Goal: Task Accomplishment & Management: Complete application form

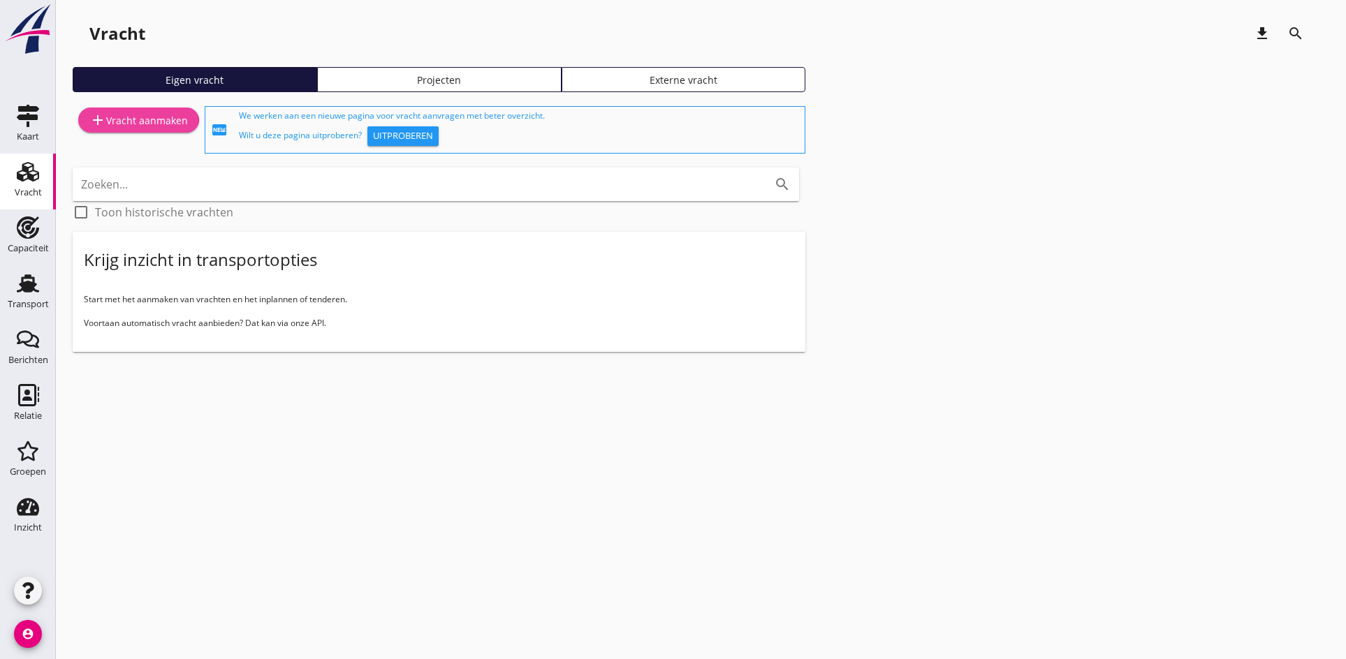
click at [133, 118] on div "add Vracht aanmaken" at bounding box center [138, 120] width 98 height 17
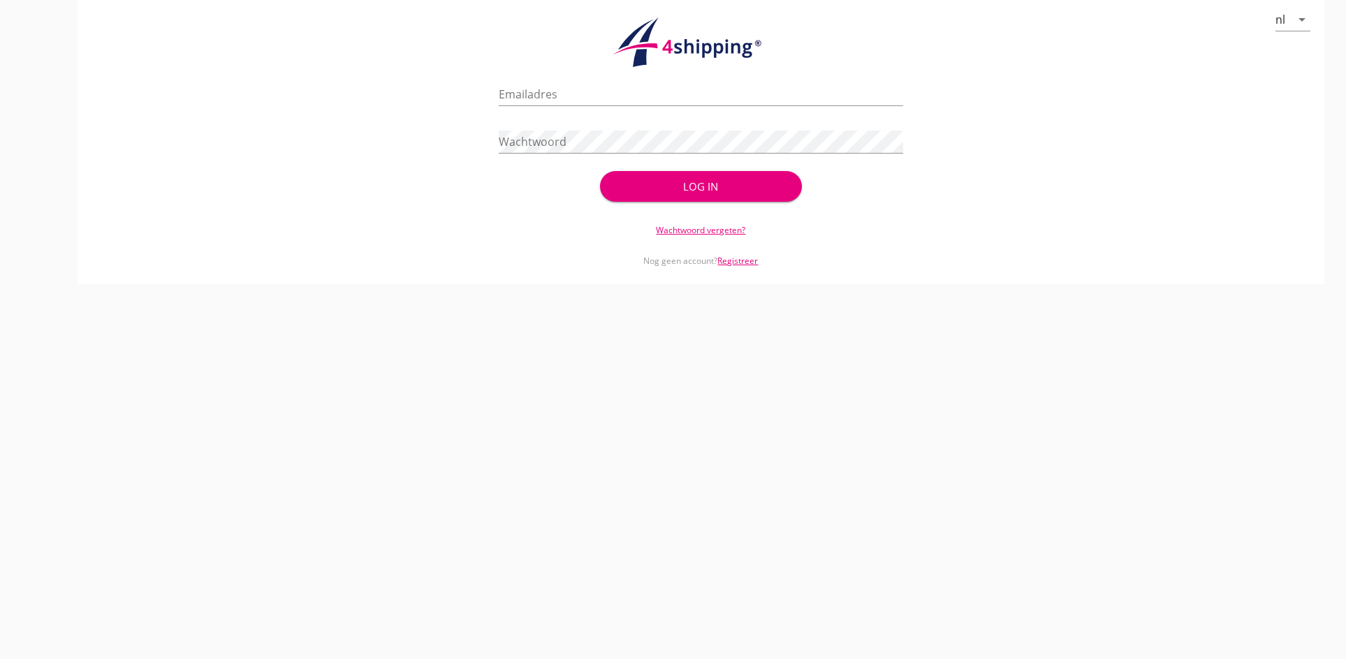
type input "[PERSON_NAME][EMAIL_ADDRESS][DOMAIN_NAME]"
click at [679, 202] on div "check_circle Uw account is succesvol geactiveerd. U kunt nu inloggen met uw inl…" at bounding box center [701, 139] width 404 height 134
click at [677, 197] on button "Log in" at bounding box center [701, 186] width 202 height 31
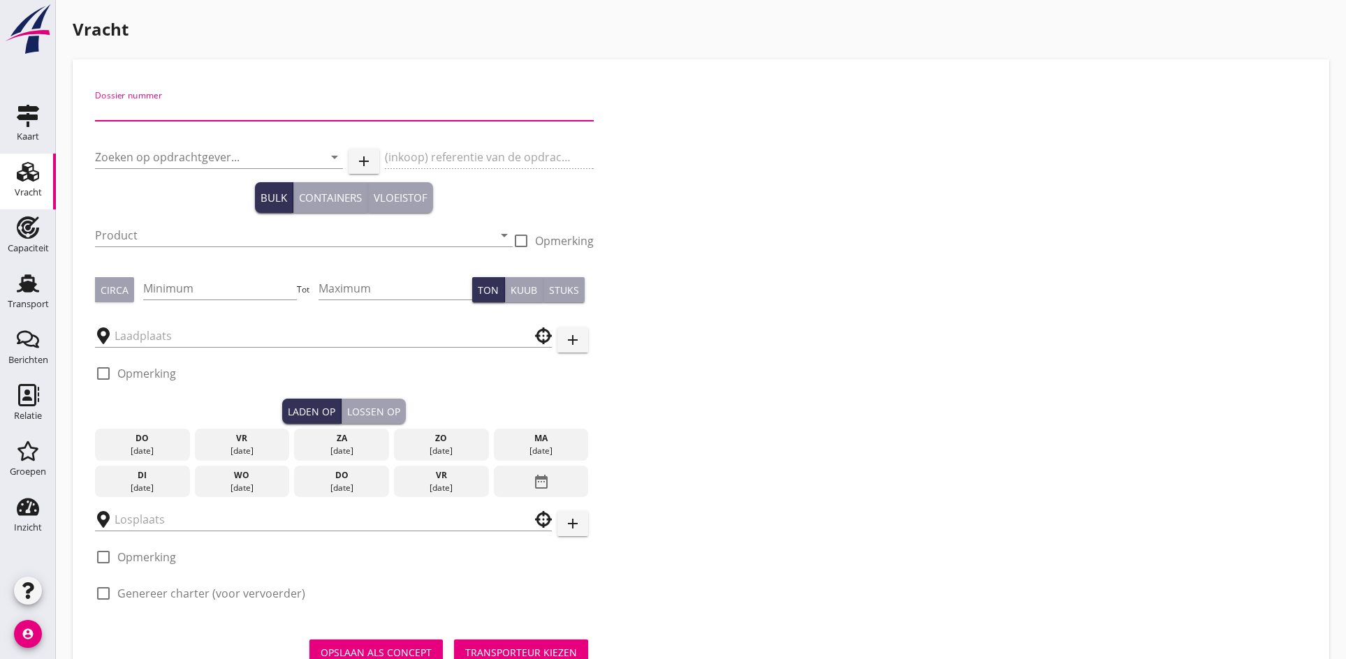
click at [159, 105] on input "Dossier nummer" at bounding box center [344, 109] width 499 height 22
type input "20250591"
click at [143, 139] on div "Zoeken op opdrachtgever... arrow_drop_down" at bounding box center [219, 160] width 248 height 45
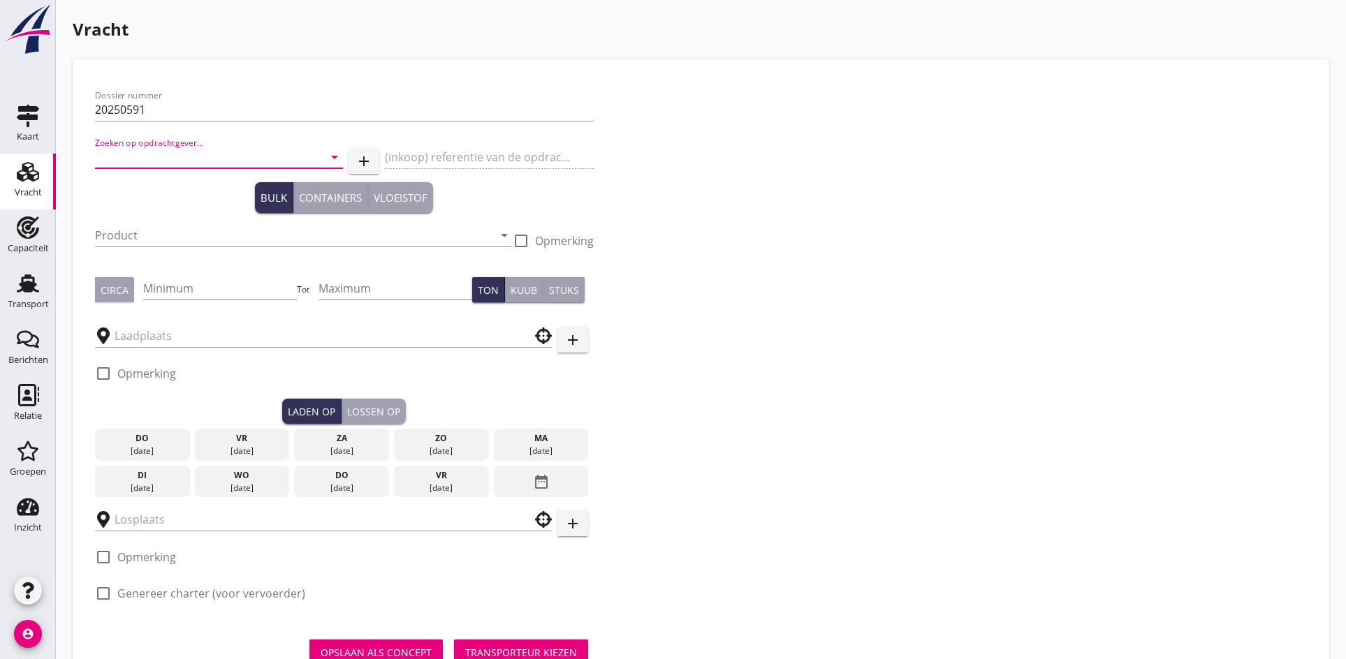
click at [137, 166] on input "Zoeken op opdrachtgever..." at bounding box center [199, 157] width 209 height 22
drag, startPoint x: 145, startPoint y: 162, endPoint x: 45, endPoint y: 159, distance: 100.6
click at [45, 159] on div "Kaart Kaart Vracht Vracht Capaciteit Capaciteit Transport Transport Berichten B…" at bounding box center [673, 357] width 1346 height 714
click at [153, 161] on input "Mercator" at bounding box center [199, 157] width 209 height 22
click at [153, 160] on input "Mercator" at bounding box center [199, 157] width 209 height 22
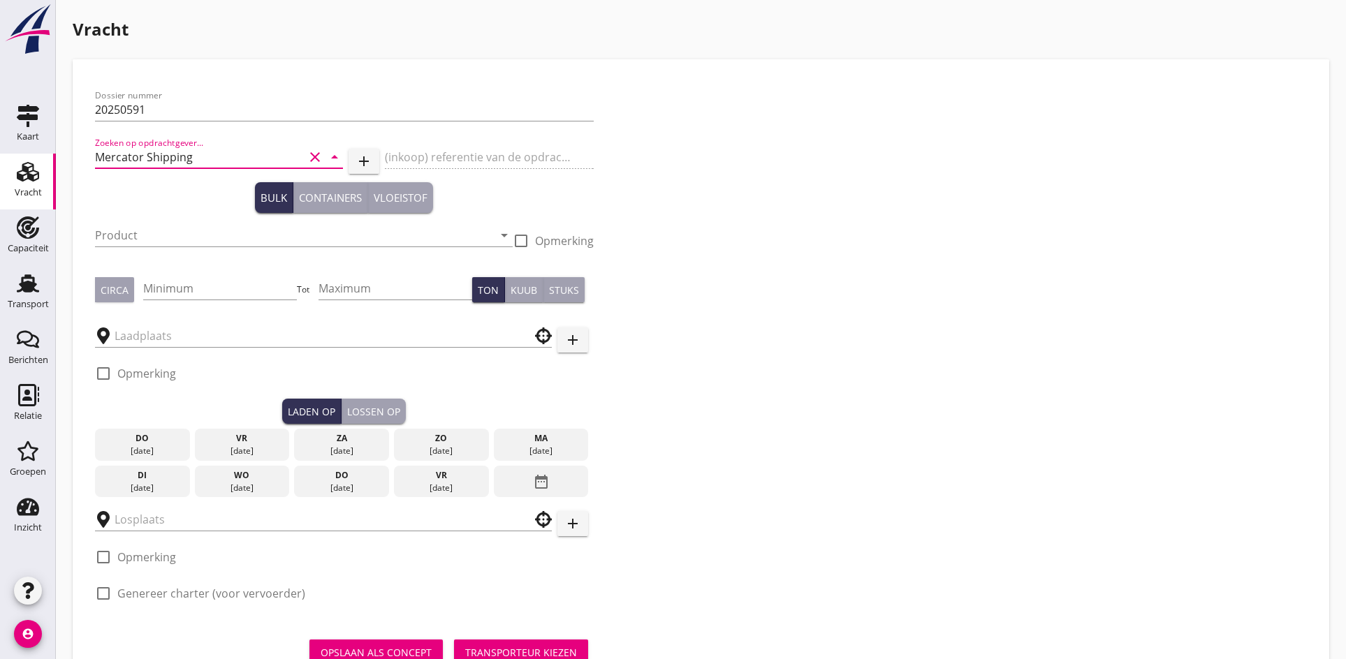
type input "Mercator Shipping"
drag, startPoint x: 186, startPoint y: 215, endPoint x: 177, endPoint y: 231, distance: 18.8
click at [186, 215] on div "Product arrow_drop_down" at bounding box center [304, 239] width 418 height 53
click at [176, 233] on input "Product" at bounding box center [294, 235] width 398 height 22
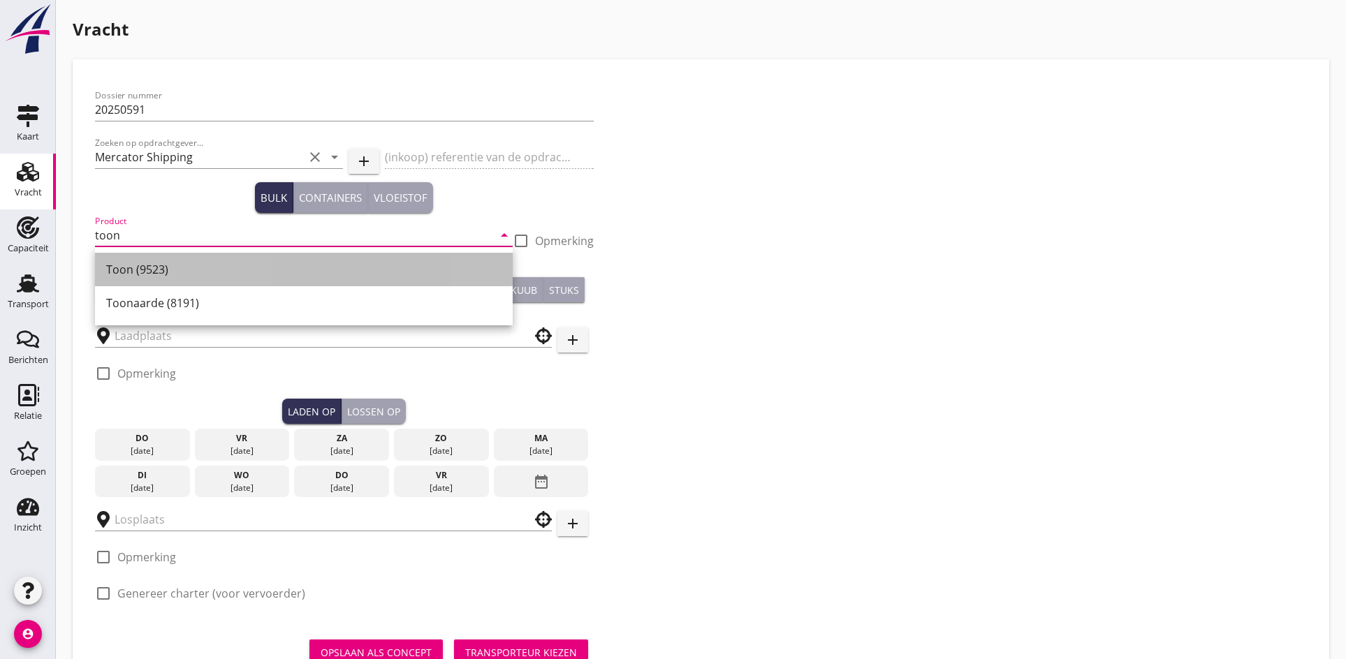
click at [128, 277] on div "Toon (9523)" at bounding box center [303, 269] width 395 height 17
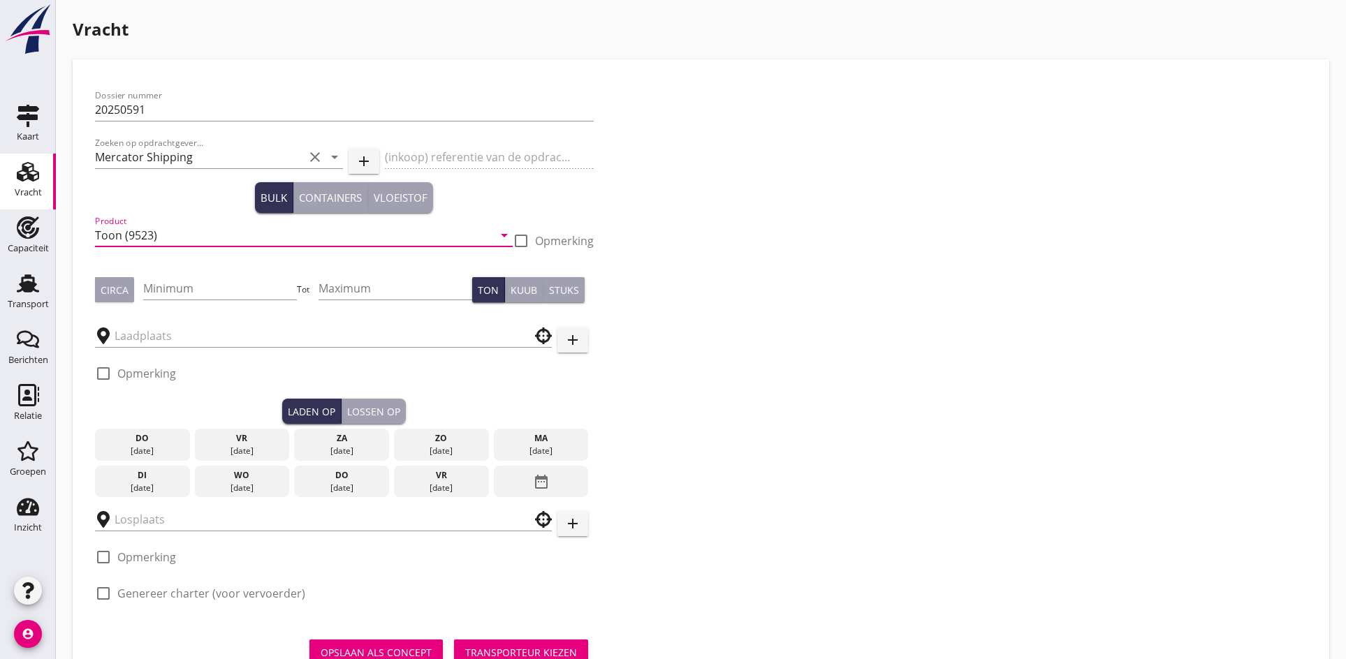
click at [162, 237] on input "Toon (9523)" at bounding box center [294, 235] width 398 height 22
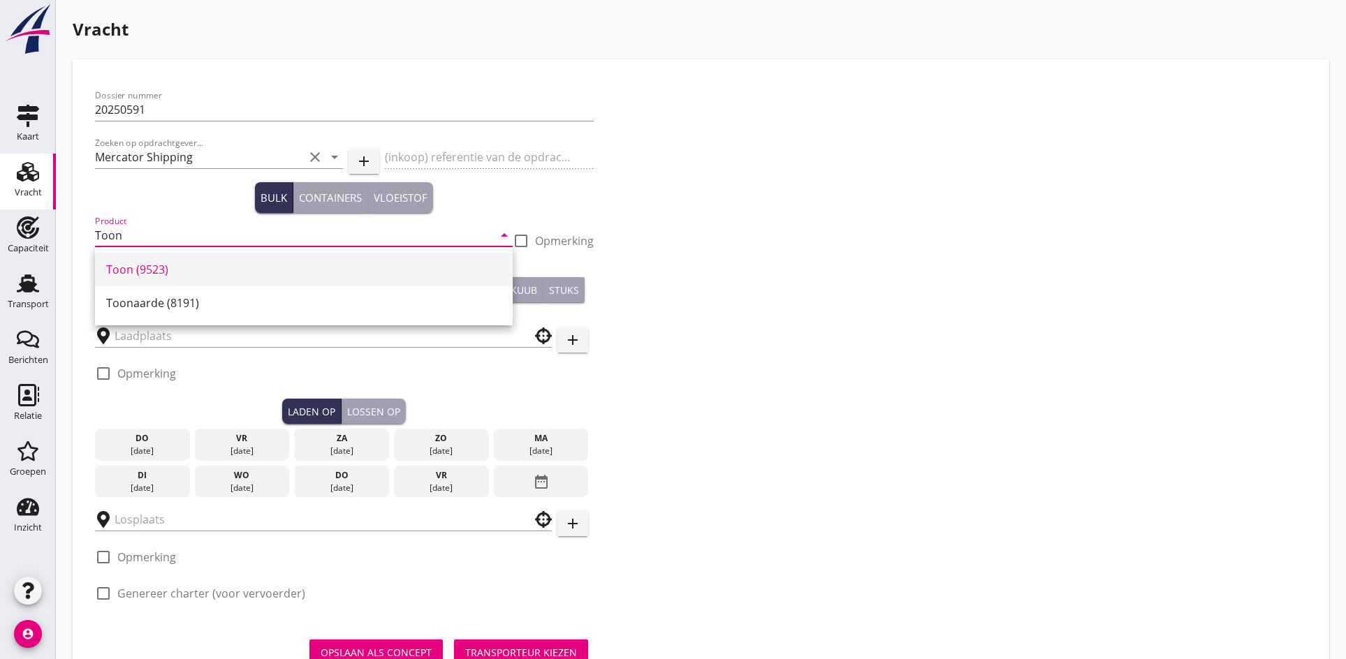
click at [131, 267] on div "Toon (9523)" at bounding box center [303, 269] width 395 height 17
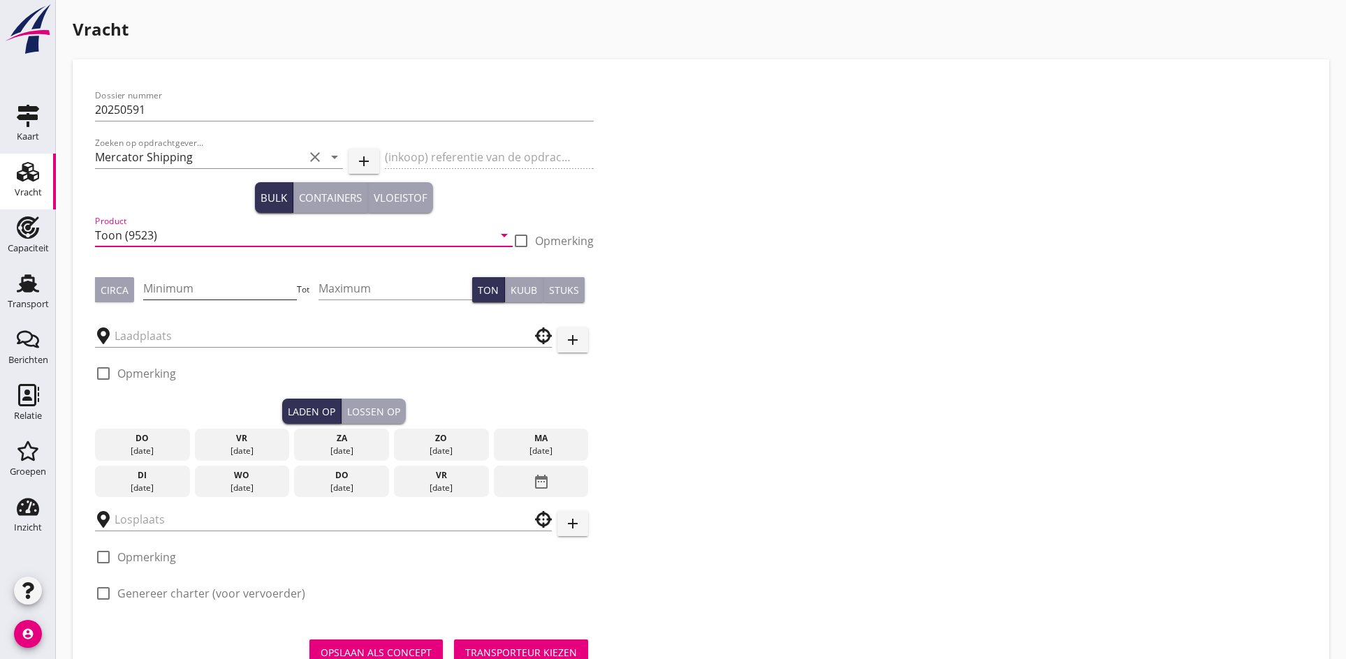
type input "Toon (9523)"
click at [237, 292] on input "Minimum" at bounding box center [220, 288] width 154 height 22
click at [96, 288] on button "Circa" at bounding box center [114, 289] width 39 height 25
click at [150, 288] on input "Minimum" at bounding box center [220, 288] width 154 height 22
type input "2300"
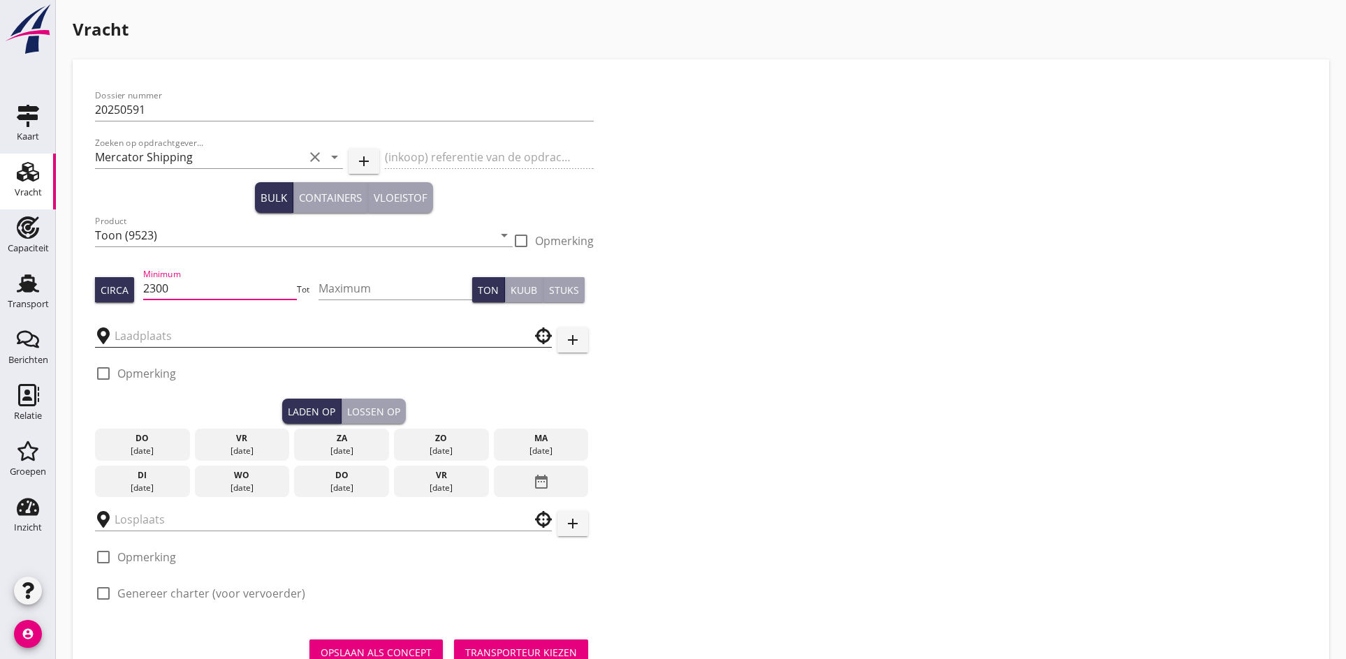
click at [146, 339] on input "text" at bounding box center [314, 336] width 398 height 22
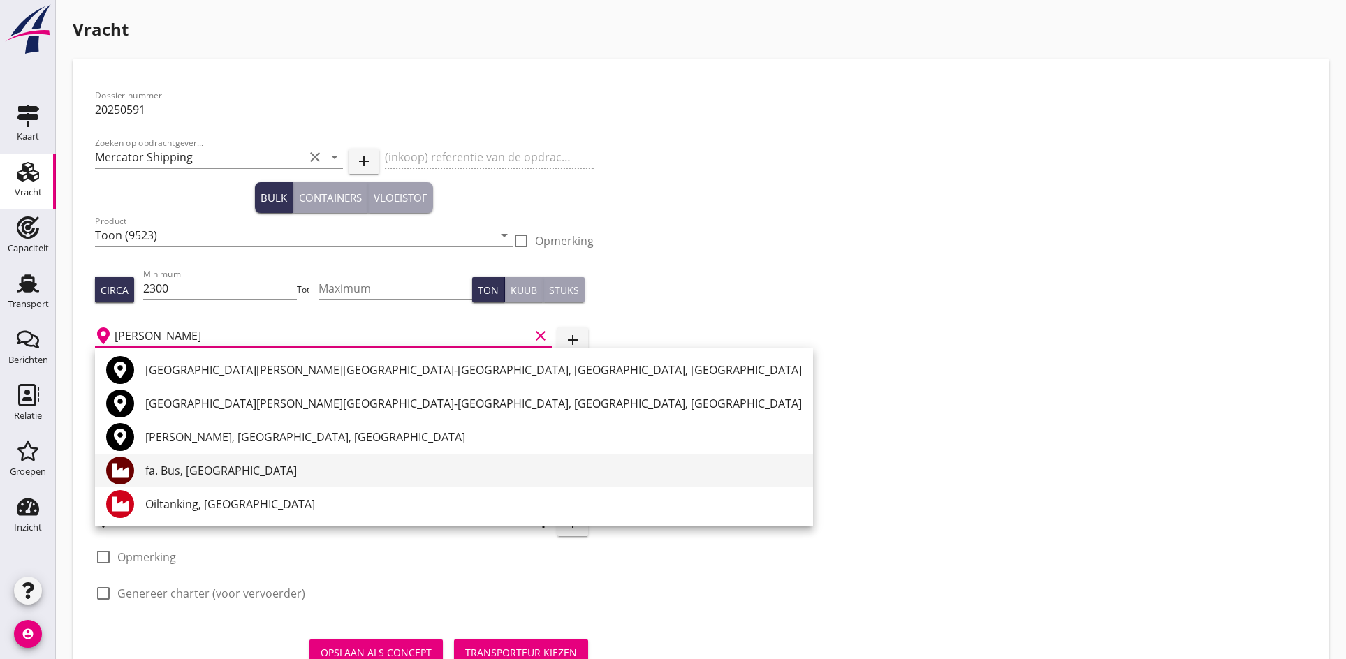
click at [179, 470] on div "fa. Bus, [GEOGRAPHIC_DATA]" at bounding box center [473, 470] width 656 height 17
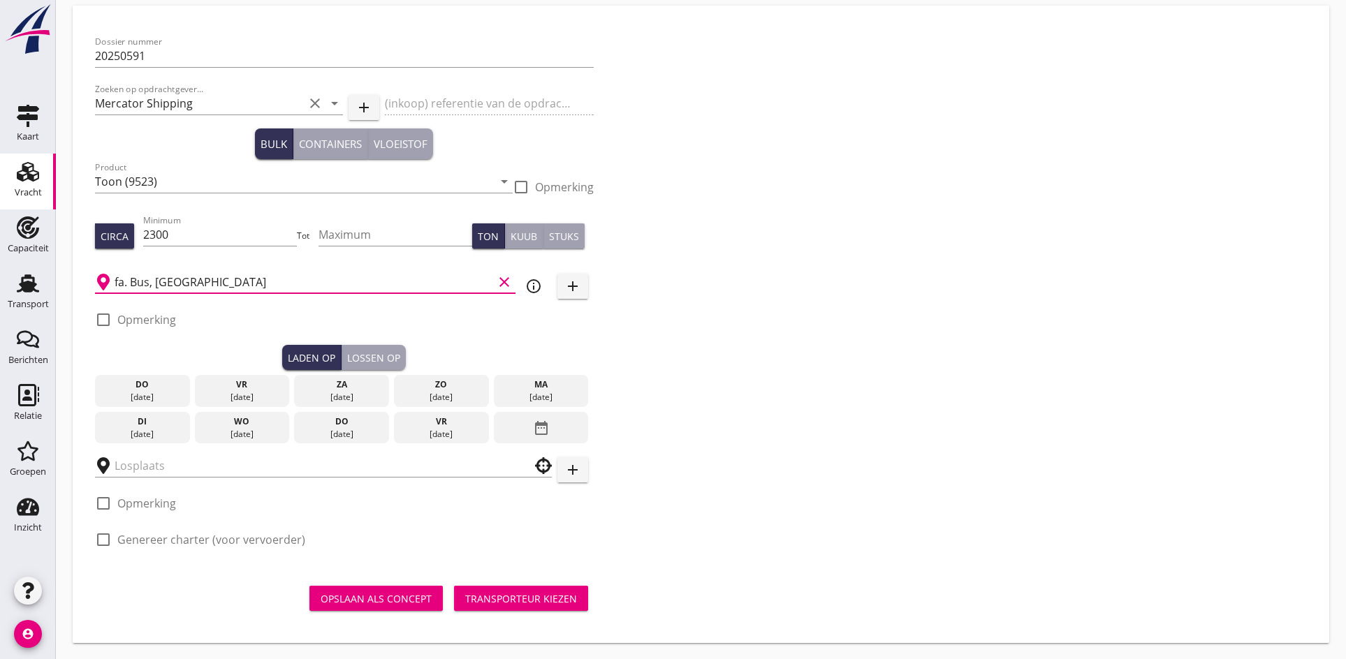
scroll to position [54, 0]
type input "fa. Bus, [GEOGRAPHIC_DATA]"
click at [232, 425] on div "wo" at bounding box center [242, 421] width 88 height 13
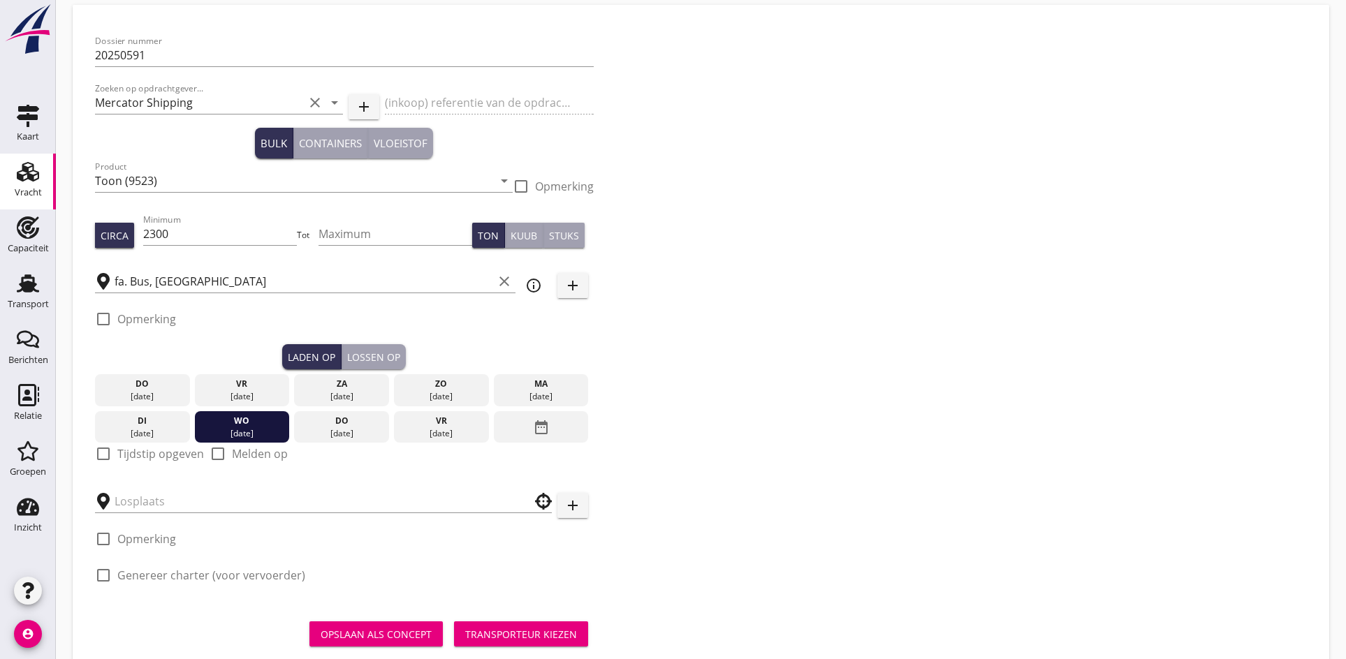
click at [114, 441] on div "[DATE]" at bounding box center [142, 427] width 95 height 32
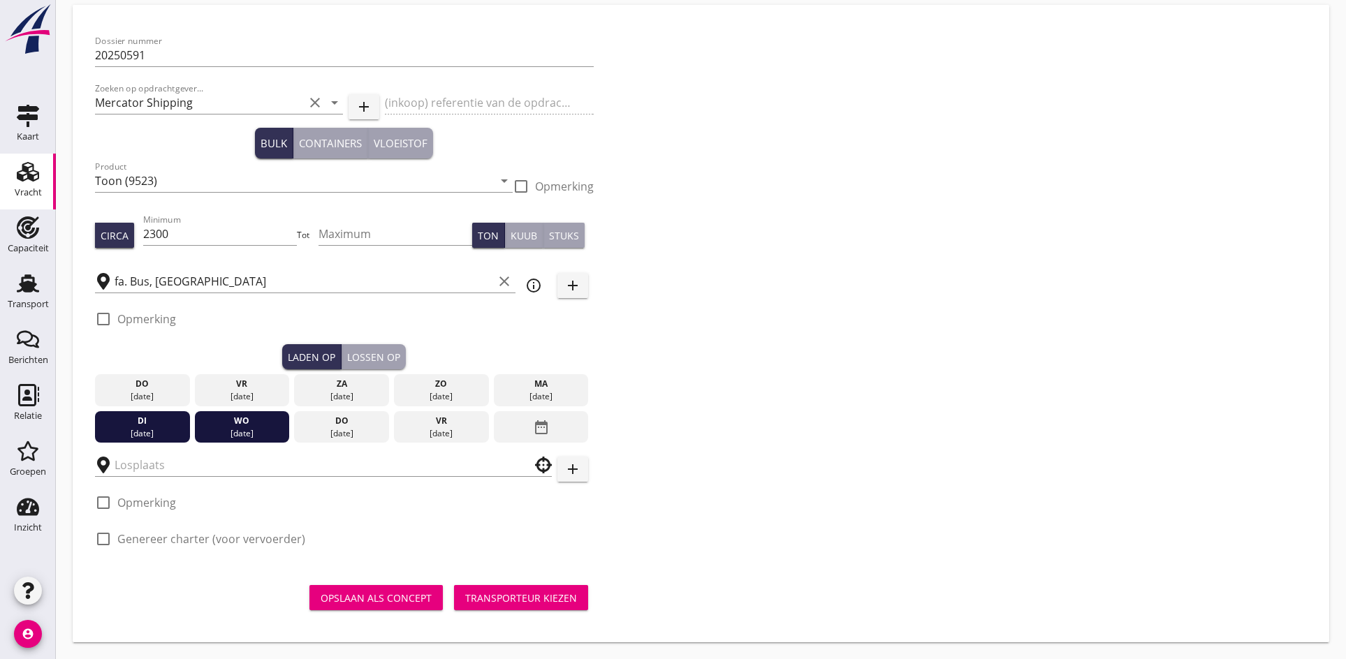
click at [108, 447] on div at bounding box center [323, 461] width 457 height 31
click at [148, 431] on div "[DATE]" at bounding box center [142, 433] width 88 height 13
click at [247, 426] on div "wo" at bounding box center [242, 421] width 88 height 13
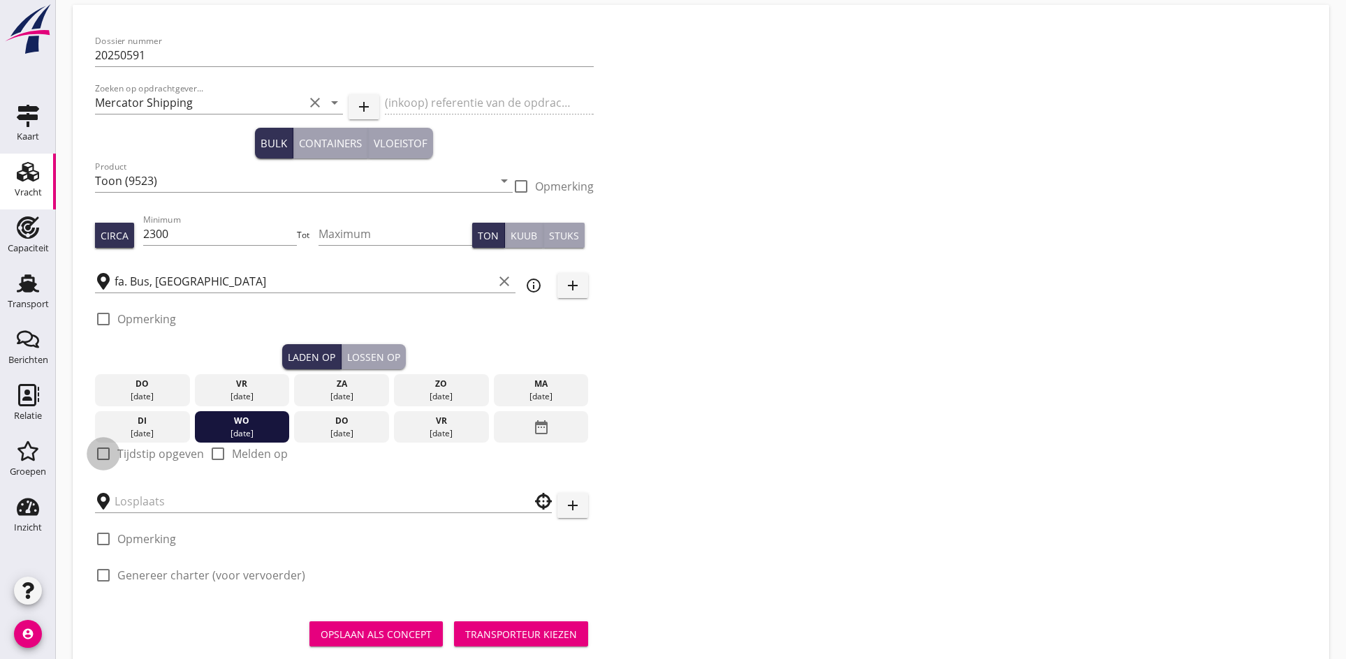
click at [95, 455] on div at bounding box center [103, 454] width 24 height 24
checkbox input "true"
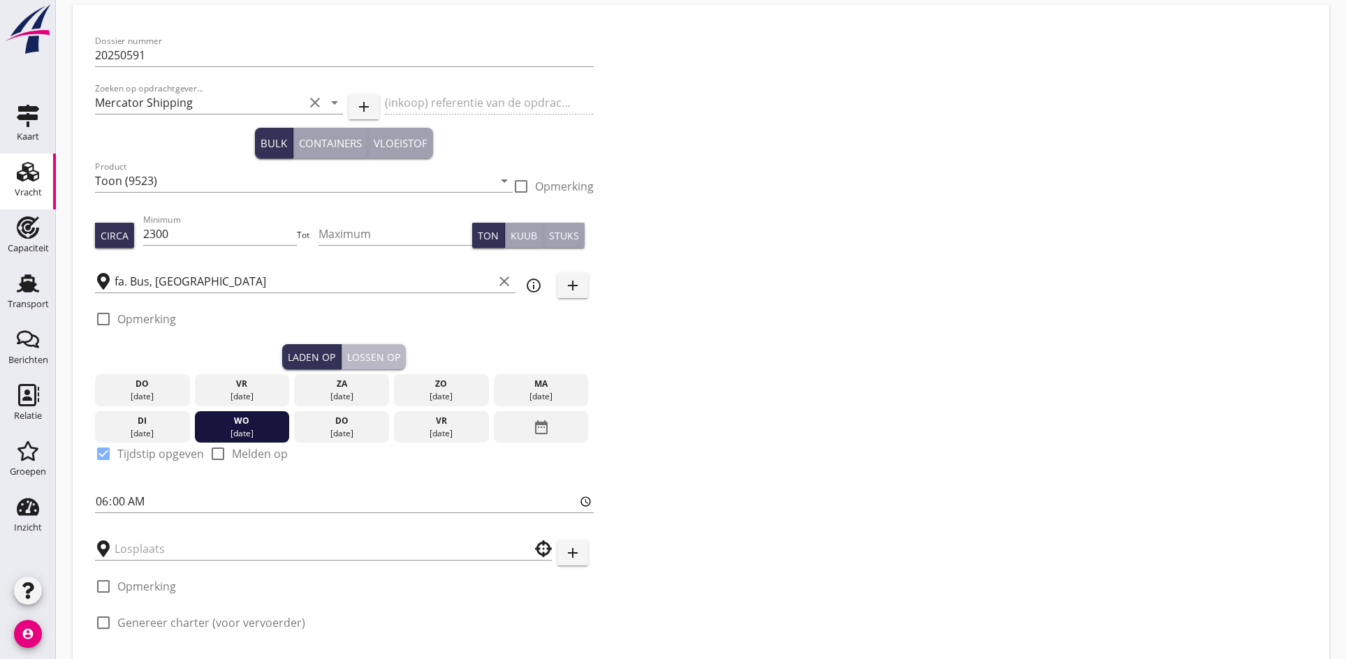
click at [374, 360] on div "Lossen op" at bounding box center [373, 357] width 53 height 15
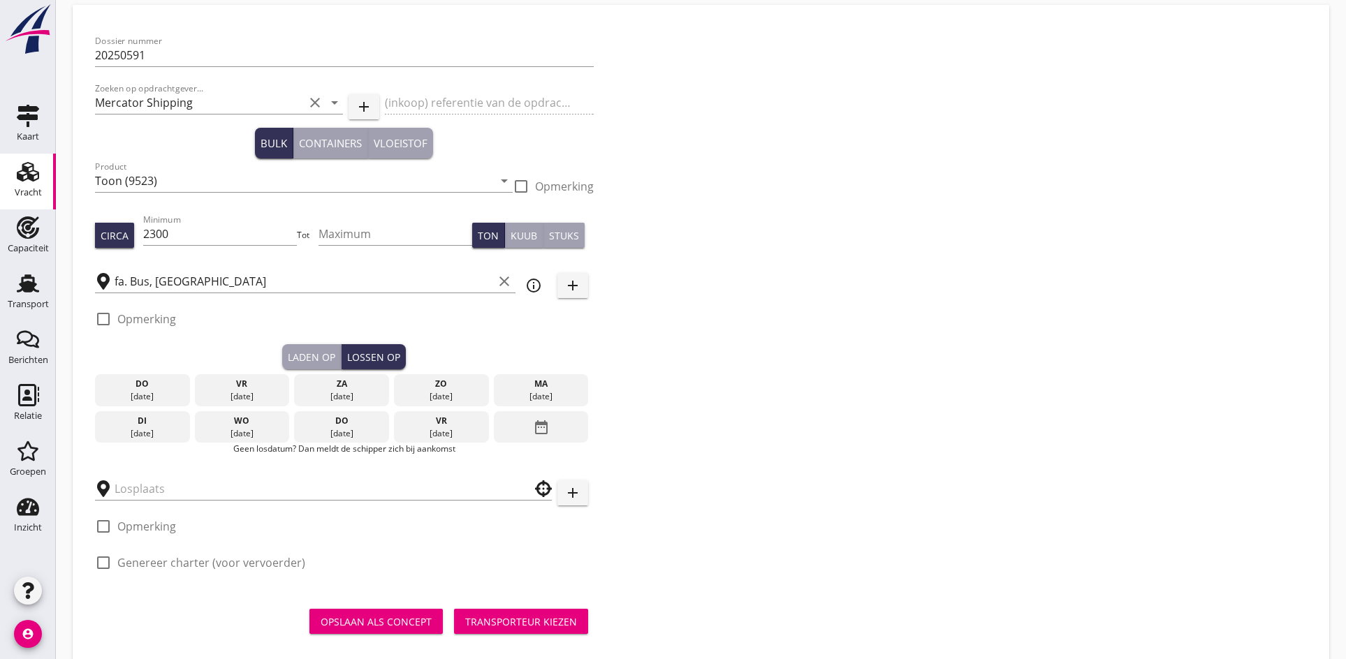
click at [431, 427] on div "[DATE]" at bounding box center [441, 433] width 88 height 13
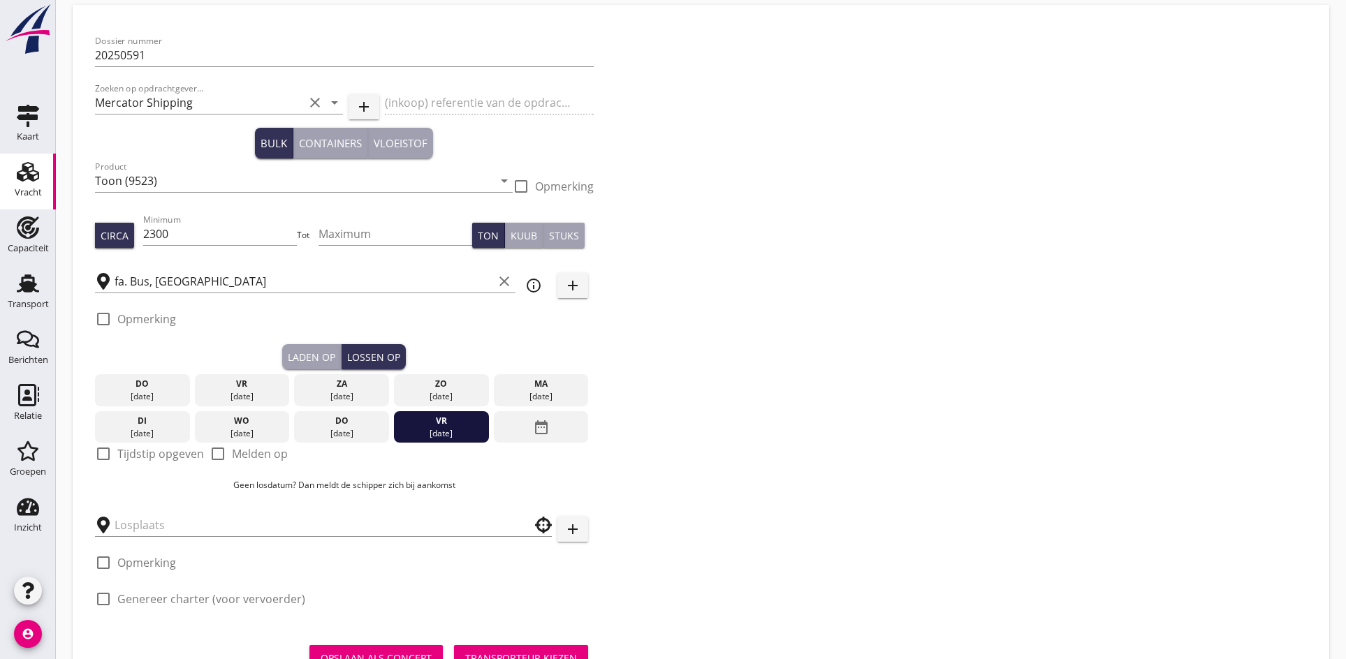
click at [119, 447] on label "Tijdstip opgeven" at bounding box center [160, 454] width 87 height 14
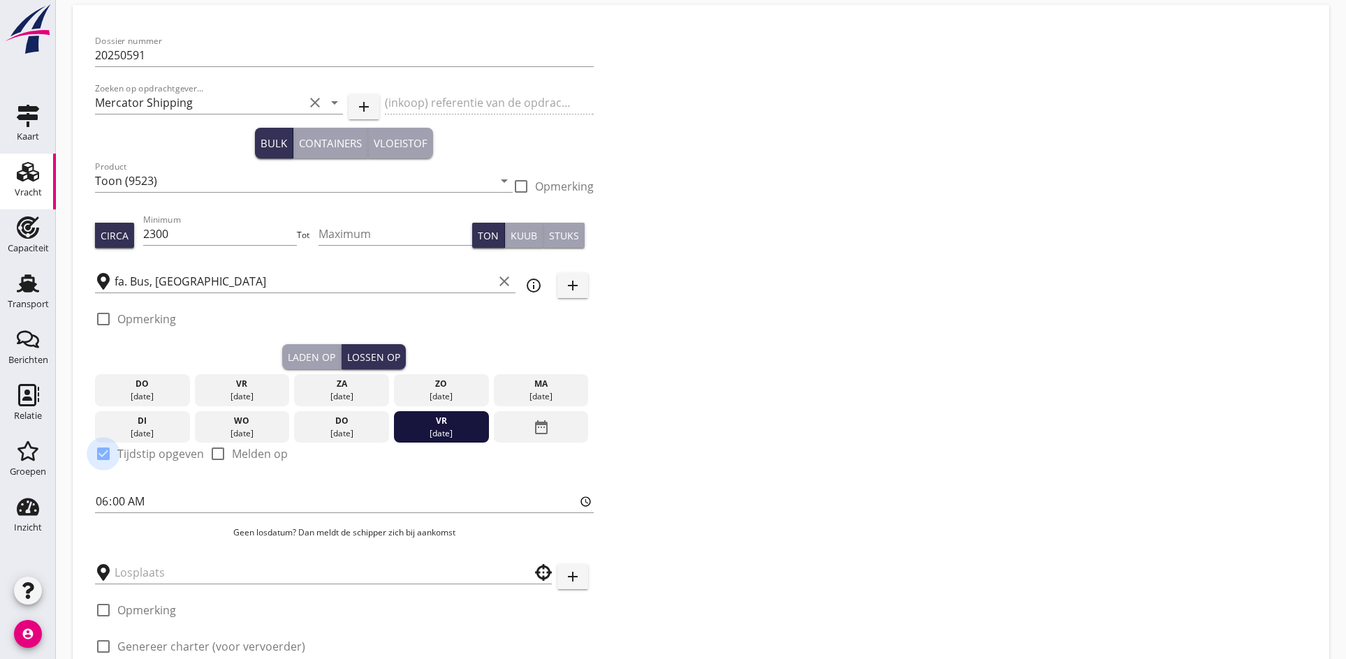
click at [106, 456] on div at bounding box center [103, 454] width 24 height 24
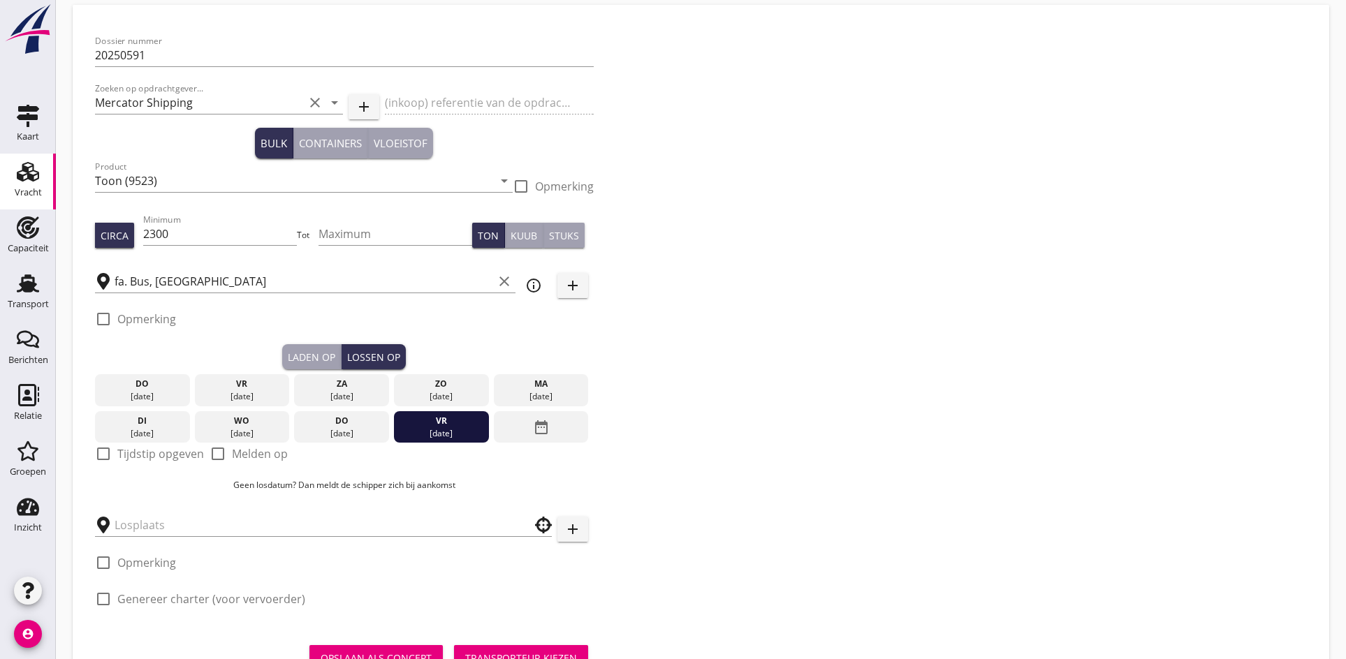
click at [106, 456] on div at bounding box center [103, 454] width 24 height 24
checkbox input "true"
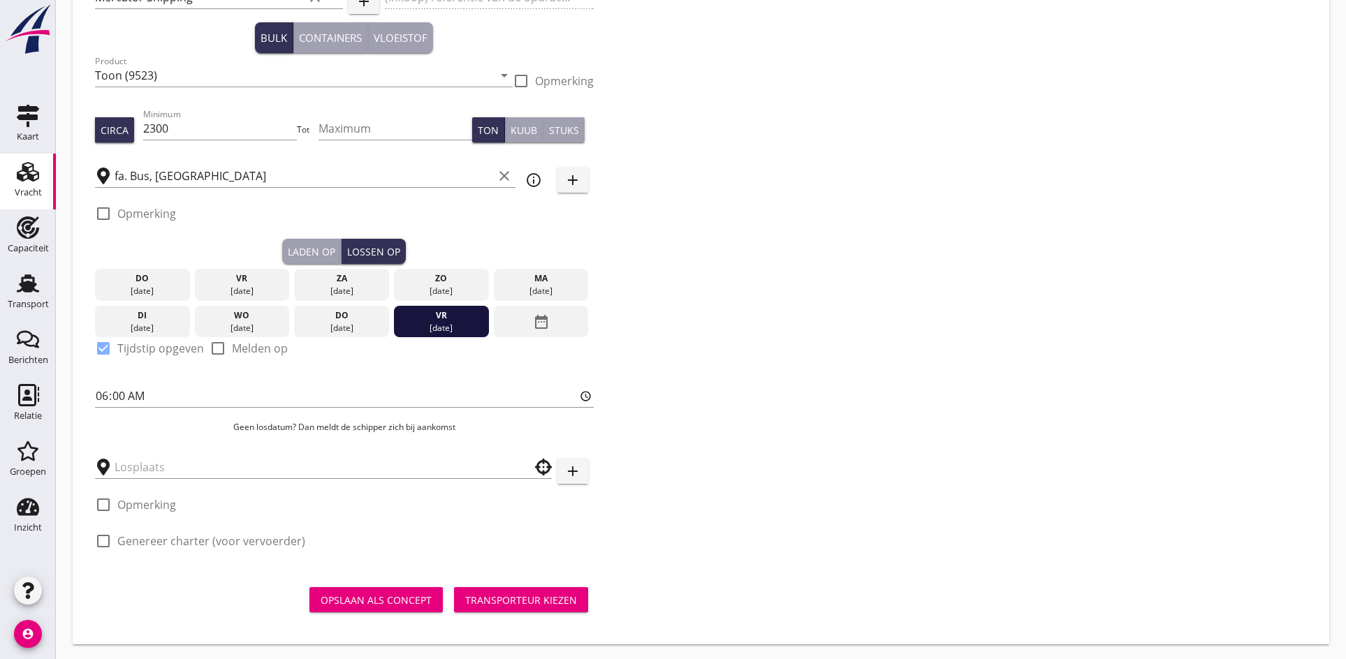
scroll to position [162, 0]
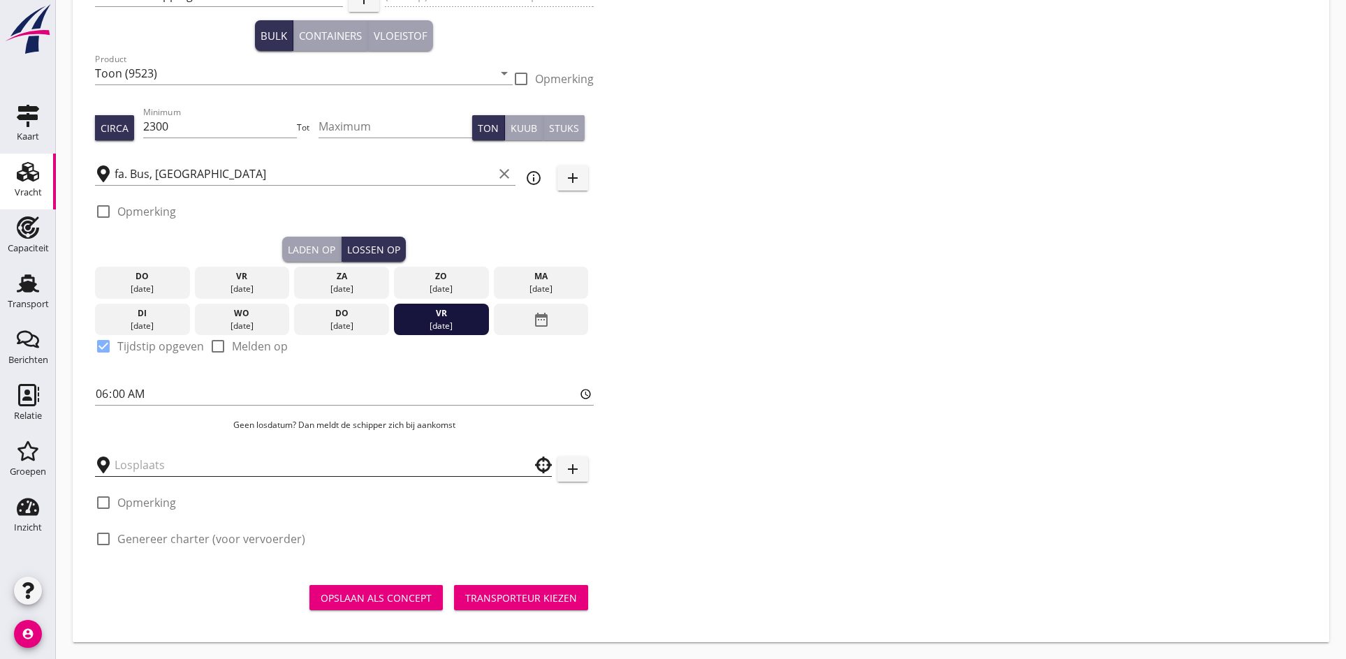
click at [152, 469] on input "text" at bounding box center [314, 465] width 398 height 22
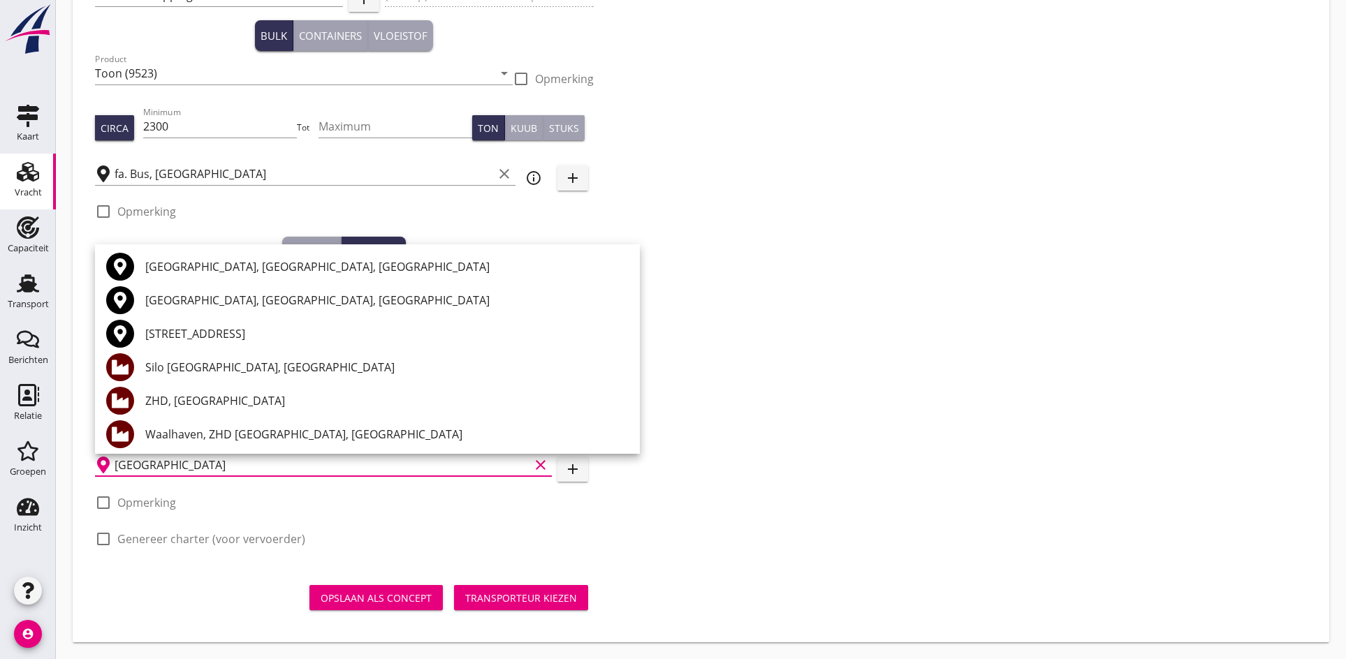
click at [180, 389] on div "ZHD, [GEOGRAPHIC_DATA]" at bounding box center [386, 401] width 483 height 34
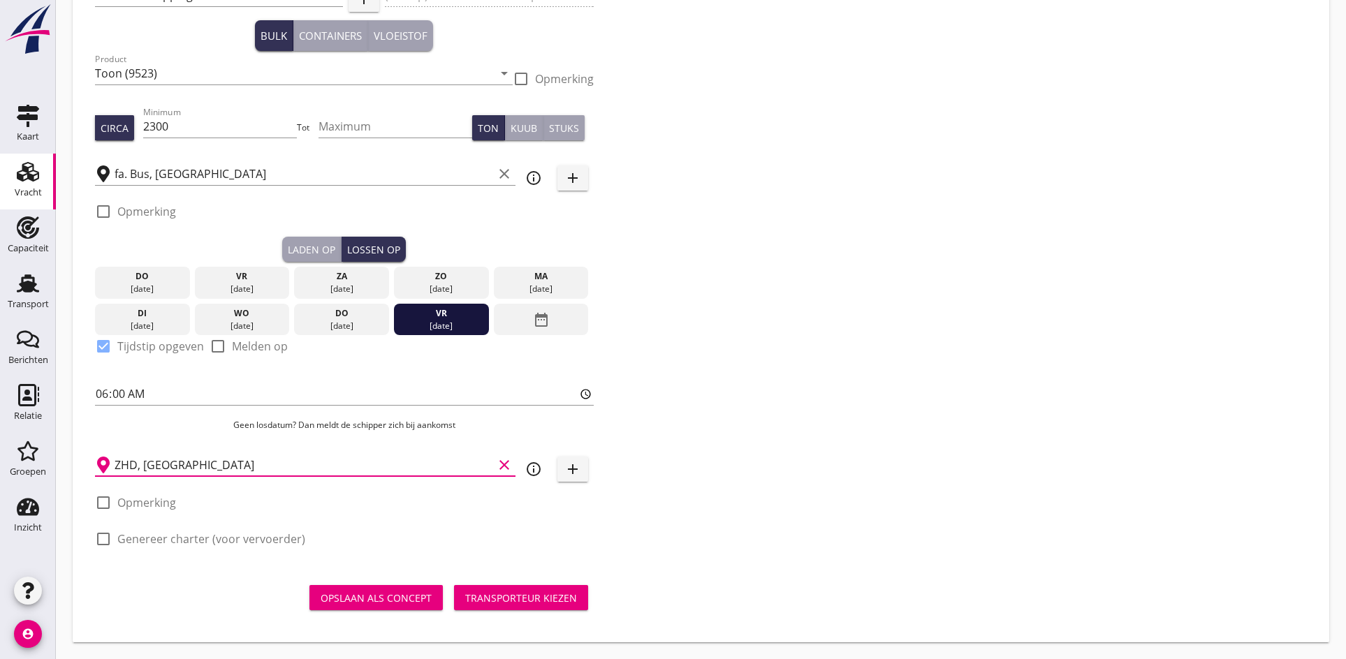
type input "ZHD, [GEOGRAPHIC_DATA]"
click at [101, 544] on div at bounding box center [103, 539] width 24 height 24
checkbox input "true"
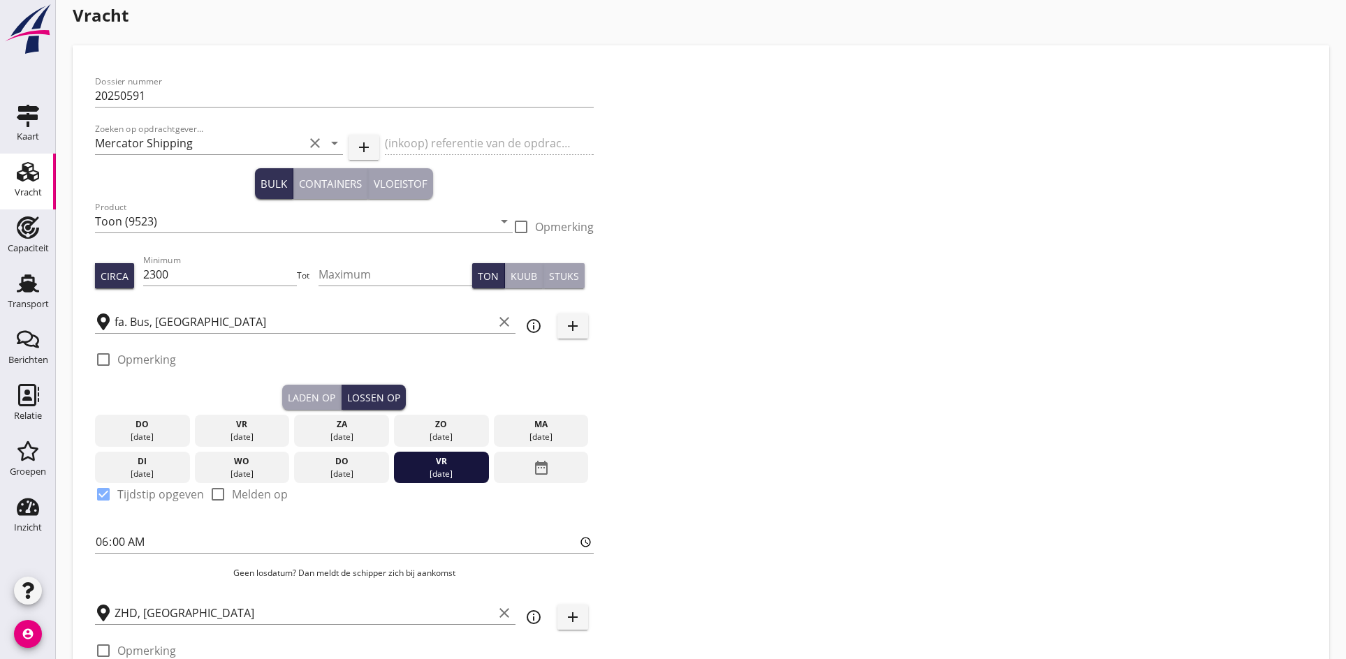
scroll to position [0, 0]
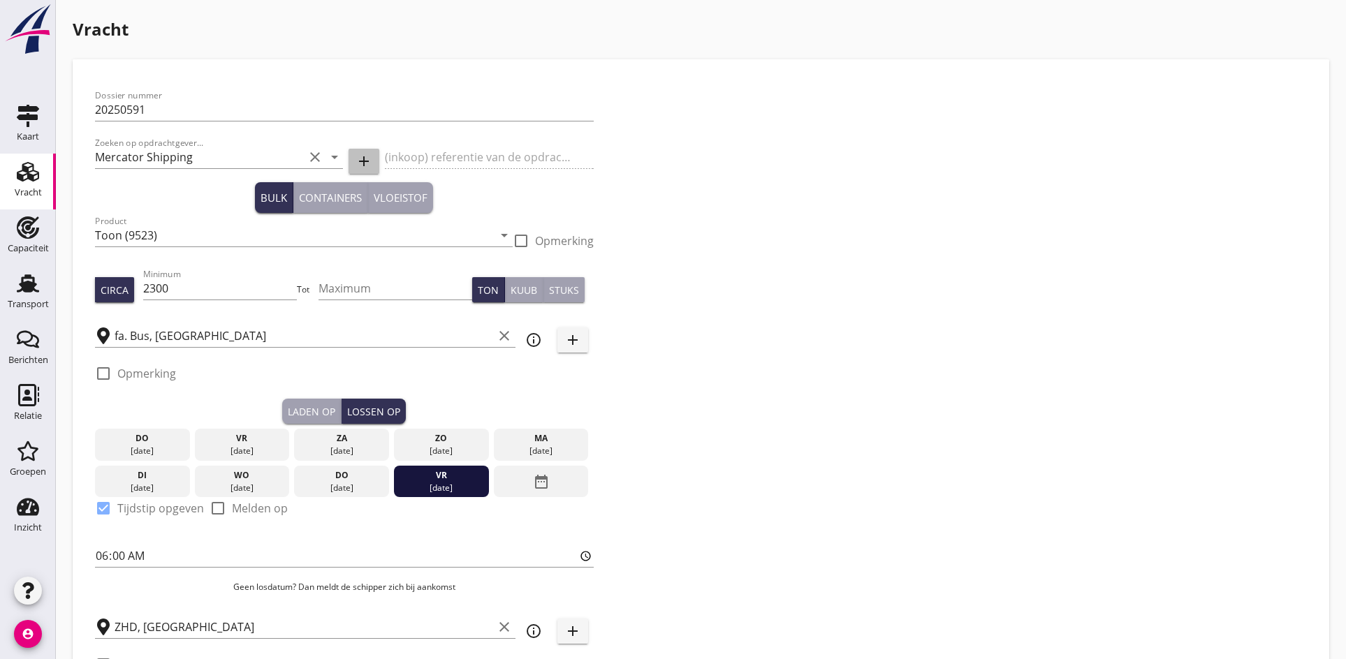
click at [362, 160] on icon "add" at bounding box center [363, 161] width 17 height 17
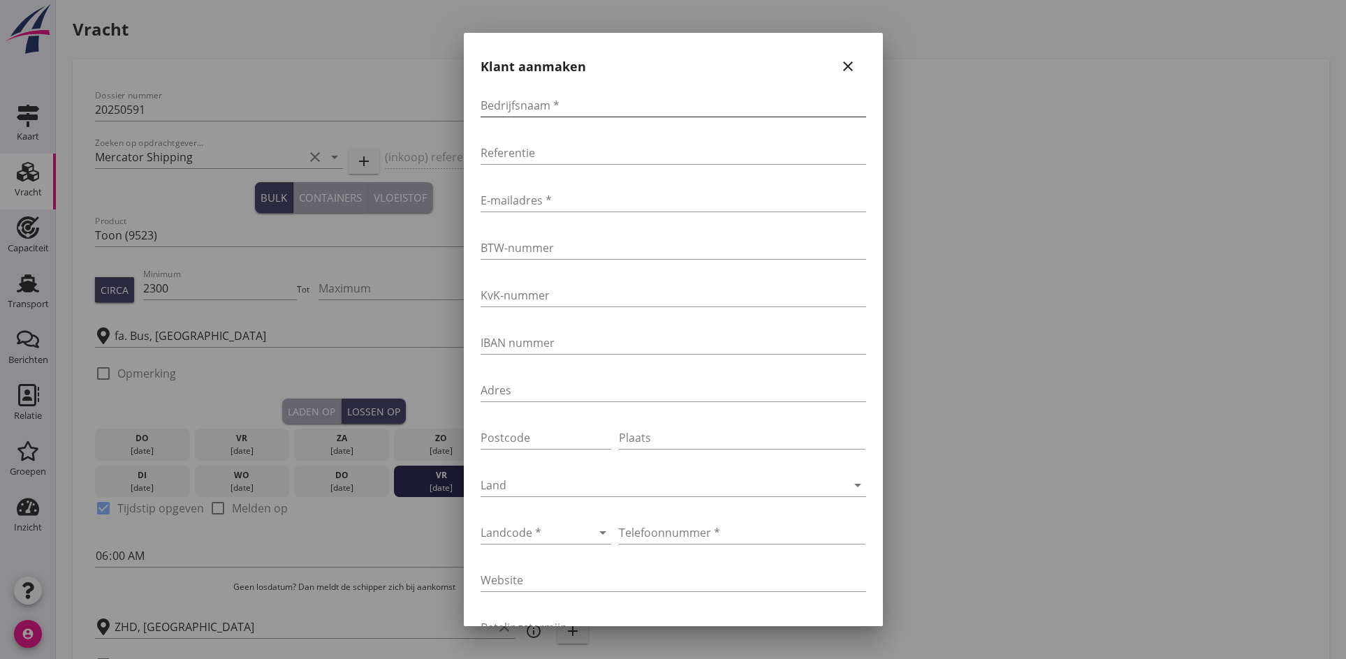
click at [502, 106] on input "Bedrijfsnaam *" at bounding box center [672, 105] width 385 height 22
type input "Mercator Shipping"
click at [517, 201] on input "E-mailadres *" at bounding box center [672, 200] width 385 height 22
paste input "[EMAIL_ADDRESS][DOMAIN_NAME]"
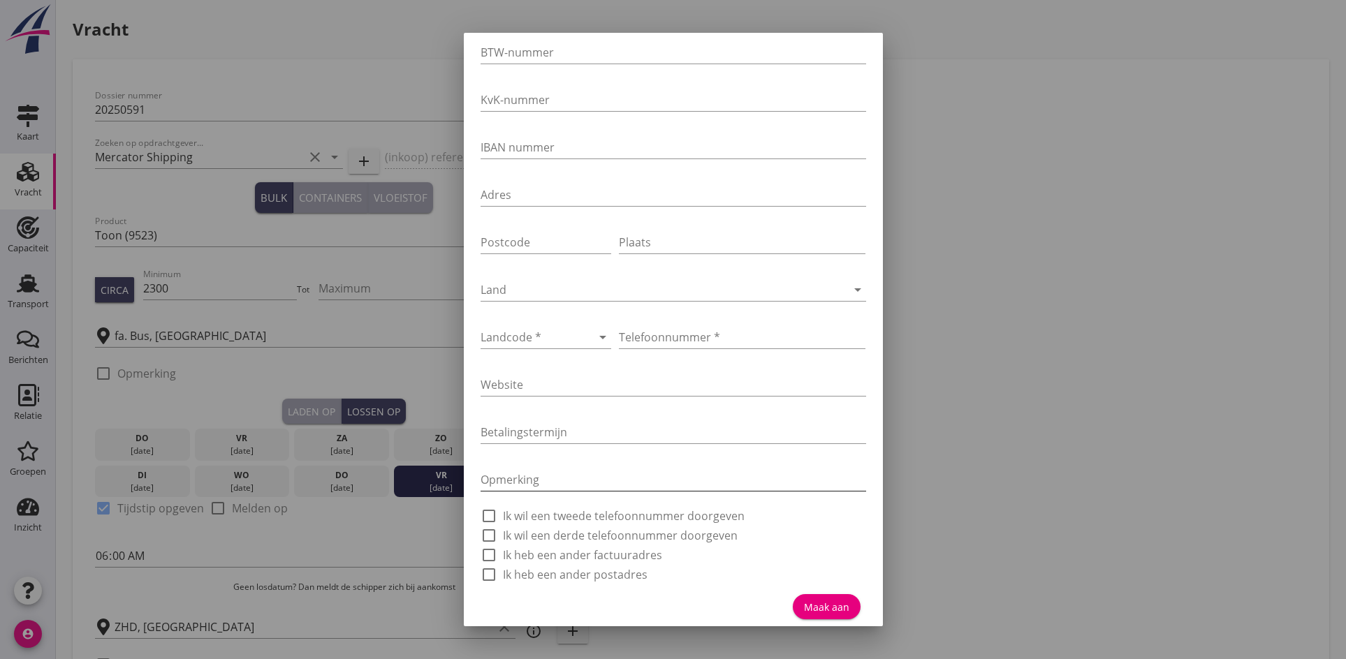
scroll to position [201, 0]
type input "[EMAIL_ADDRESS][DOMAIN_NAME]"
click at [520, 333] on div at bounding box center [526, 332] width 92 height 22
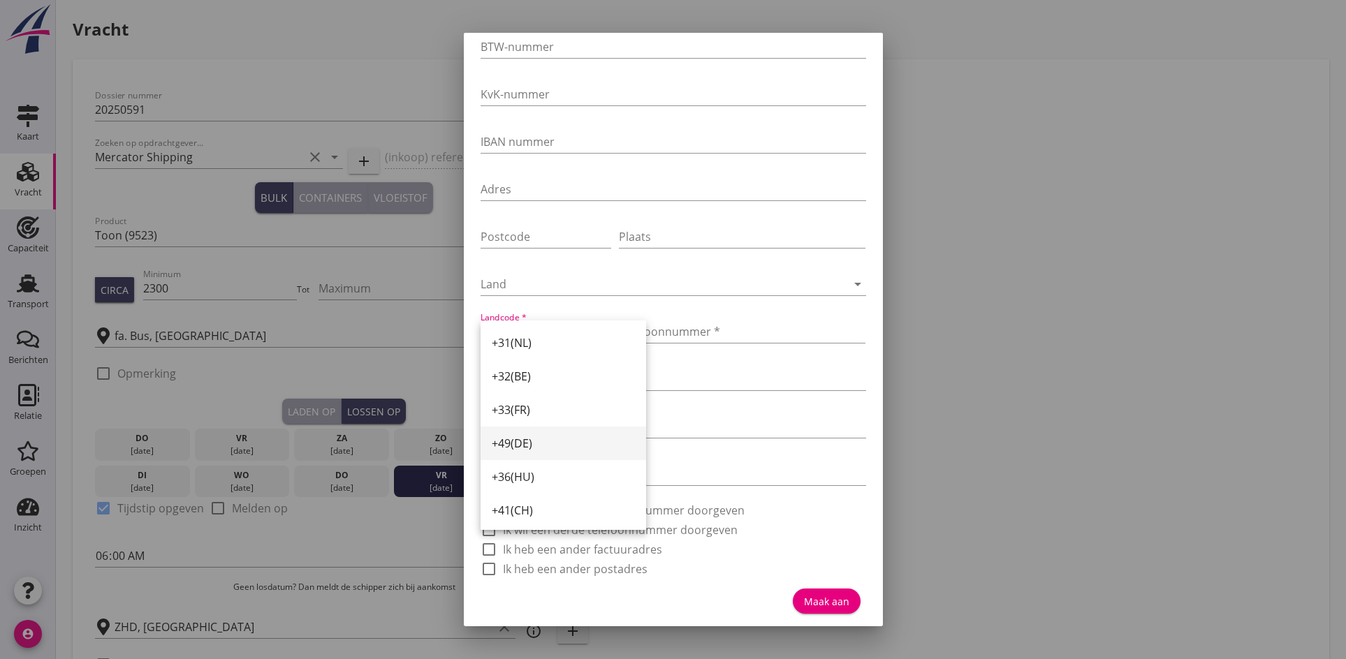
click at [503, 437] on div "+49(DE)" at bounding box center [563, 443] width 143 height 17
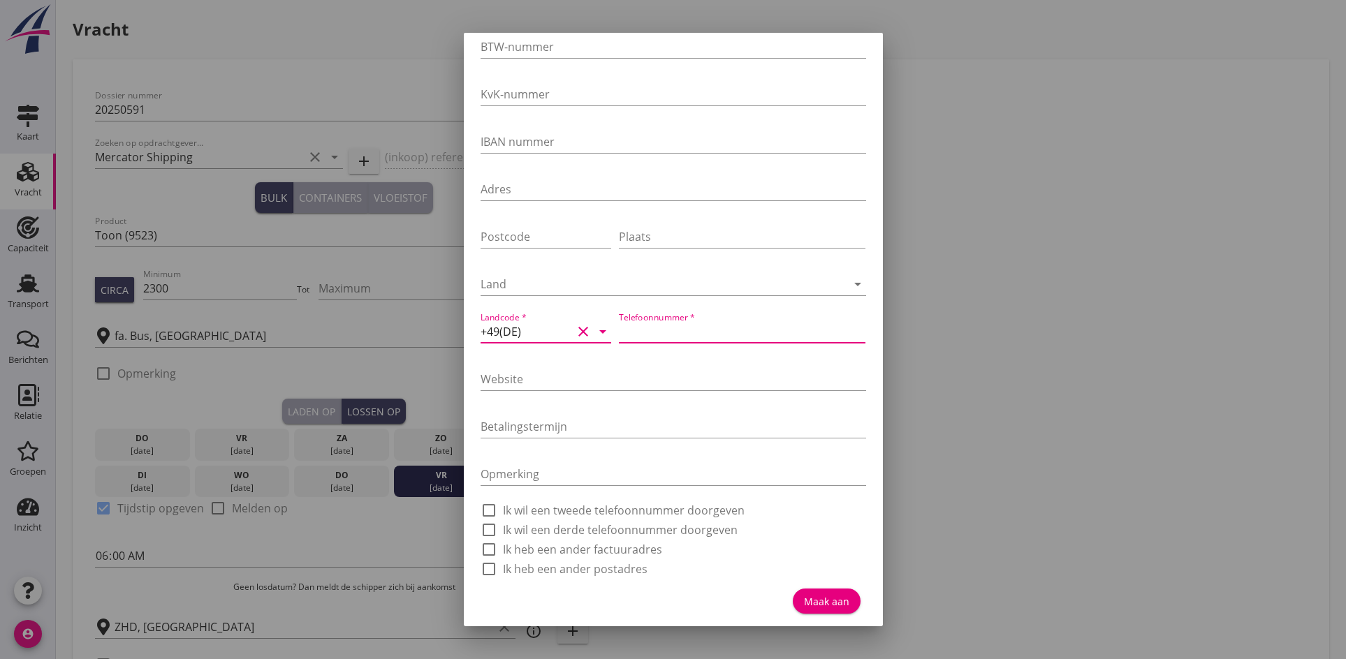
click at [647, 338] on input "Telefoonnummer *" at bounding box center [742, 332] width 247 height 22
type input "20360458680"
click at [817, 605] on div "Maak aan" at bounding box center [826, 601] width 45 height 15
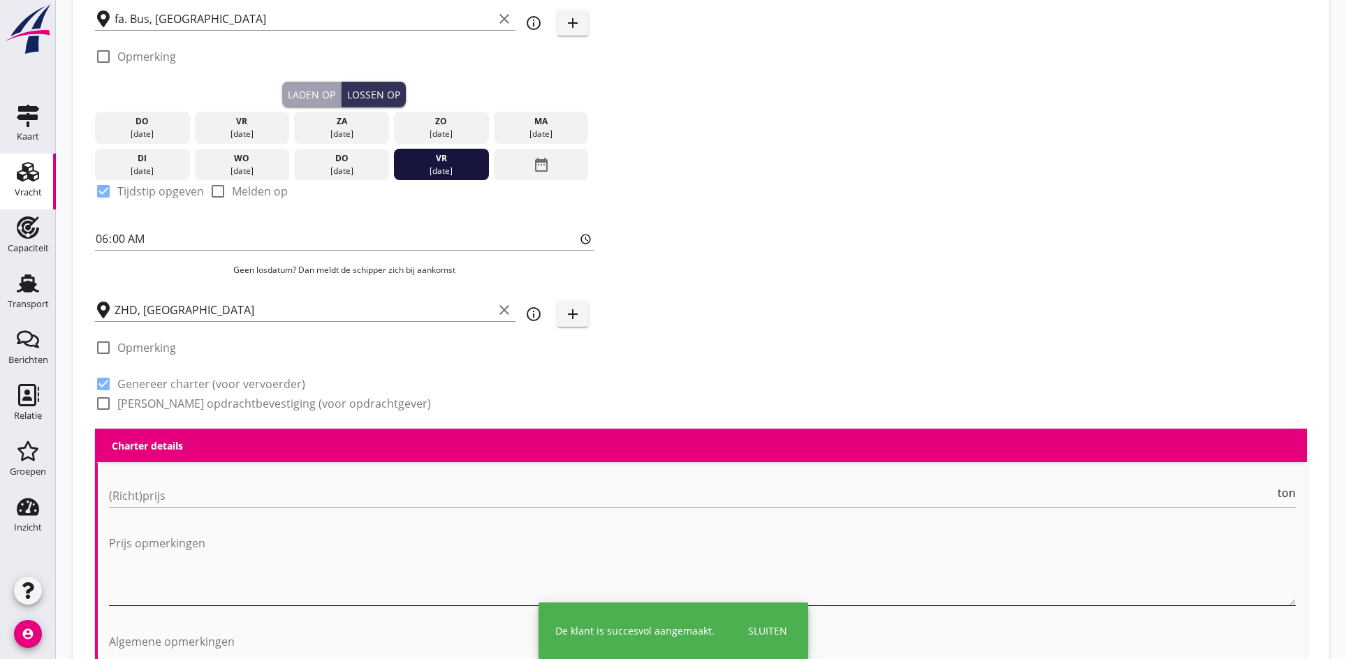
scroll to position [349, 0]
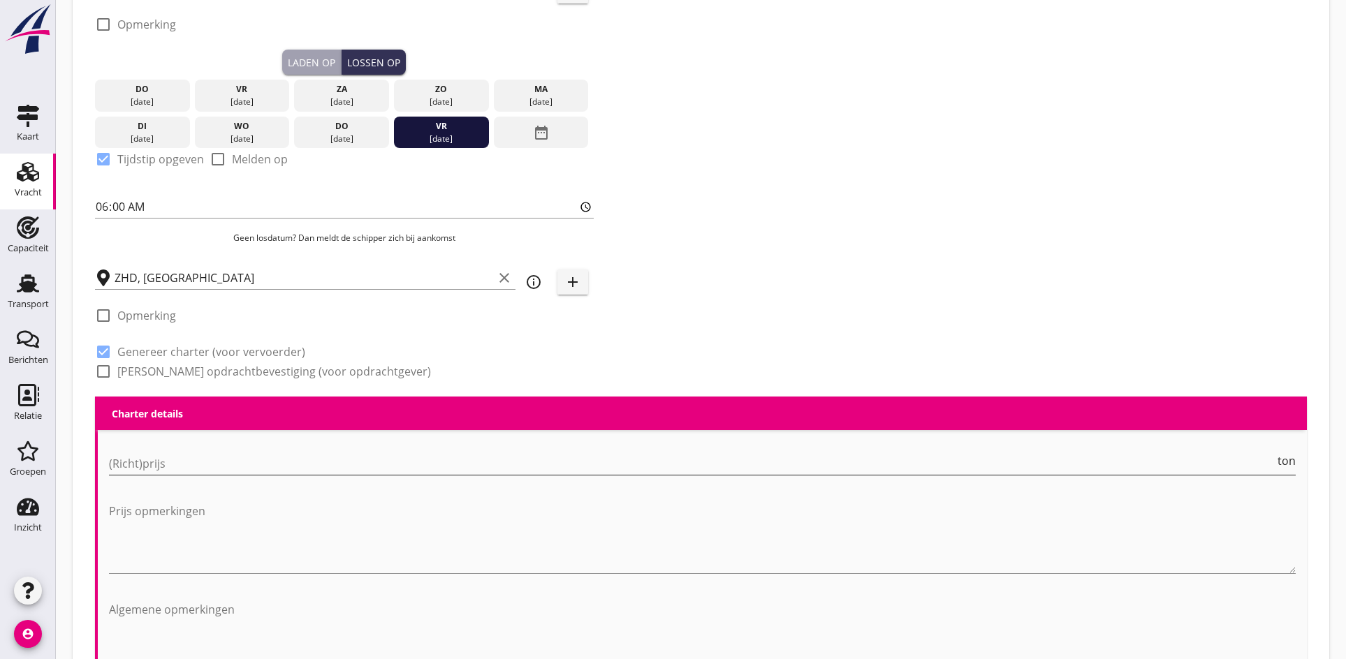
click at [178, 469] on input "(Richt)prijs" at bounding box center [692, 464] width 1166 height 22
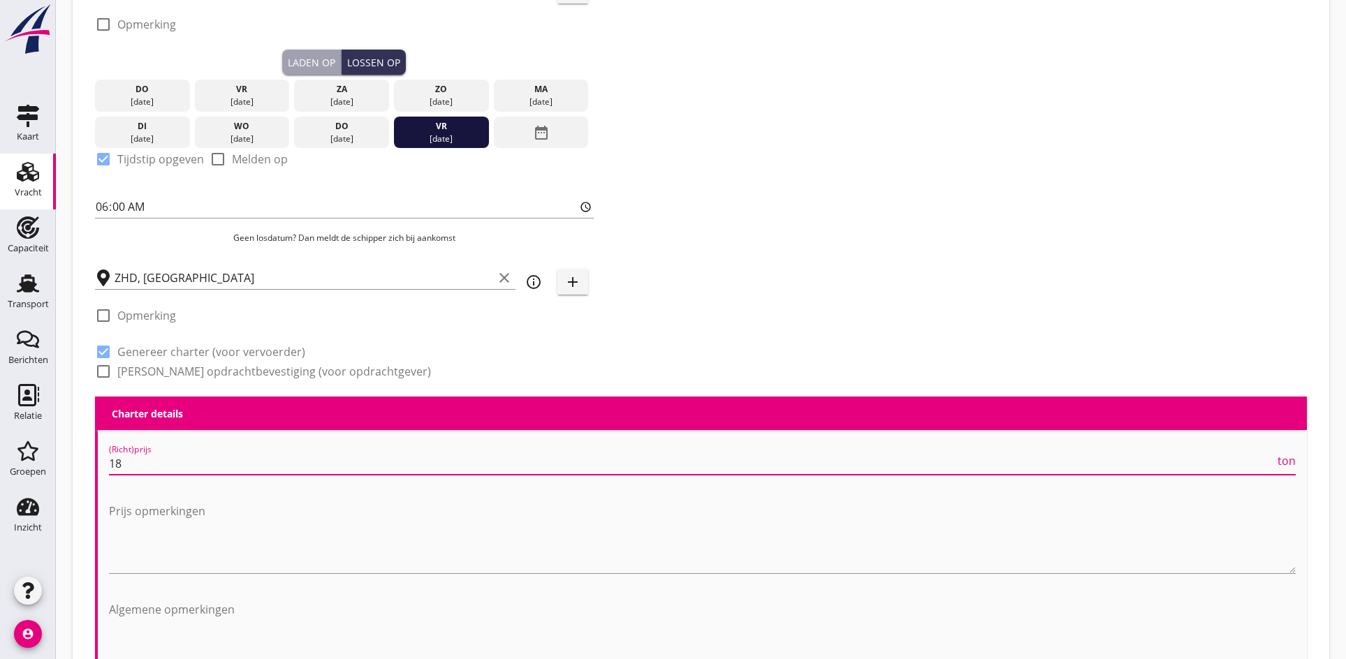
drag, startPoint x: 177, startPoint y: 466, endPoint x: 132, endPoint y: 470, distance: 45.5
click at [132, 470] on input "18" at bounding box center [692, 464] width 1166 height 22
drag, startPoint x: 126, startPoint y: 469, endPoint x: 105, endPoint y: 465, distance: 20.7
type input "18"
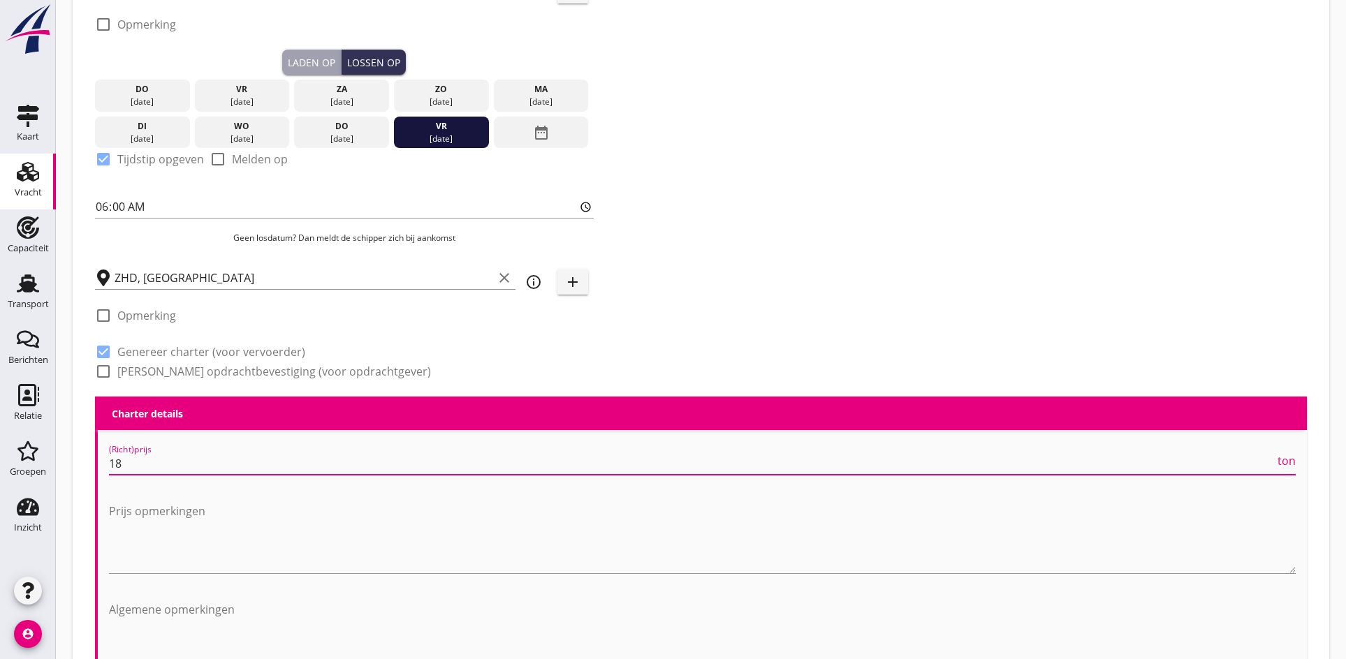
click at [102, 379] on div at bounding box center [103, 372] width 24 height 24
checkbox input "true"
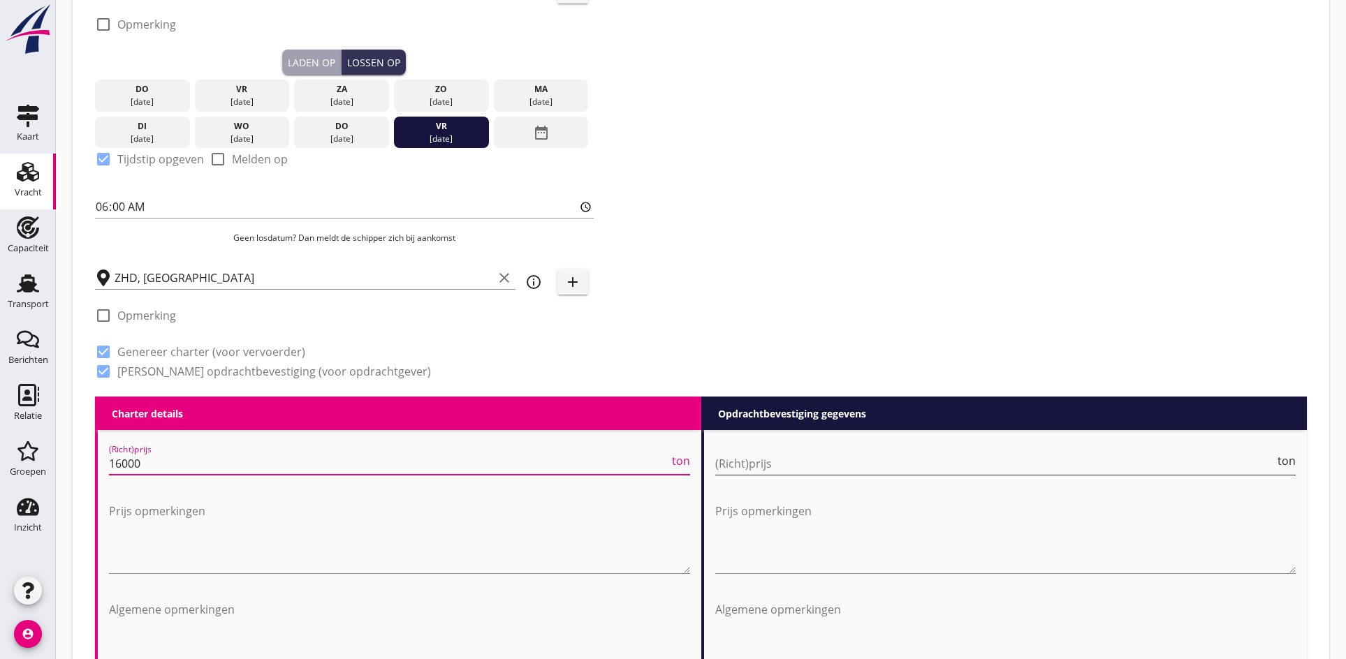
type input "16000"
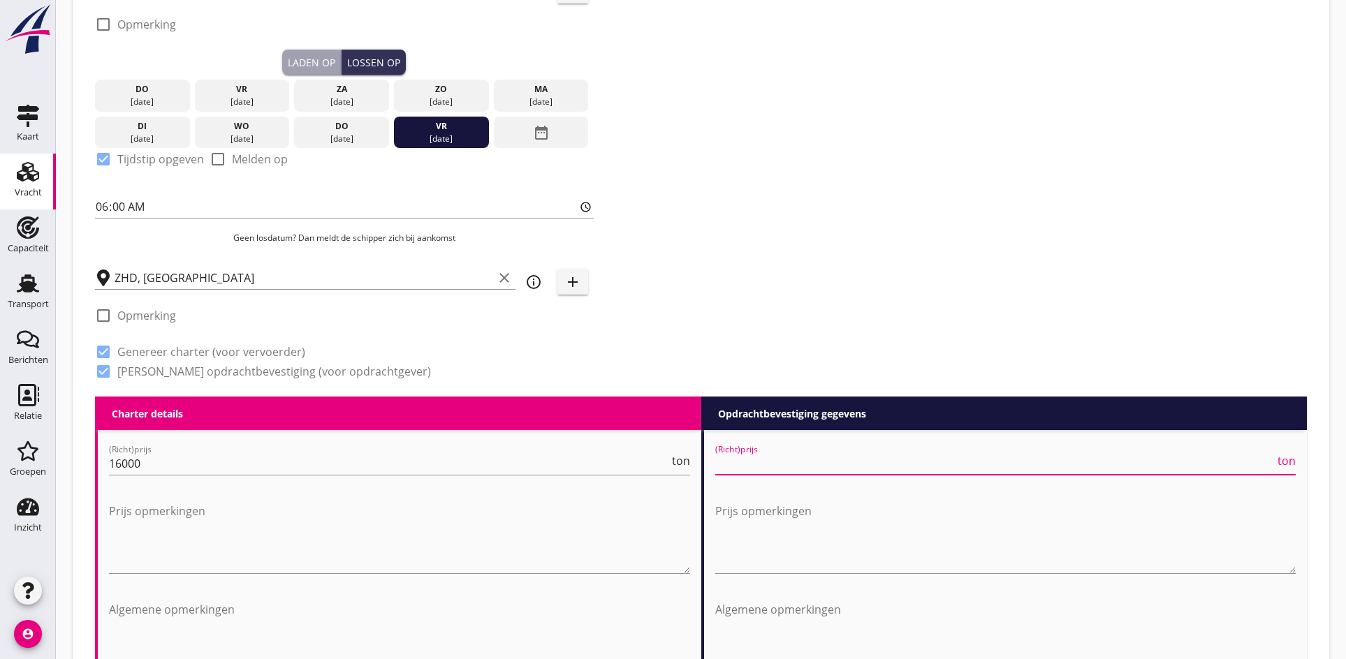
click at [748, 462] on input "(Richt)prijs" at bounding box center [995, 464] width 560 height 22
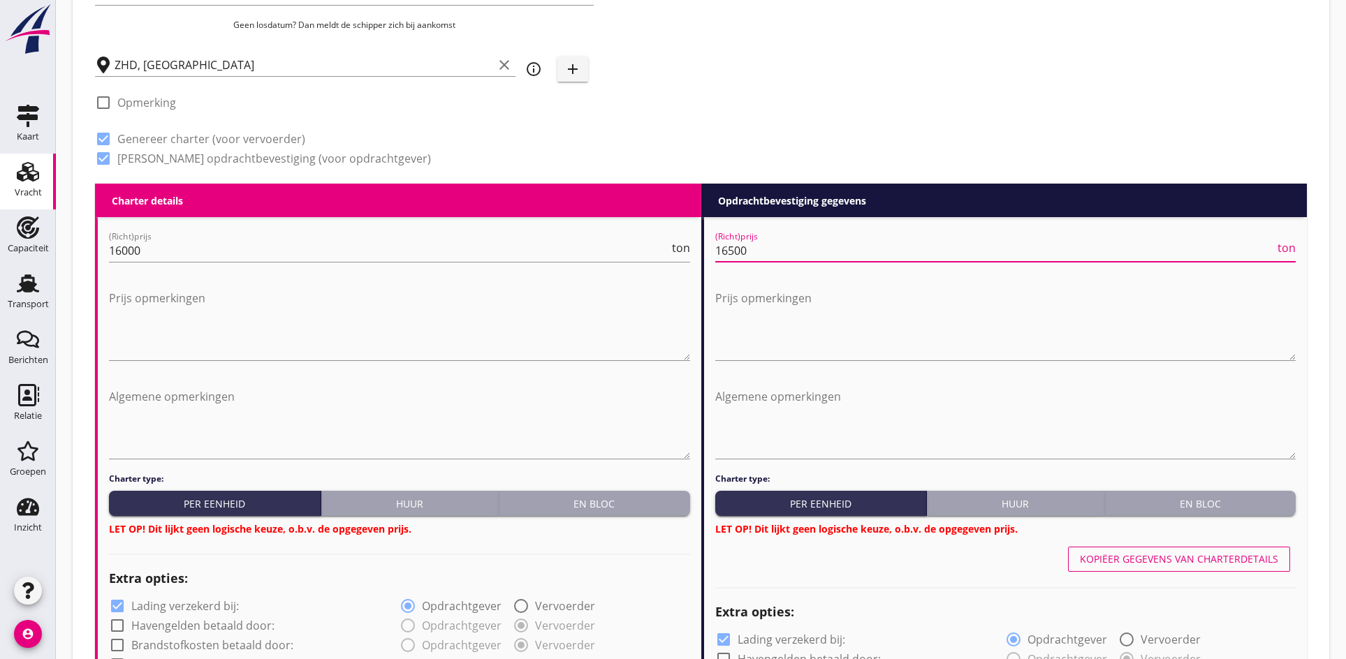
scroll to position [768, 0]
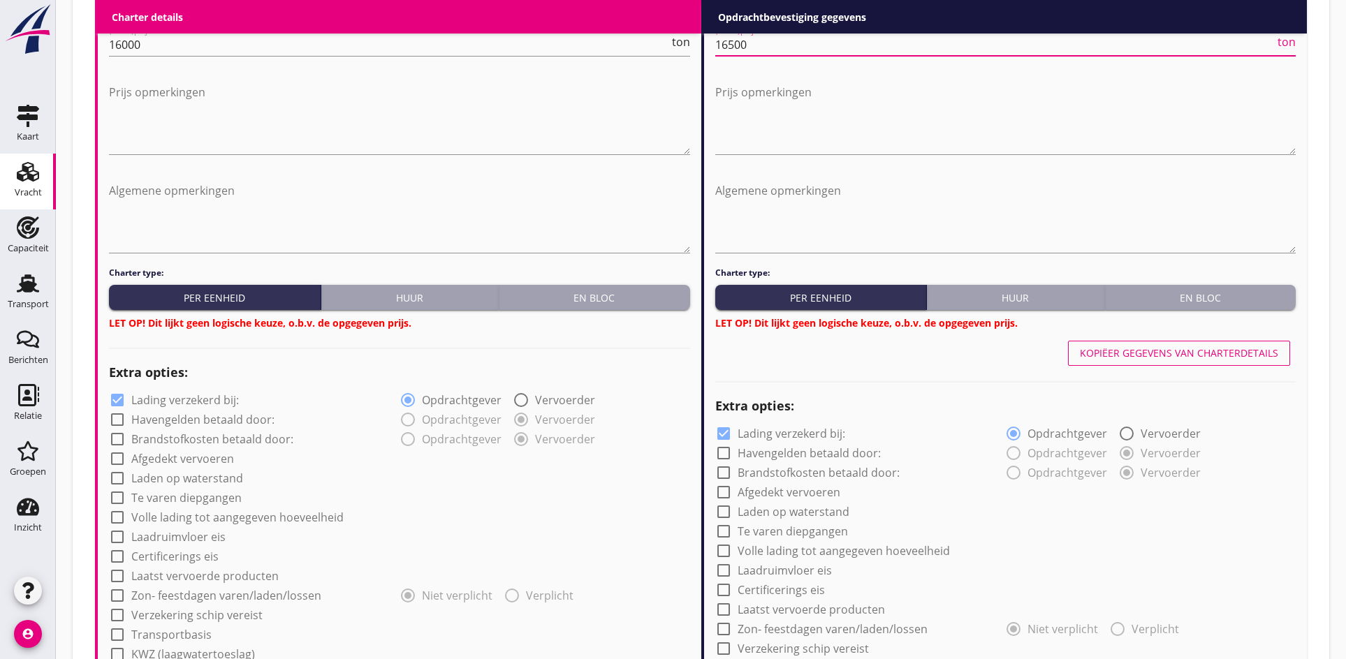
type input "16500"
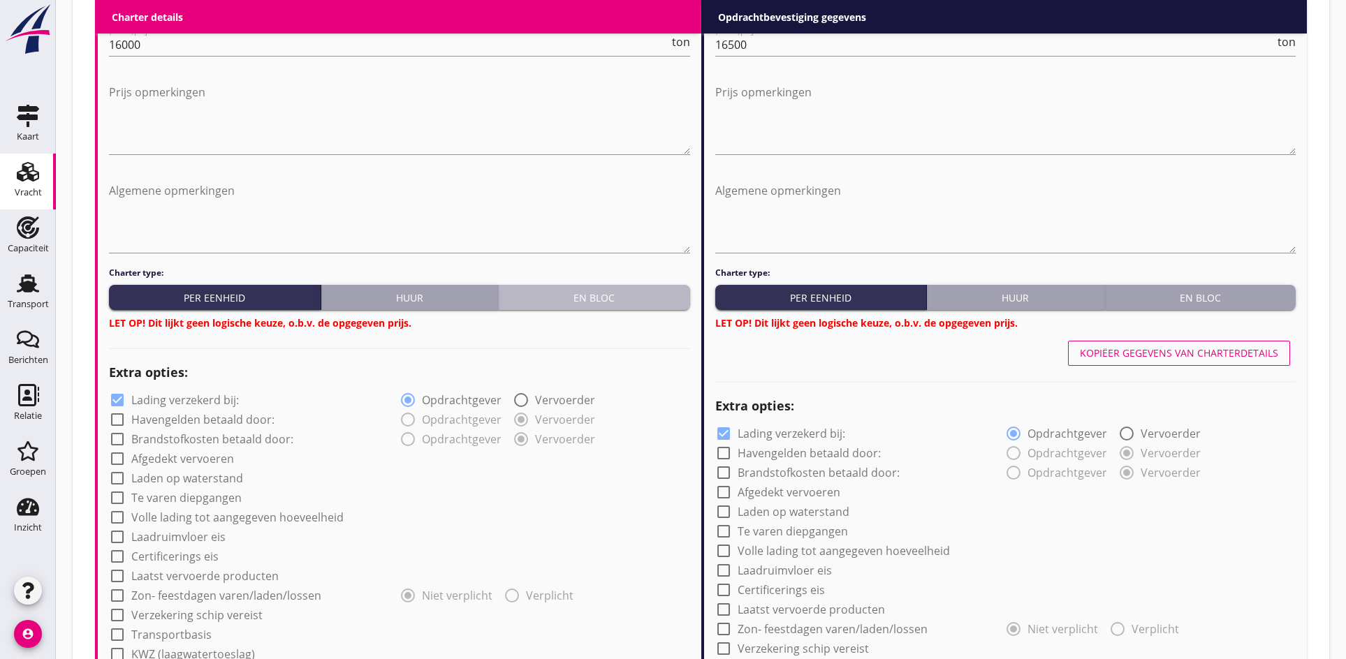
click at [559, 307] on button "En bloc" at bounding box center [594, 297] width 191 height 25
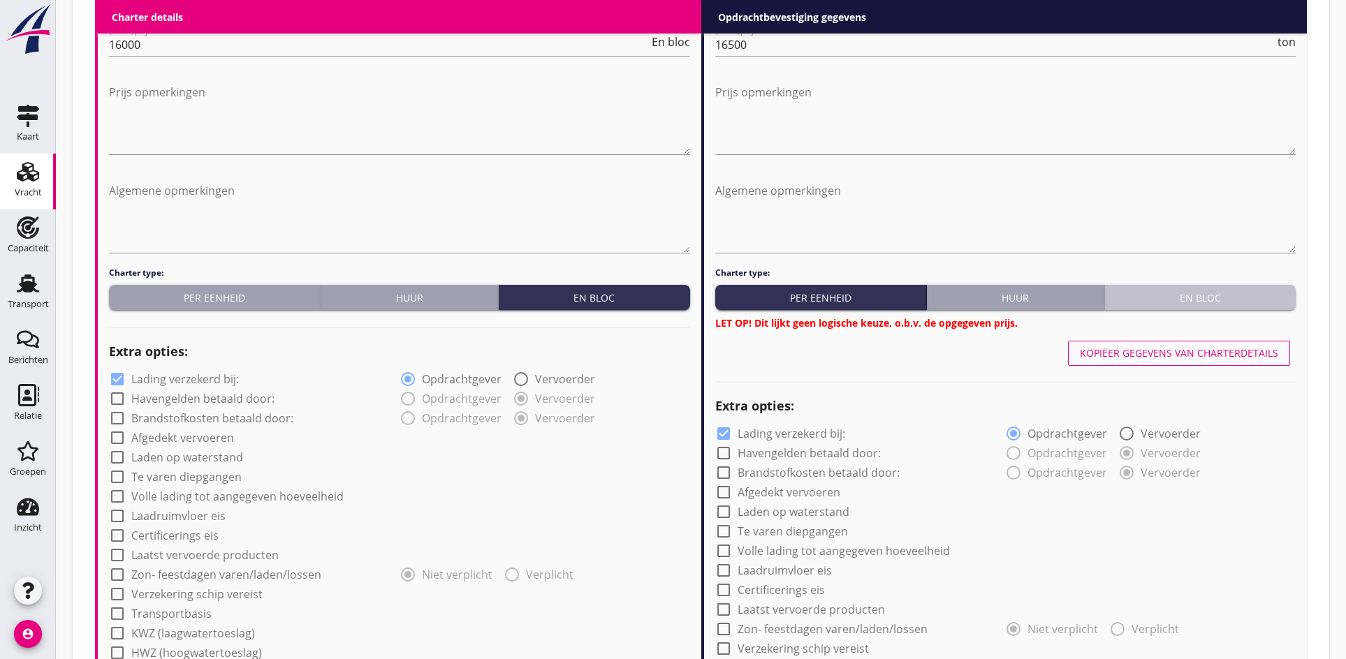
drag, startPoint x: 1191, startPoint y: 302, endPoint x: 386, endPoint y: 392, distance: 809.5
click at [1190, 302] on div "En bloc" at bounding box center [1200, 298] width 180 height 15
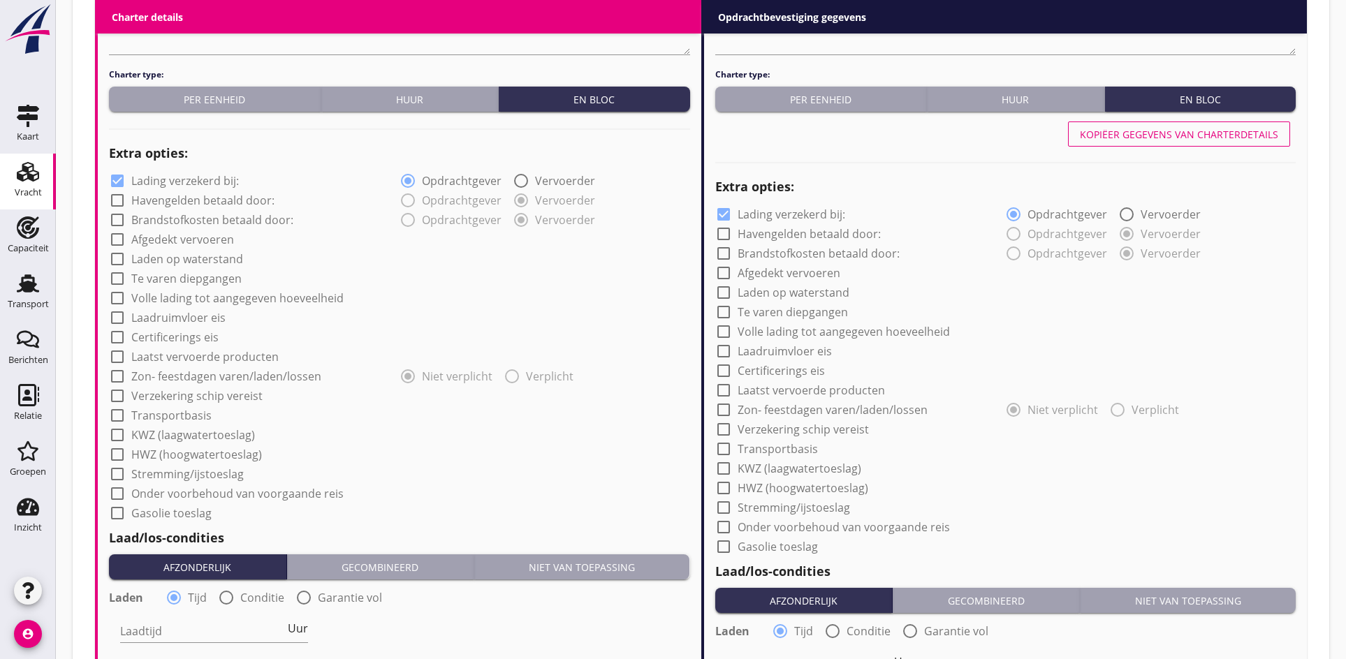
scroll to position [978, 0]
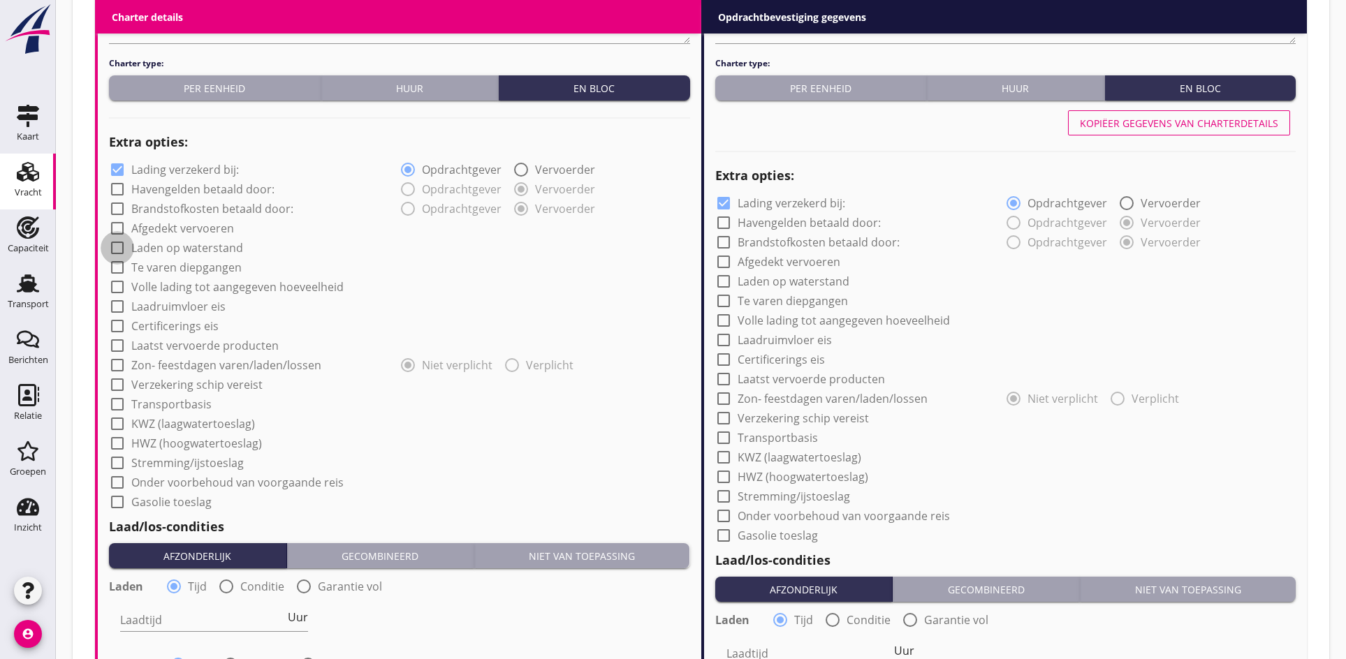
click at [116, 249] on div at bounding box center [117, 248] width 24 height 24
checkbox input "true"
click at [724, 283] on div at bounding box center [724, 282] width 24 height 24
checkbox input "true"
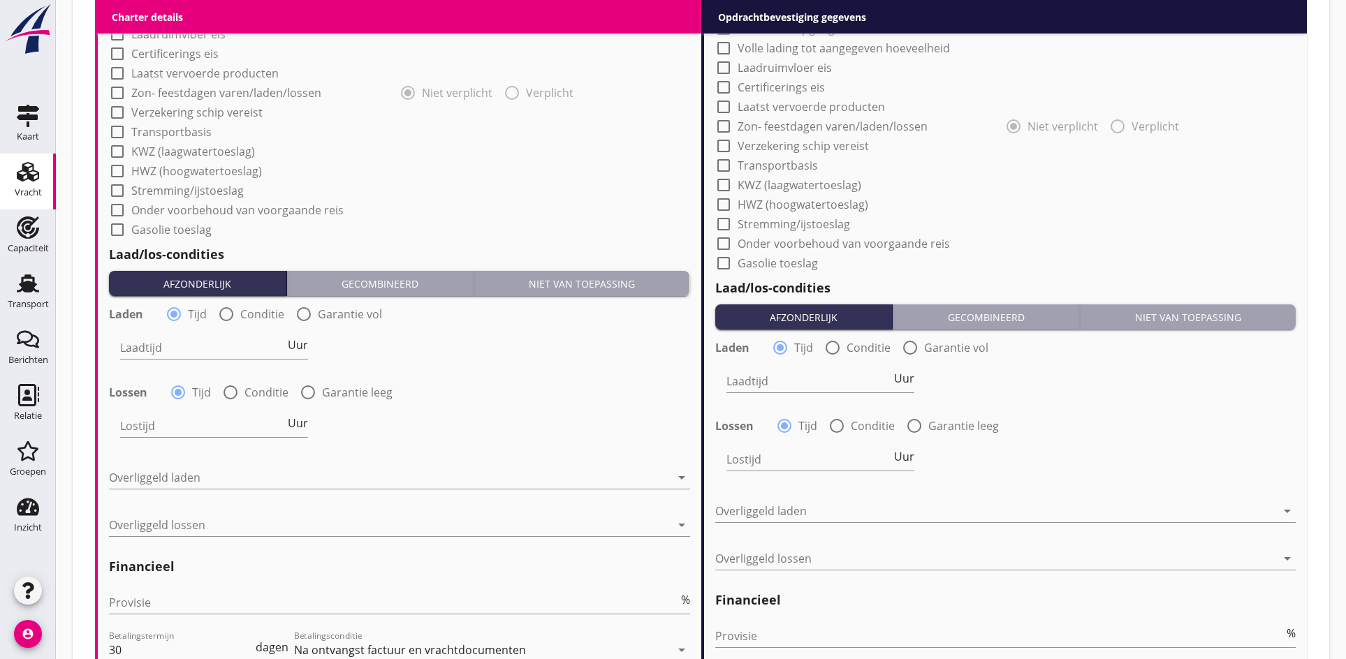
scroll to position [1327, 0]
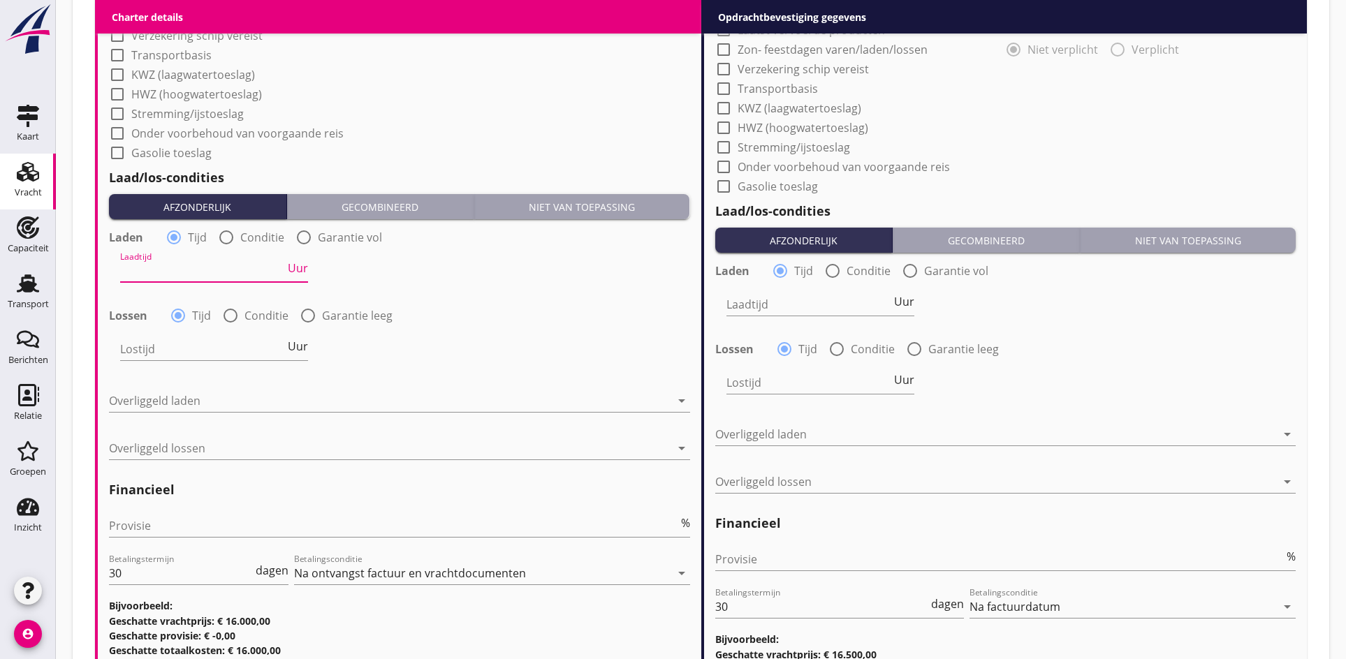
click at [175, 275] on input "Laadtijd" at bounding box center [202, 271] width 165 height 22
type input "24"
click at [134, 352] on input "Lostijd" at bounding box center [202, 349] width 165 height 22
type input "24"
click at [132, 403] on div at bounding box center [389, 401] width 561 height 22
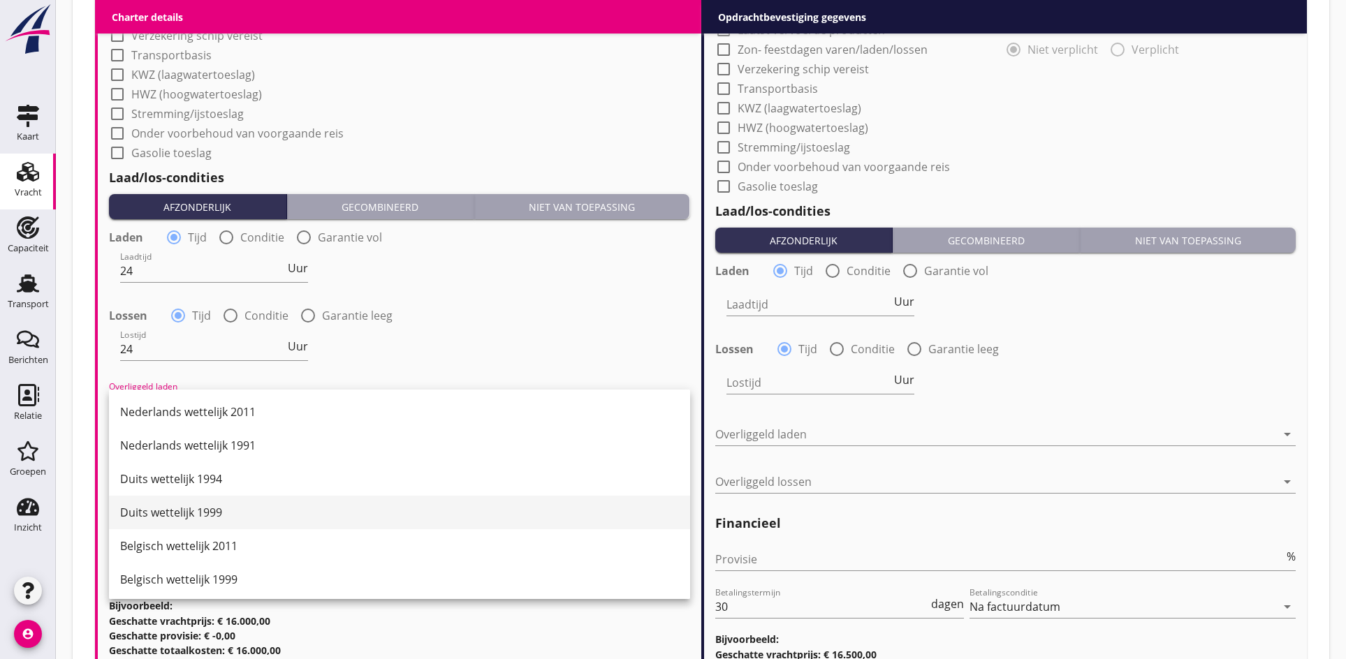
click at [138, 508] on div "Duits wettelijk 1999" at bounding box center [399, 512] width 559 height 17
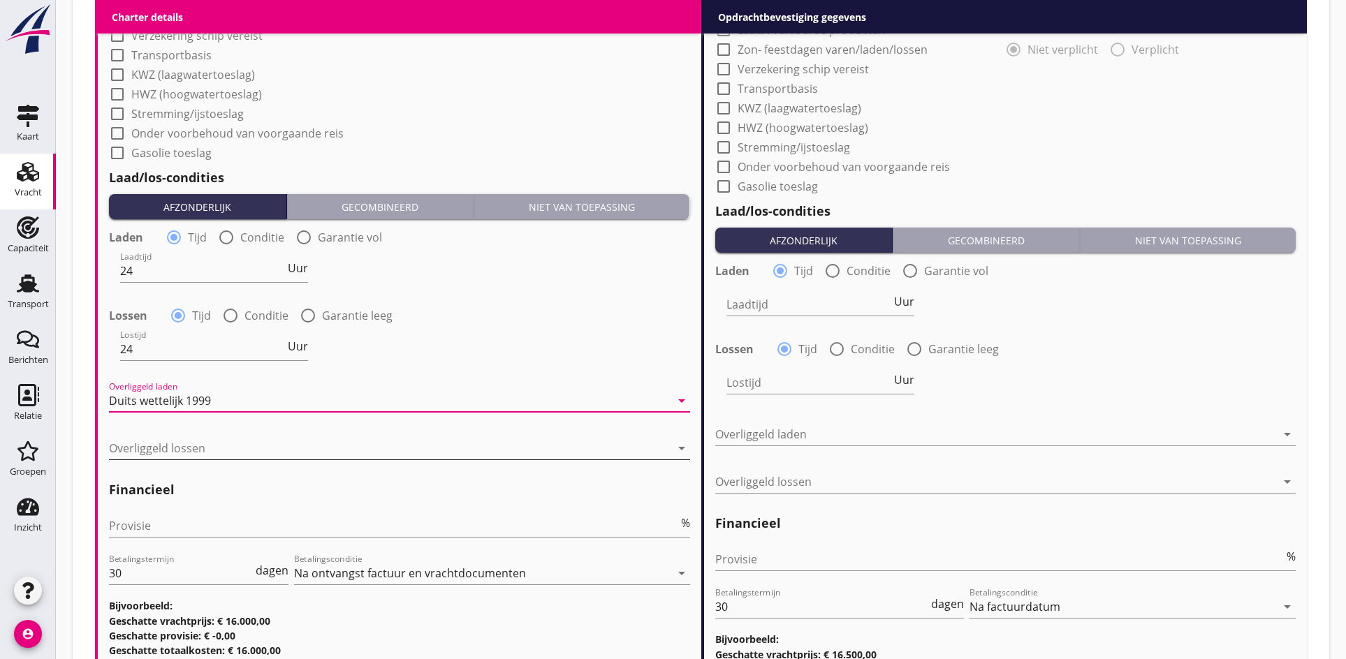
click at [131, 448] on div at bounding box center [389, 448] width 561 height 22
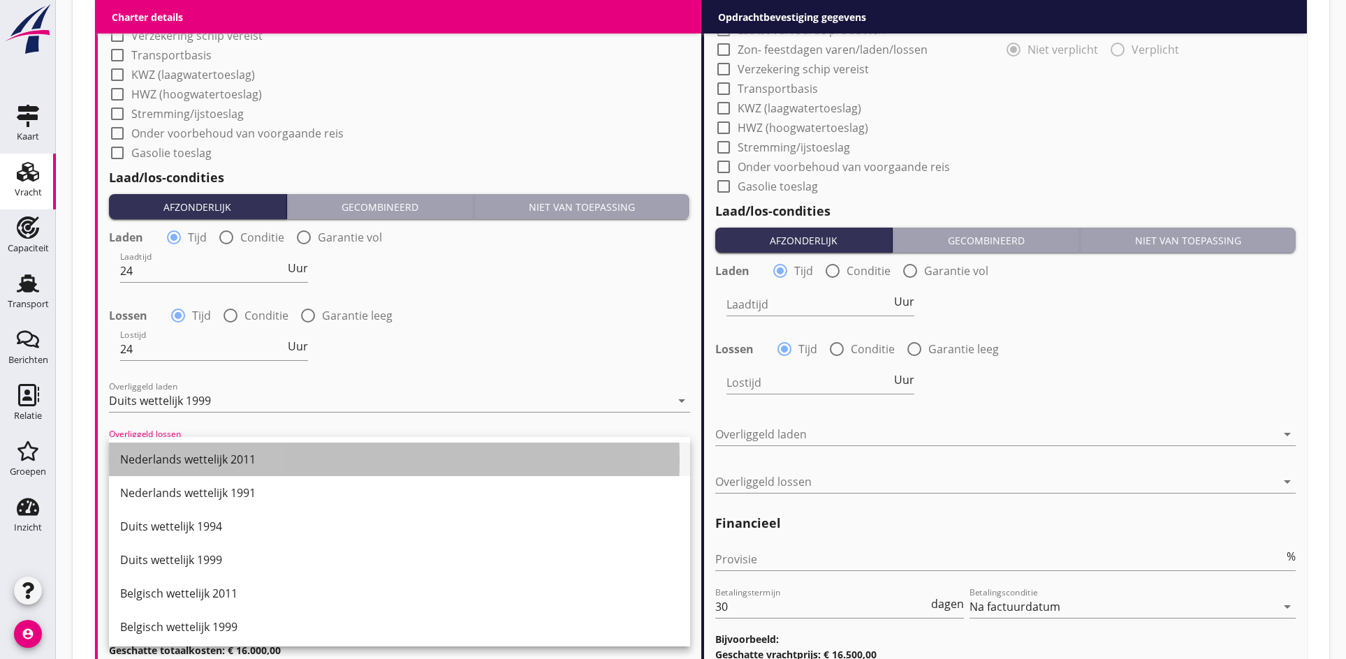
click at [136, 453] on div "Nederlands wettelijk 2011" at bounding box center [399, 459] width 559 height 17
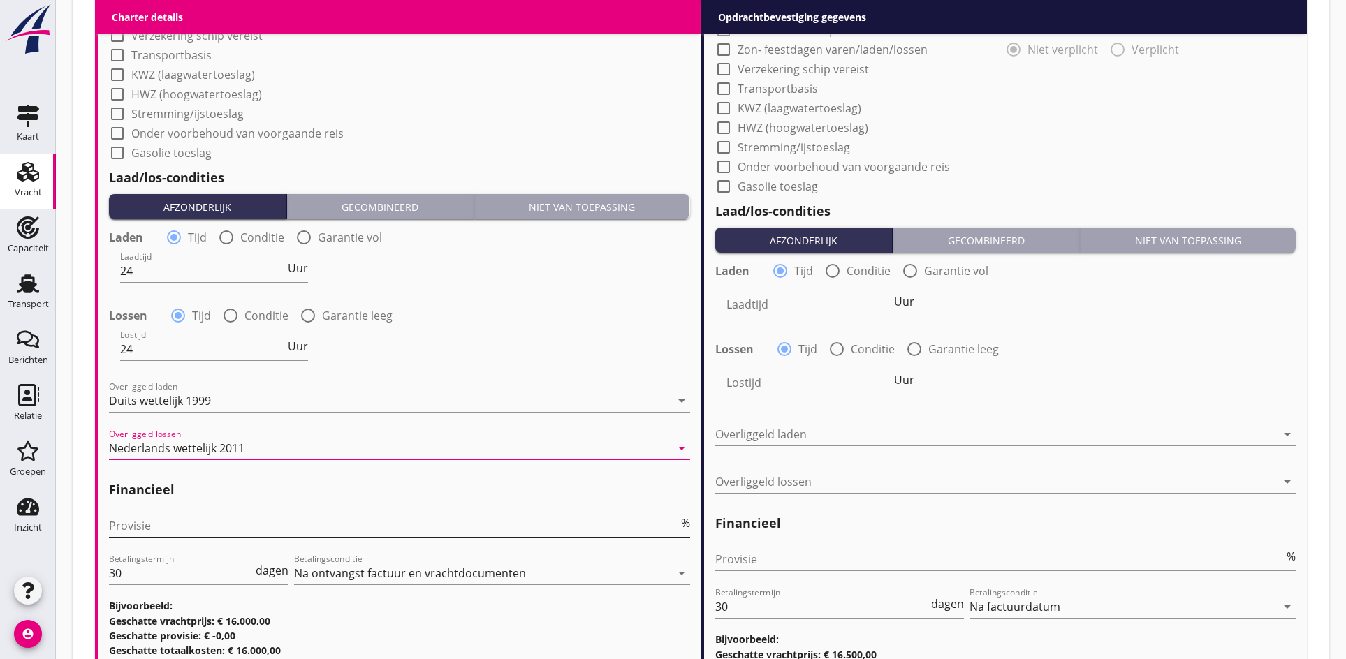
drag, startPoint x: 144, startPoint y: 511, endPoint x: 137, endPoint y: 524, distance: 15.0
click at [143, 513] on div "Provisie %" at bounding box center [399, 528] width 581 height 45
click at [137, 524] on input "Provisie" at bounding box center [393, 526] width 569 height 22
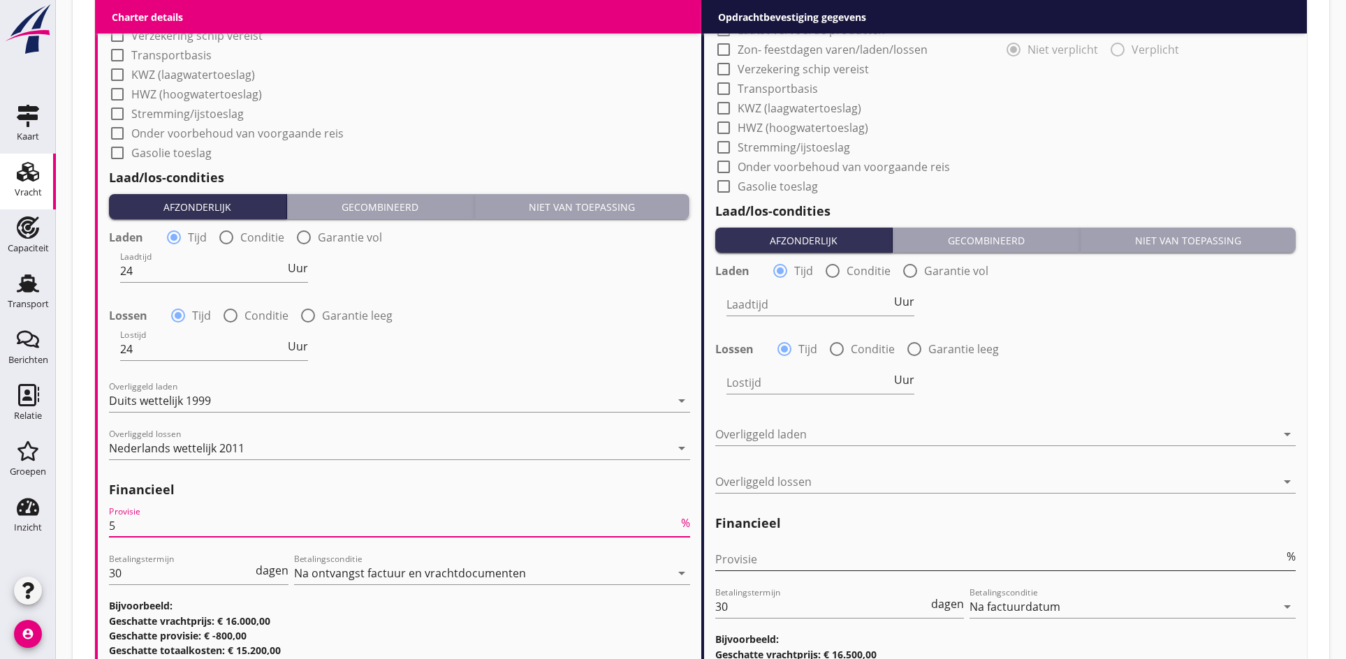
type input "5"
click at [752, 559] on input "Provisie" at bounding box center [999, 559] width 569 height 22
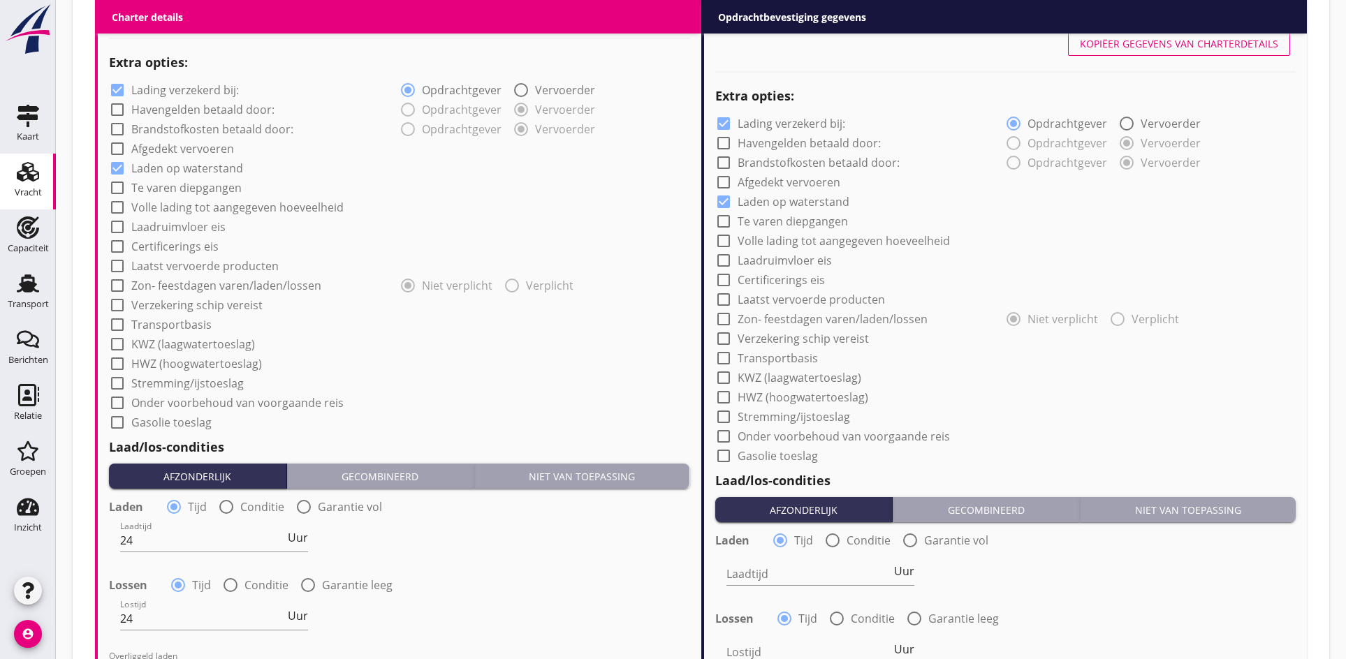
scroll to position [1048, 0]
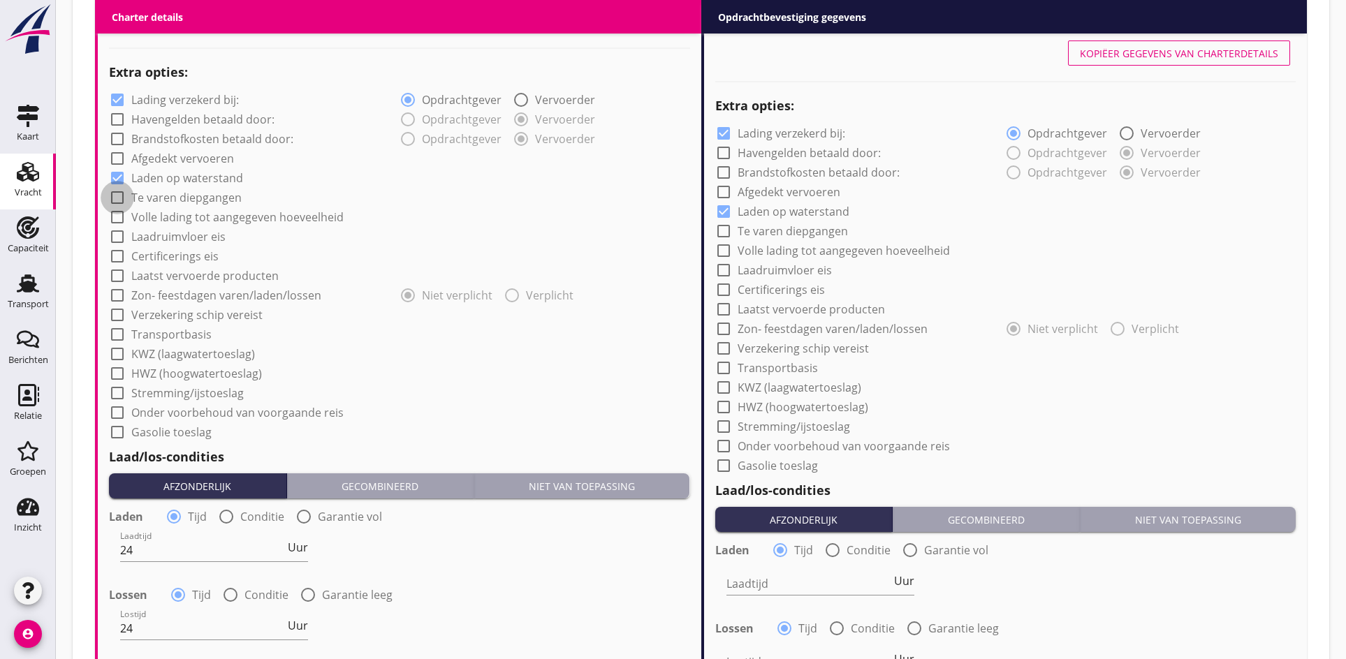
click at [112, 197] on div at bounding box center [117, 198] width 24 height 24
checkbox input "true"
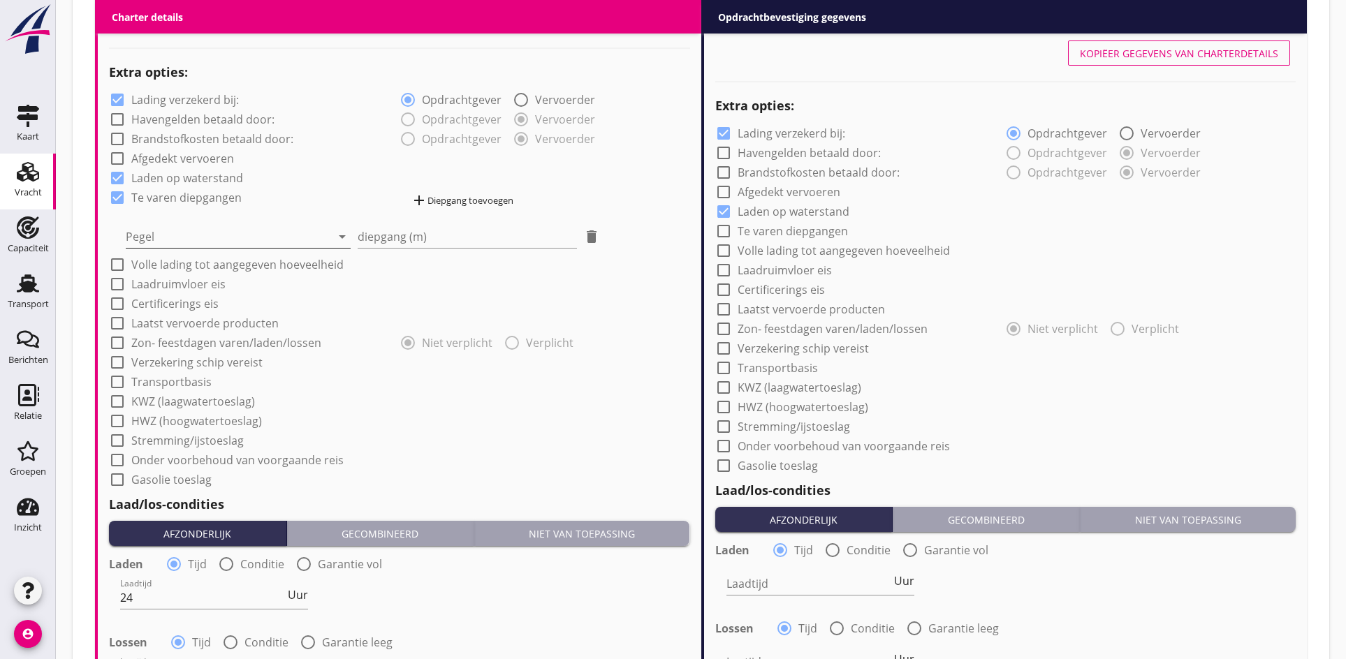
click at [212, 233] on div at bounding box center [228, 237] width 205 height 22
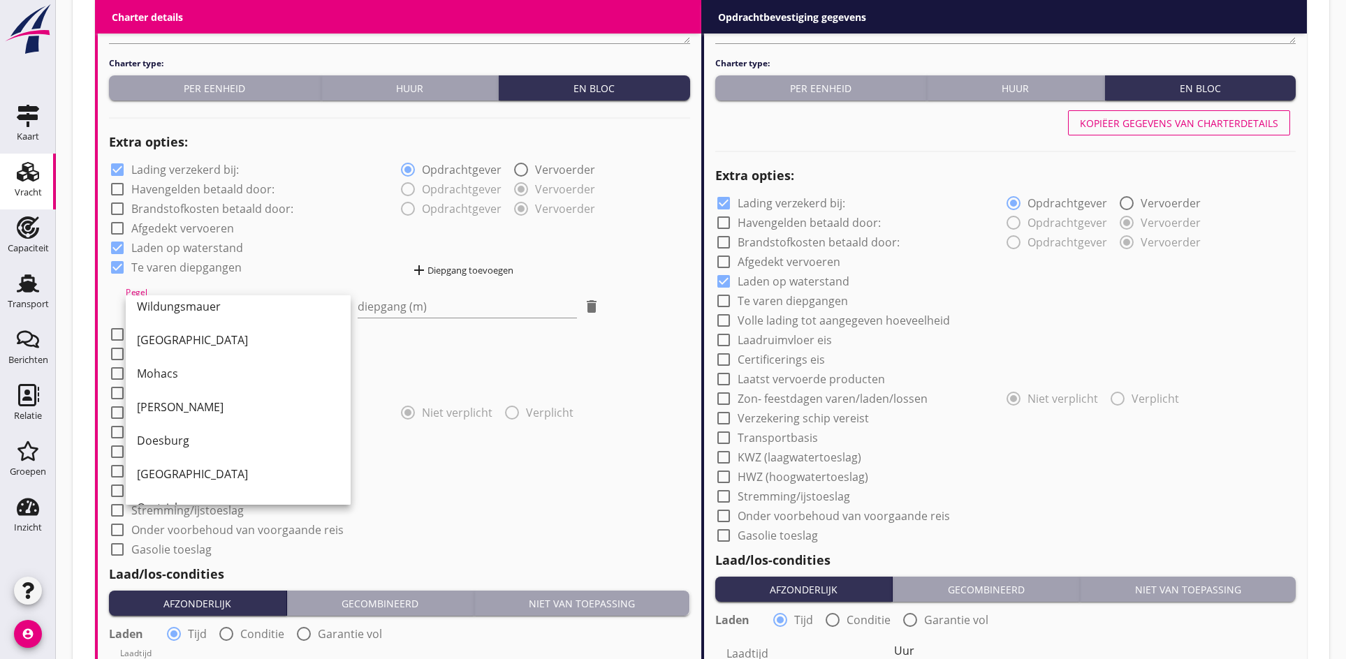
scroll to position [304, 0]
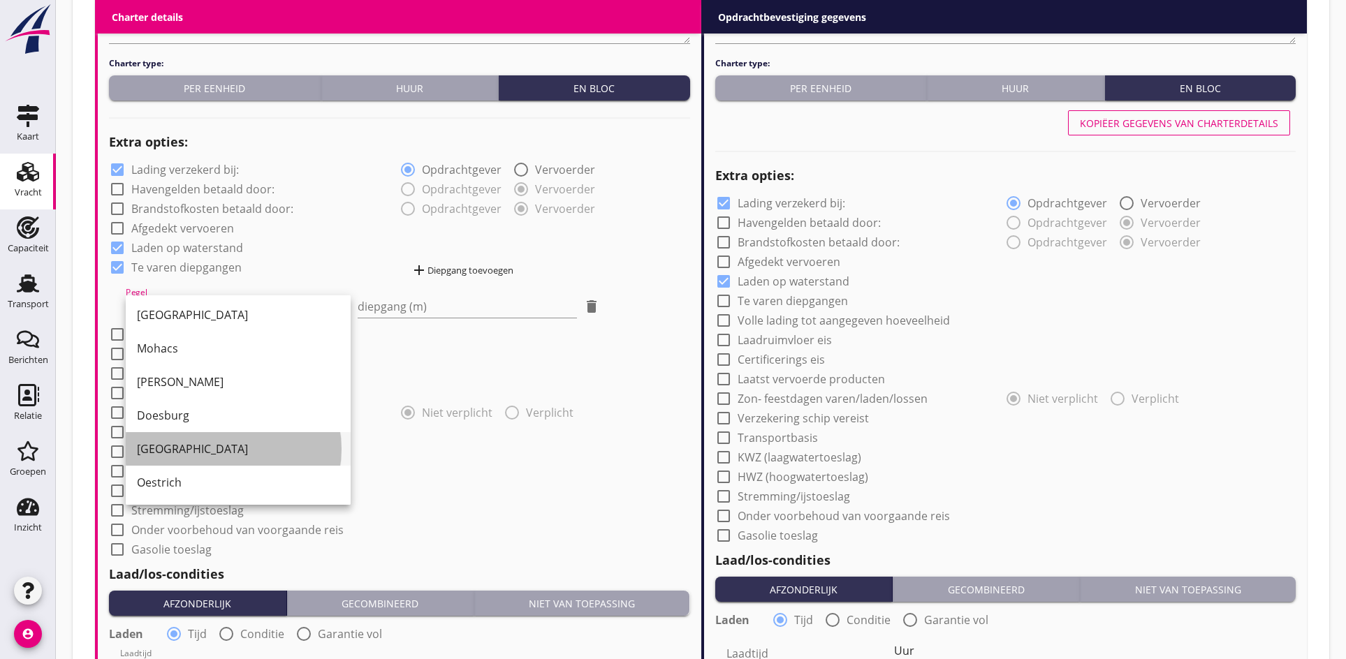
click at [200, 445] on div "[GEOGRAPHIC_DATA]" at bounding box center [238, 449] width 203 height 17
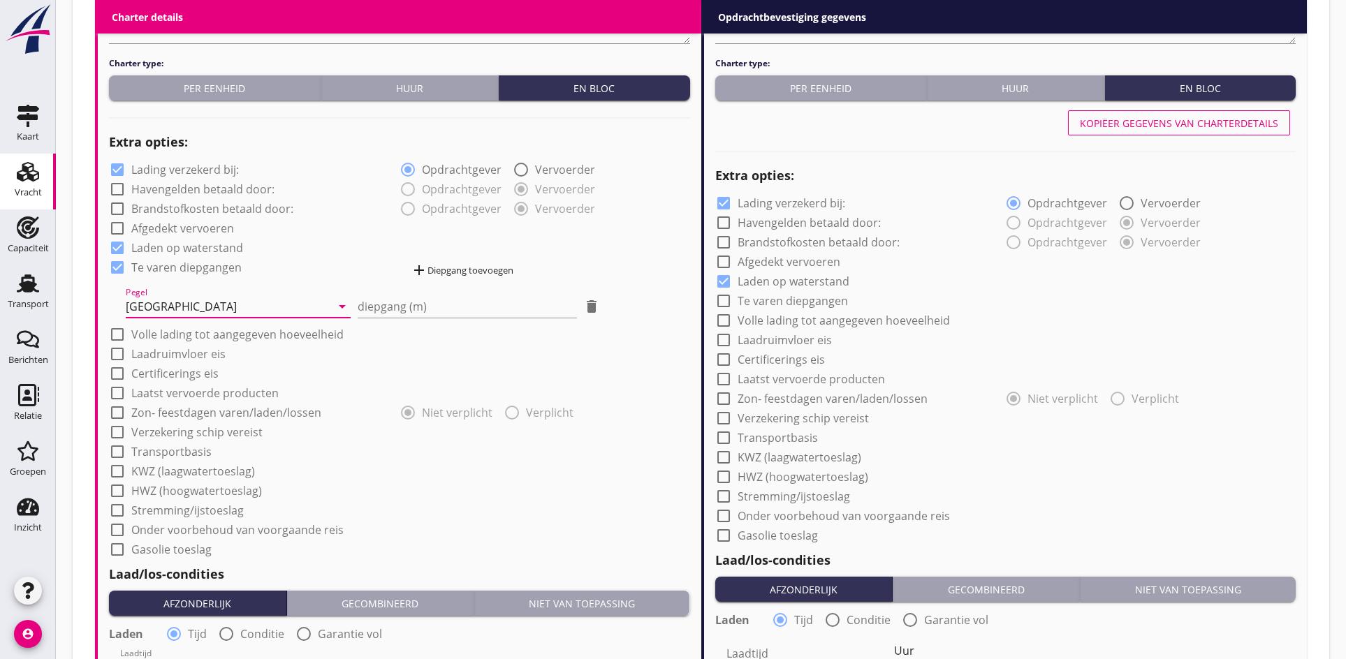
click at [444, 270] on div "add Diepgang toevoegen" at bounding box center [462, 270] width 103 height 17
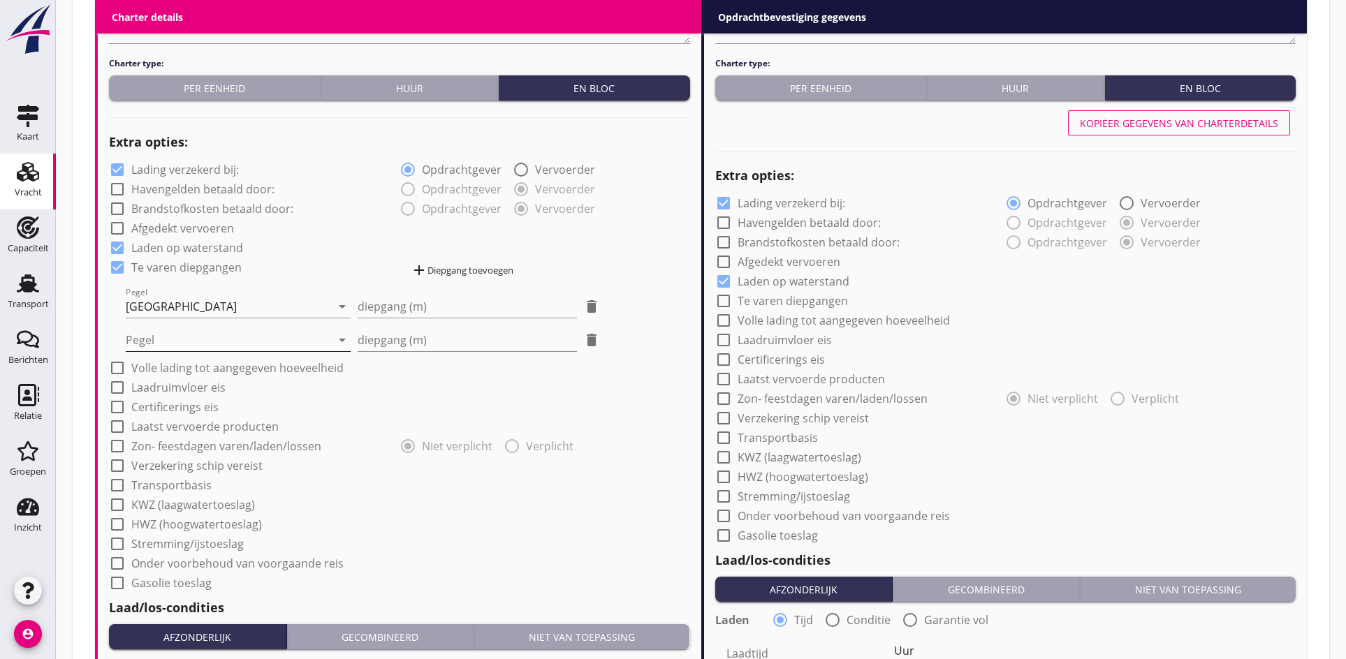
click at [170, 336] on div at bounding box center [228, 340] width 205 height 22
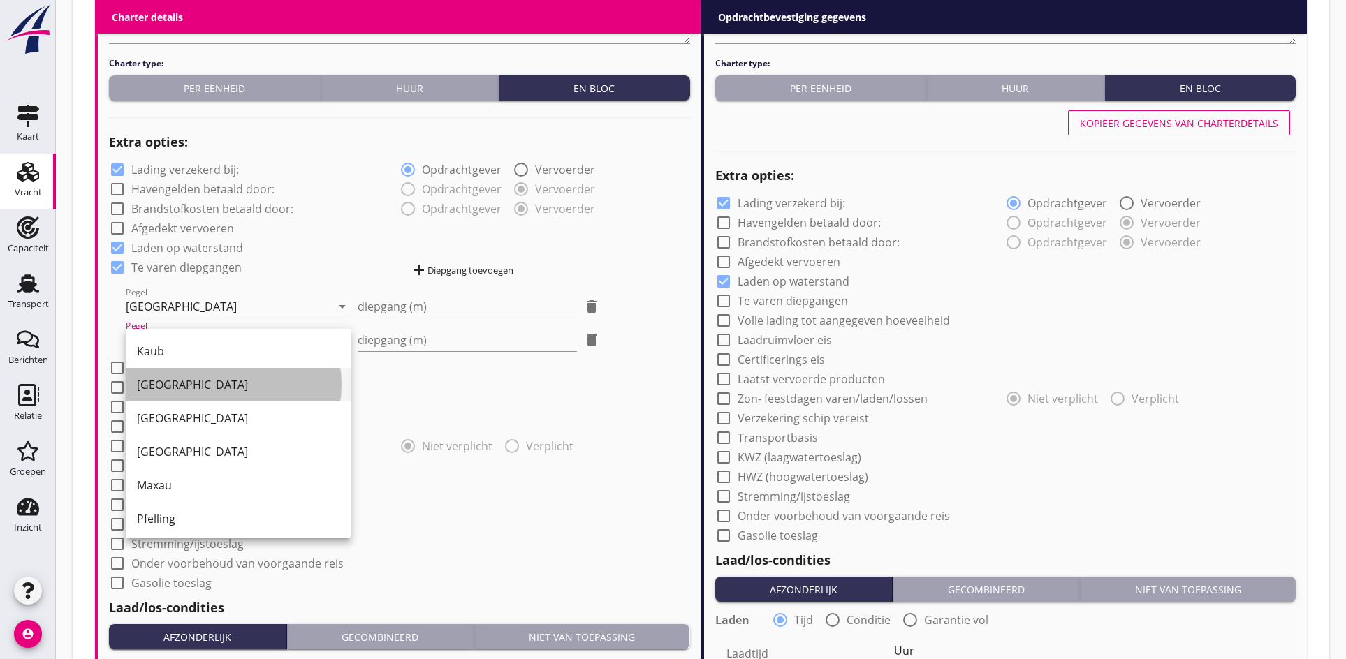
click at [145, 388] on div "[GEOGRAPHIC_DATA]" at bounding box center [238, 384] width 203 height 17
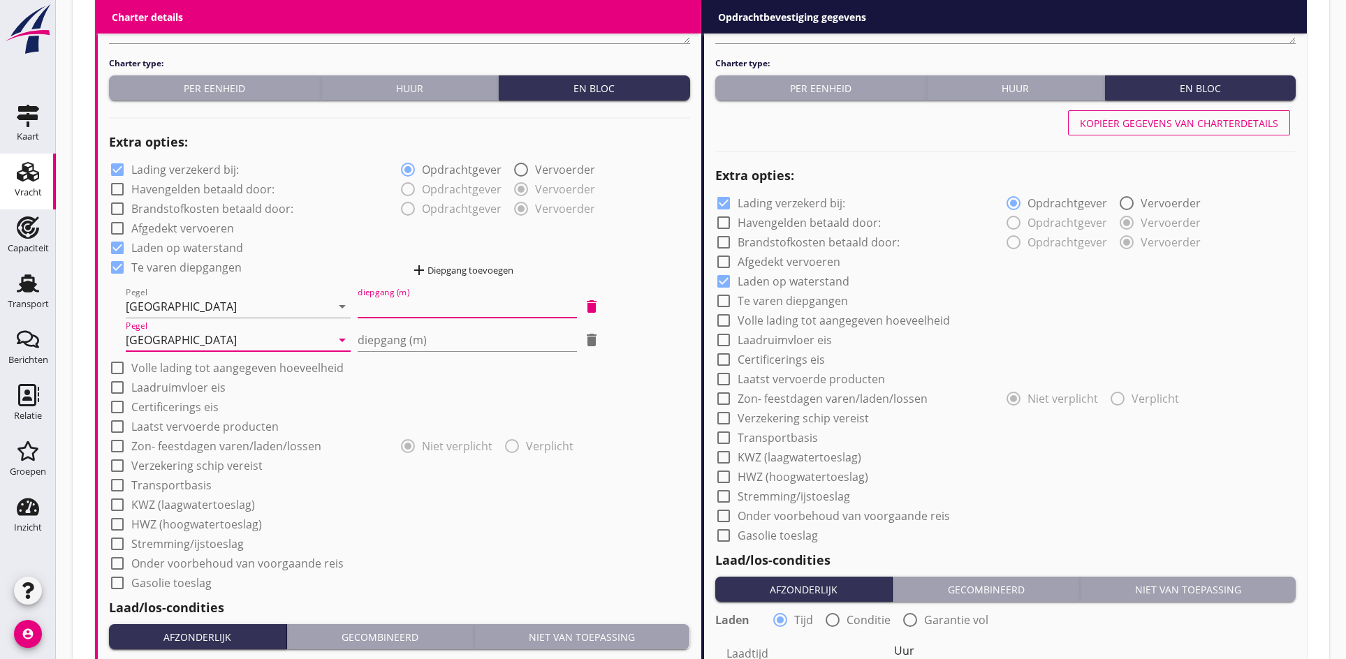
click at [407, 301] on input "diepgang (m)" at bounding box center [467, 306] width 219 height 22
type input "1.2"
click at [377, 339] on input "diepgang (m)" at bounding box center [467, 340] width 219 height 22
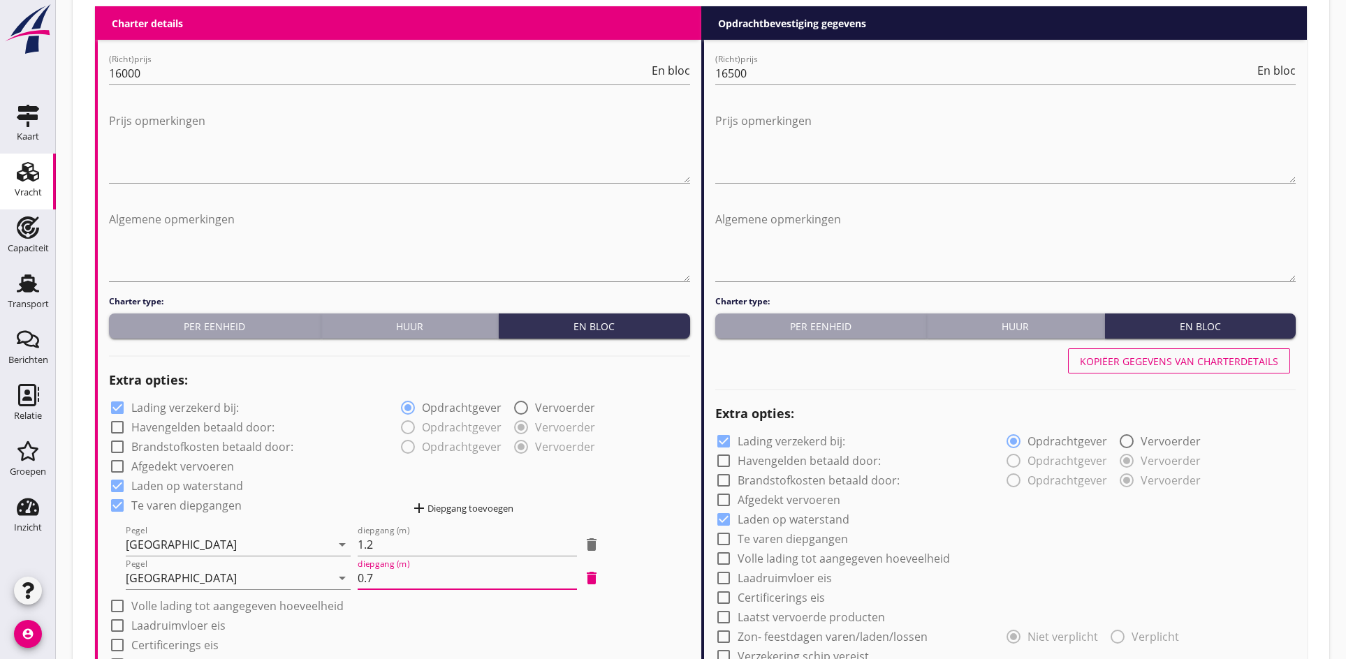
scroll to position [698, 0]
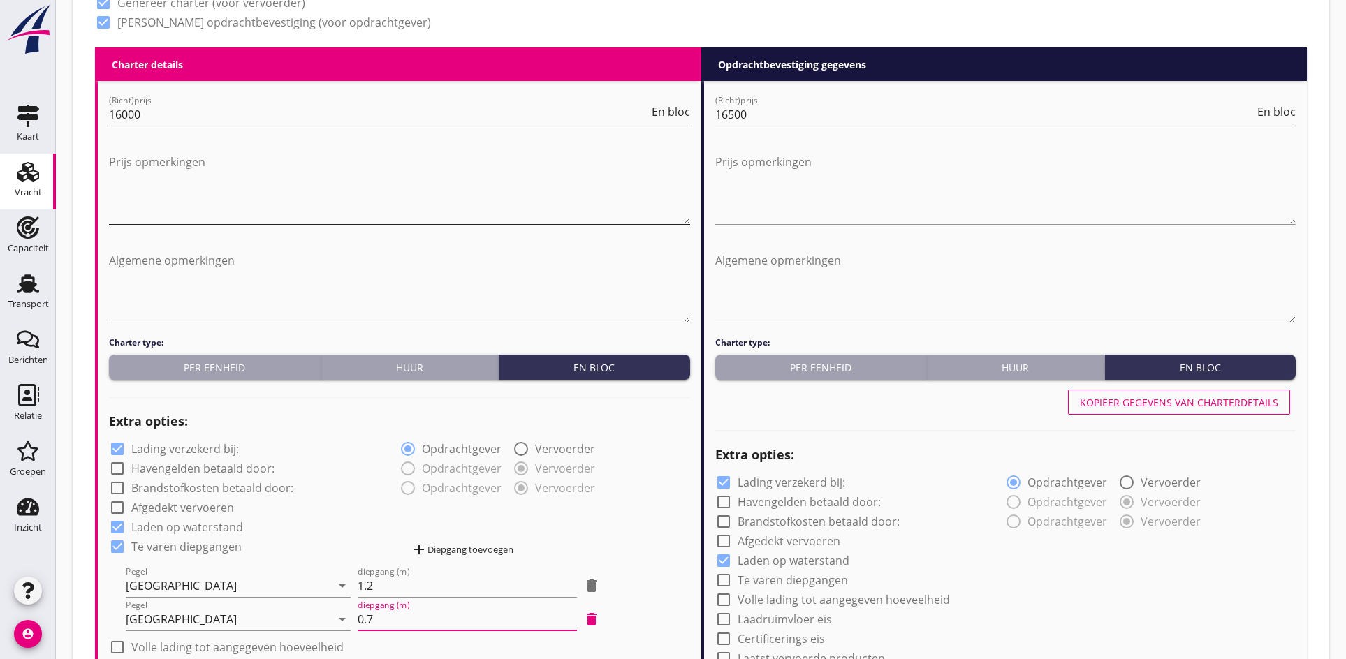
type input "0.7"
click at [140, 185] on textarea "Prijs opmerkingen" at bounding box center [399, 187] width 581 height 73
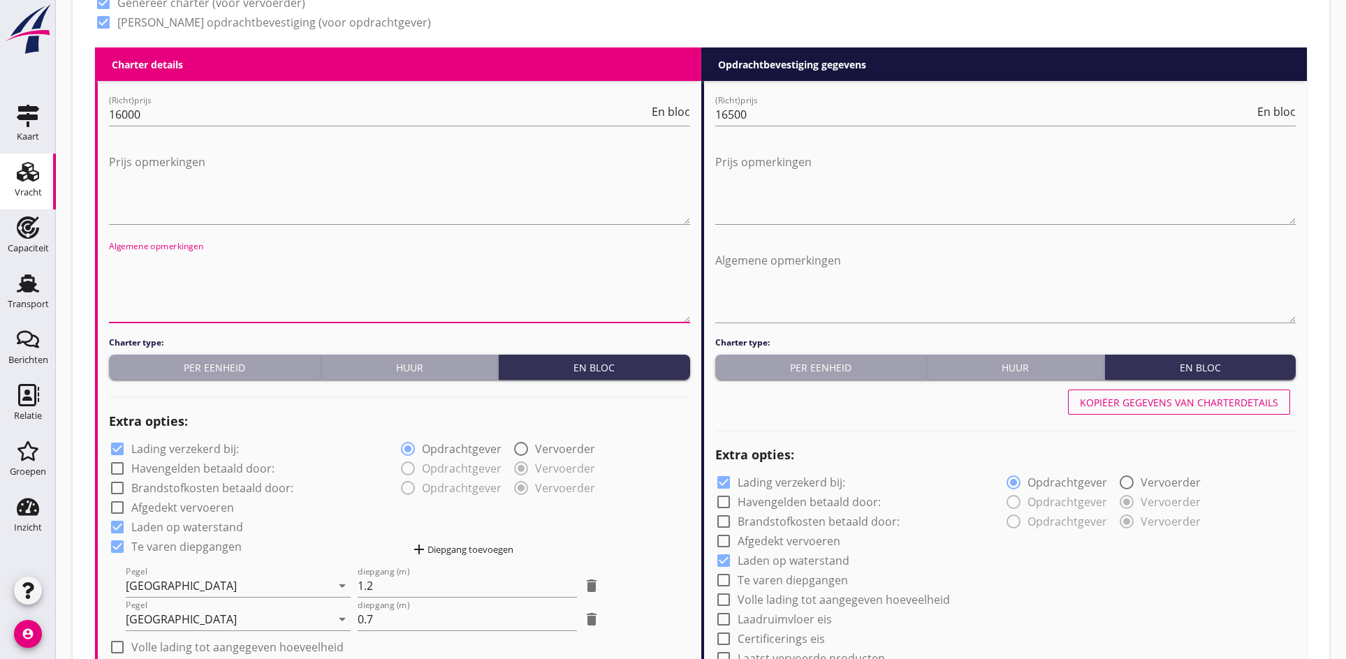
click at [155, 253] on textarea "Algemene opmerkingen" at bounding box center [399, 285] width 581 height 73
click at [163, 321] on textarea "2,1 meter = 1730 ton 2,2 meter = 1875 ton 2,3 meter = 2020 ton" at bounding box center [399, 285] width 581 height 73
click at [184, 314] on textarea "2,1 meter = 1730 ton 2,2 meter = 1875 ton 2,3 meter = 2020 ton" at bounding box center [399, 285] width 581 height 73
click at [267, 290] on textarea "2,1 meter = 1730 ton 2,2 meter = 1875 ton 2,3 meter = 2020 ton" at bounding box center [399, 285] width 581 height 73
type textarea "2,1 meter = 1730 ton 2,2 meter = 1875 ton 2,3 meter = 2020 ton"
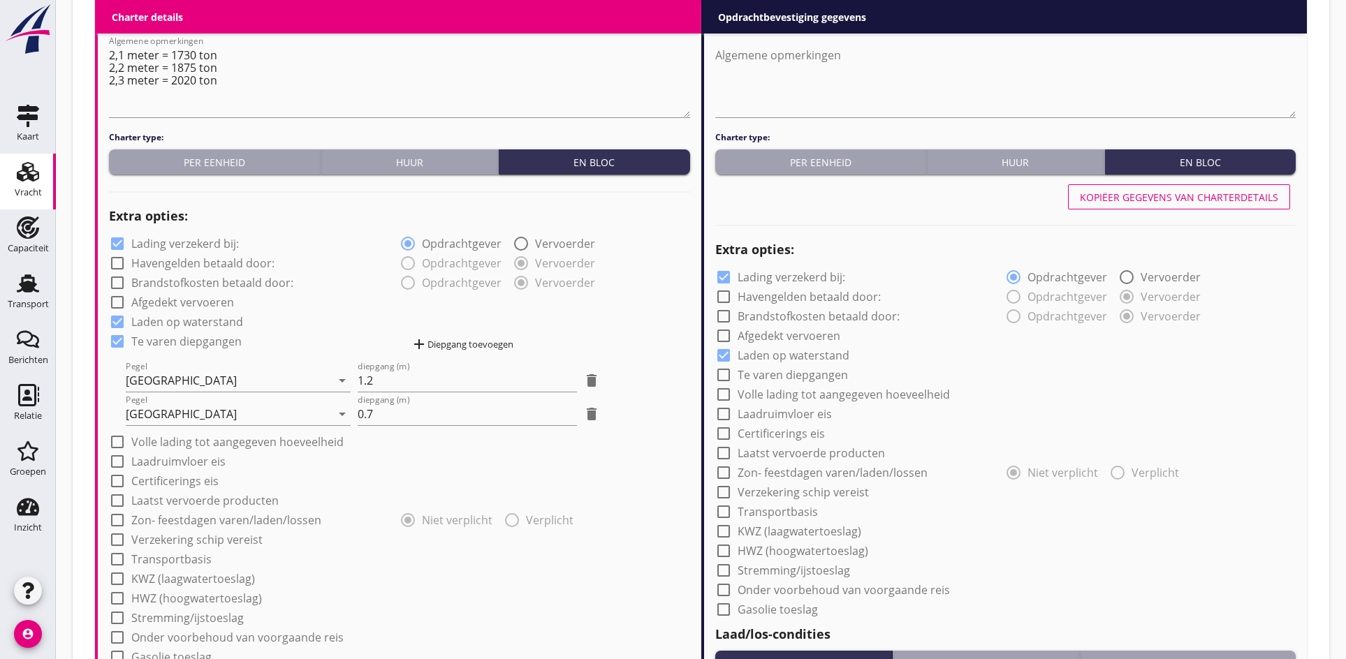
scroll to position [884, 0]
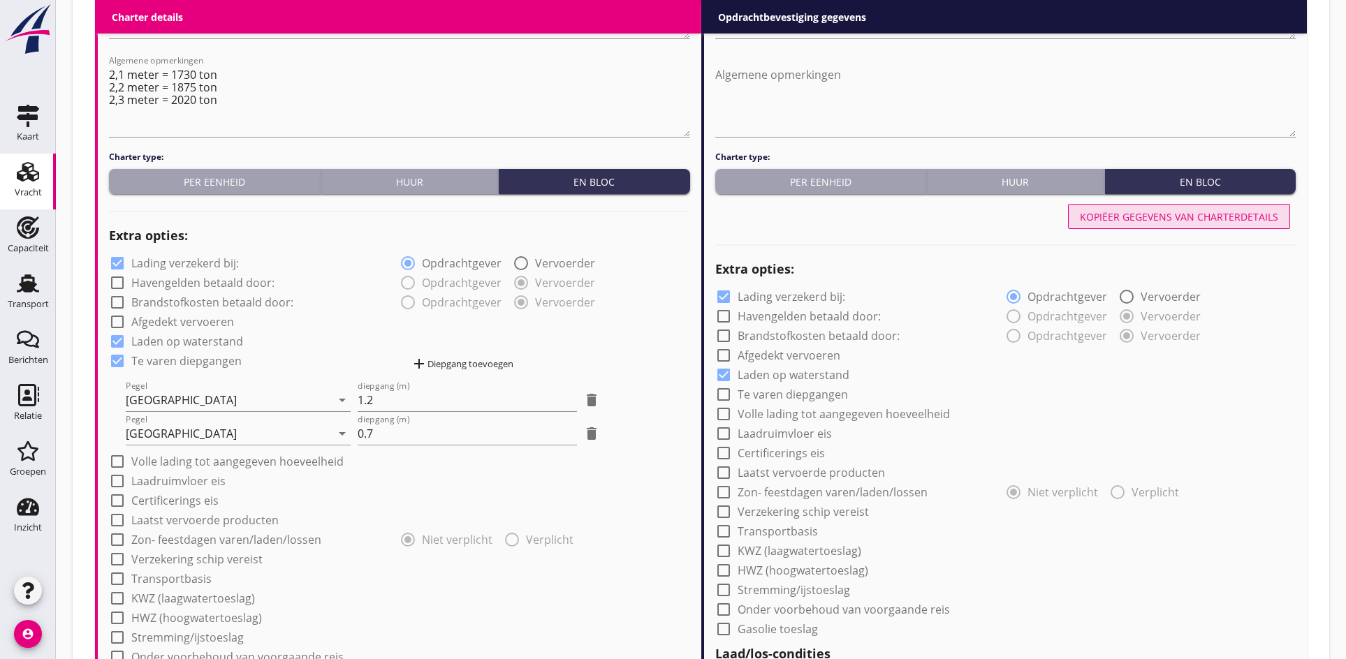
drag, startPoint x: 1105, startPoint y: 207, endPoint x: 964, endPoint y: 397, distance: 237.2
click at [1105, 207] on button "Kopiëer gegevens van charterdetails" at bounding box center [1179, 216] width 222 height 25
checkbox input "true"
type input "24"
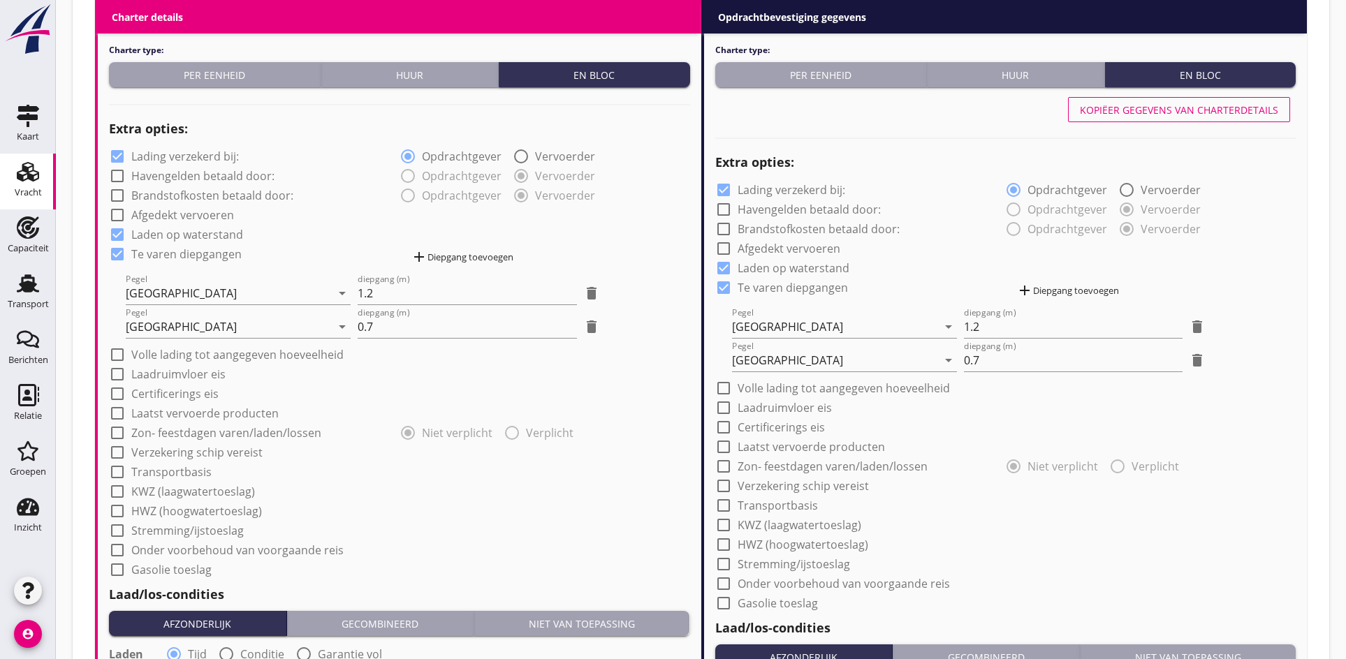
scroll to position [744, 0]
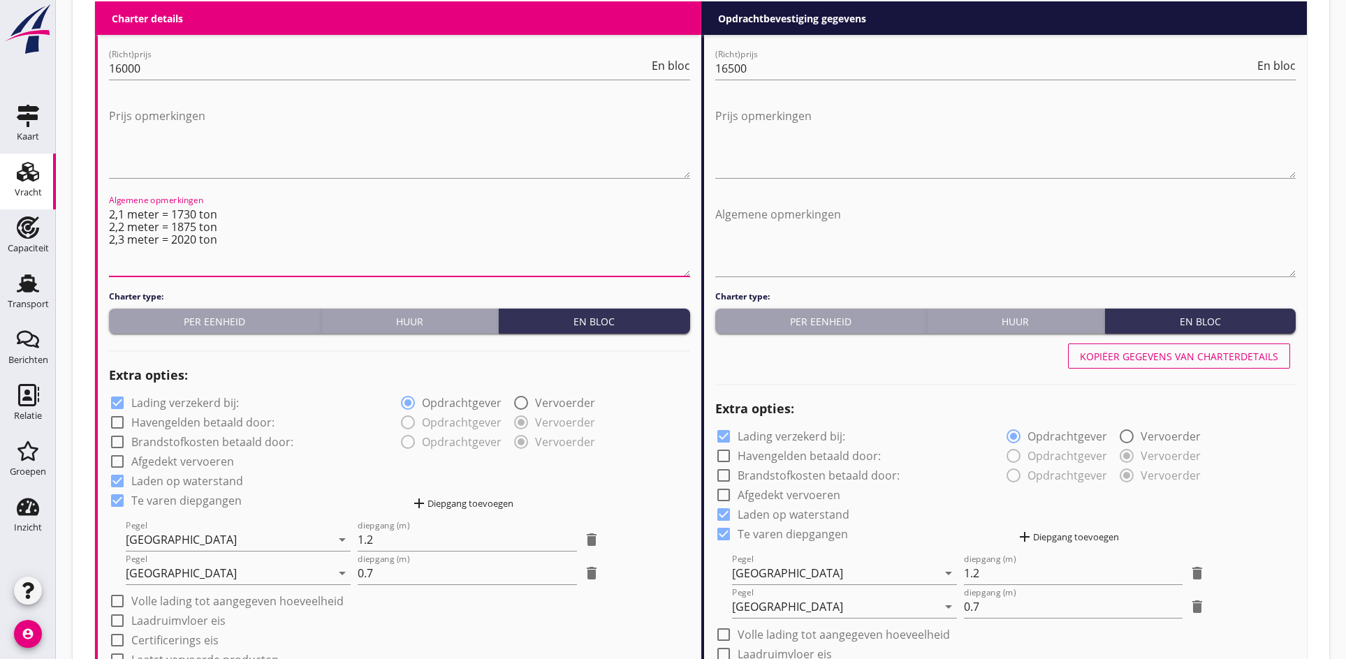
drag, startPoint x: 240, startPoint y: 243, endPoint x: 108, endPoint y: 215, distance: 135.6
click at [749, 223] on textarea "Algemene opmerkingen" at bounding box center [1005, 239] width 581 height 73
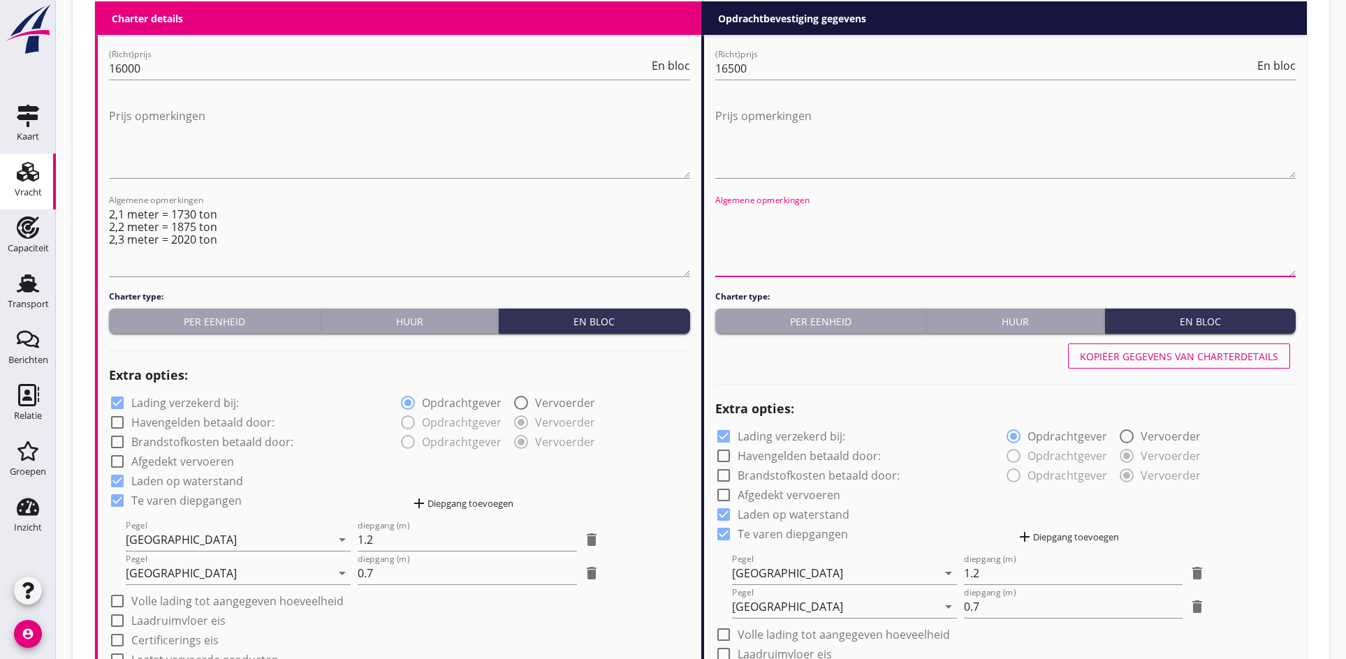
paste textarea "2,1 meter = 1730 ton 2,2 meter = 1875 ton 2,3 meter = 2020 ton"
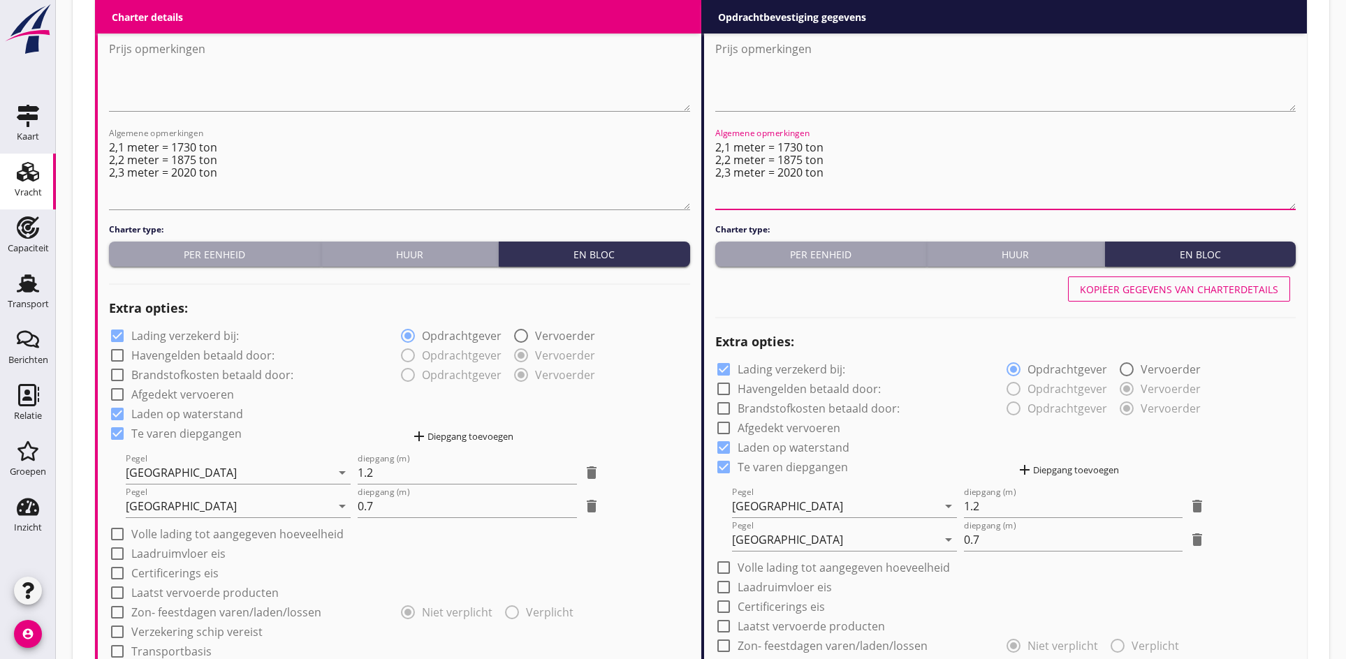
scroll to position [675, 0]
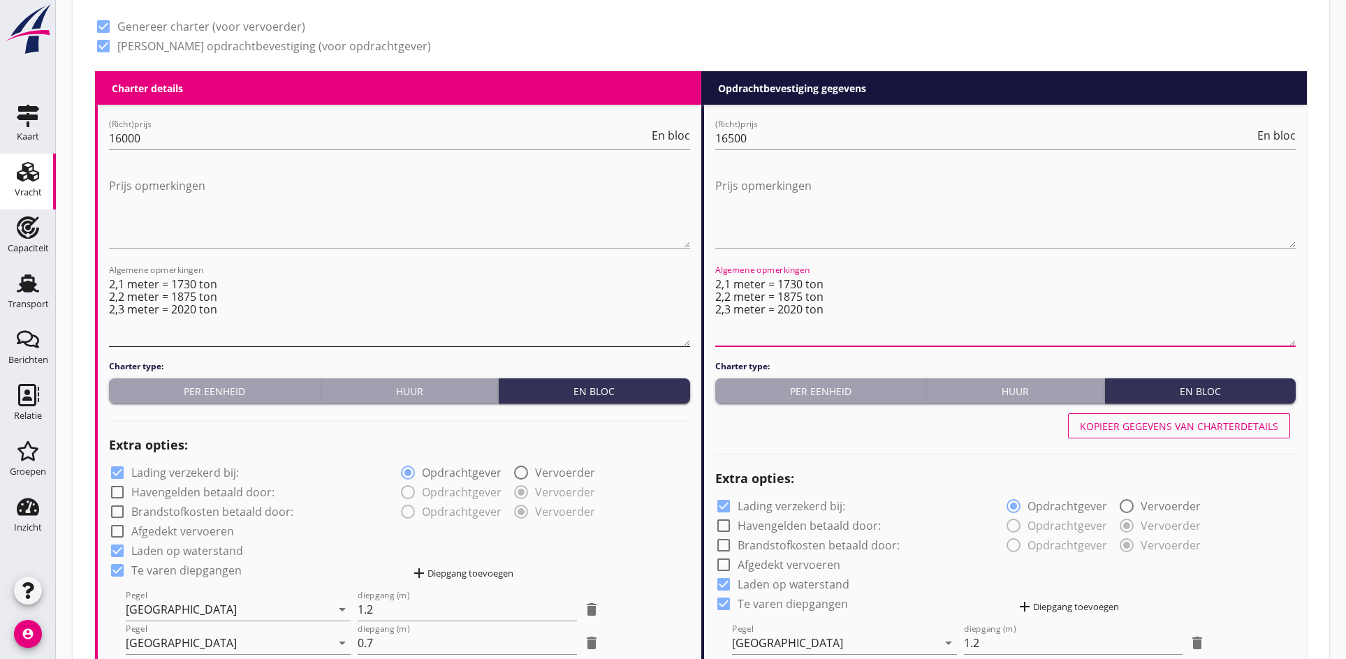
type textarea "2,1 meter = 1730 ton 2,2 meter = 1875 ton 2,3 meter = 2020 ton"
click at [149, 336] on textarea "2,1 meter = 1730 ton 2,2 meter = 1875 ton 2,3 meter = 2020 ton" at bounding box center [399, 309] width 581 height 73
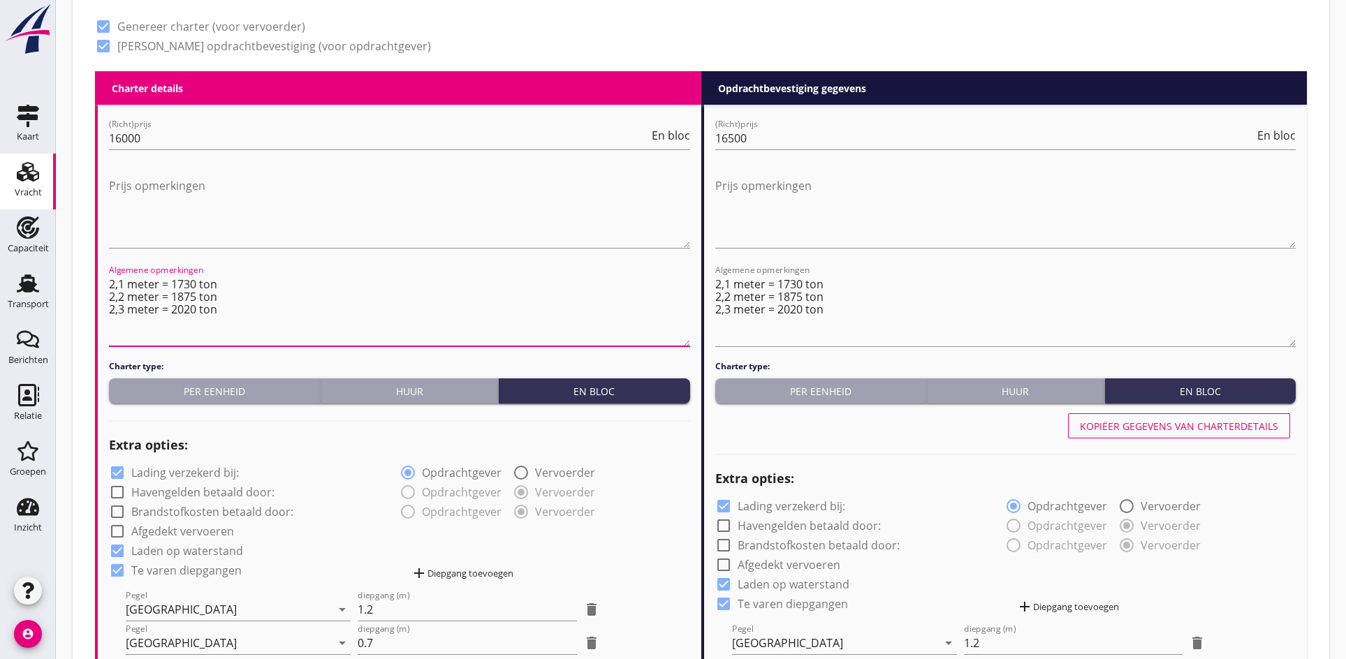
click at [110, 284] on textarea "2,1 meter = 1730 ton 2,2 meter = 1875 ton 2,3 meter = 2020 ton" at bounding box center [399, 309] width 581 height 73
click at [123, 284] on textarea "2,1 meter = 1730 ton 2,2 meter = 1875 ton 2,3 meter = 2020 ton" at bounding box center [399, 309] width 581 height 73
drag, startPoint x: 263, startPoint y: 335, endPoint x: 107, endPoint y: 274, distance: 167.8
type textarea "lading op waterstand tot 2300 ton. 2,1 meter = 1730 ton 2,2 meter = 1875 ton 2,…"
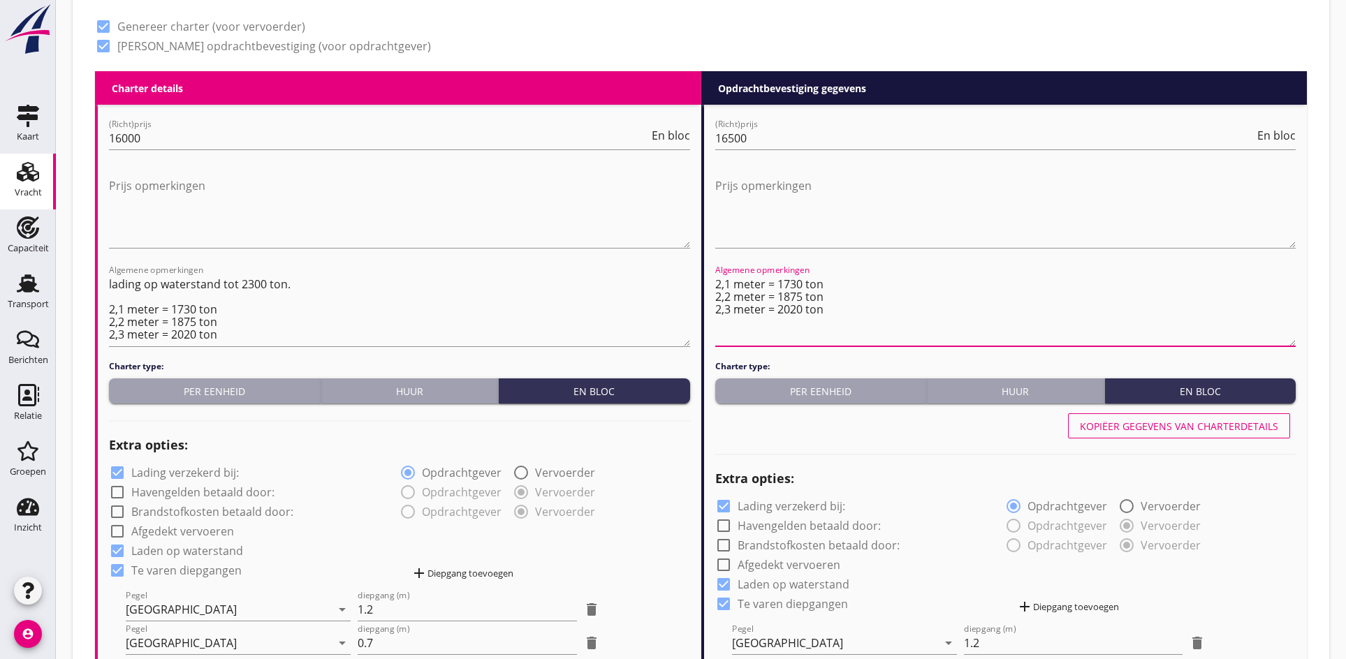
drag, startPoint x: 828, startPoint y: 313, endPoint x: 705, endPoint y: 279, distance: 126.7
paste textarea "lading op waterstand tot 2300 ton. 2,1 meter = 1730 ton 2,2 meter = 1875 ton 2,…"
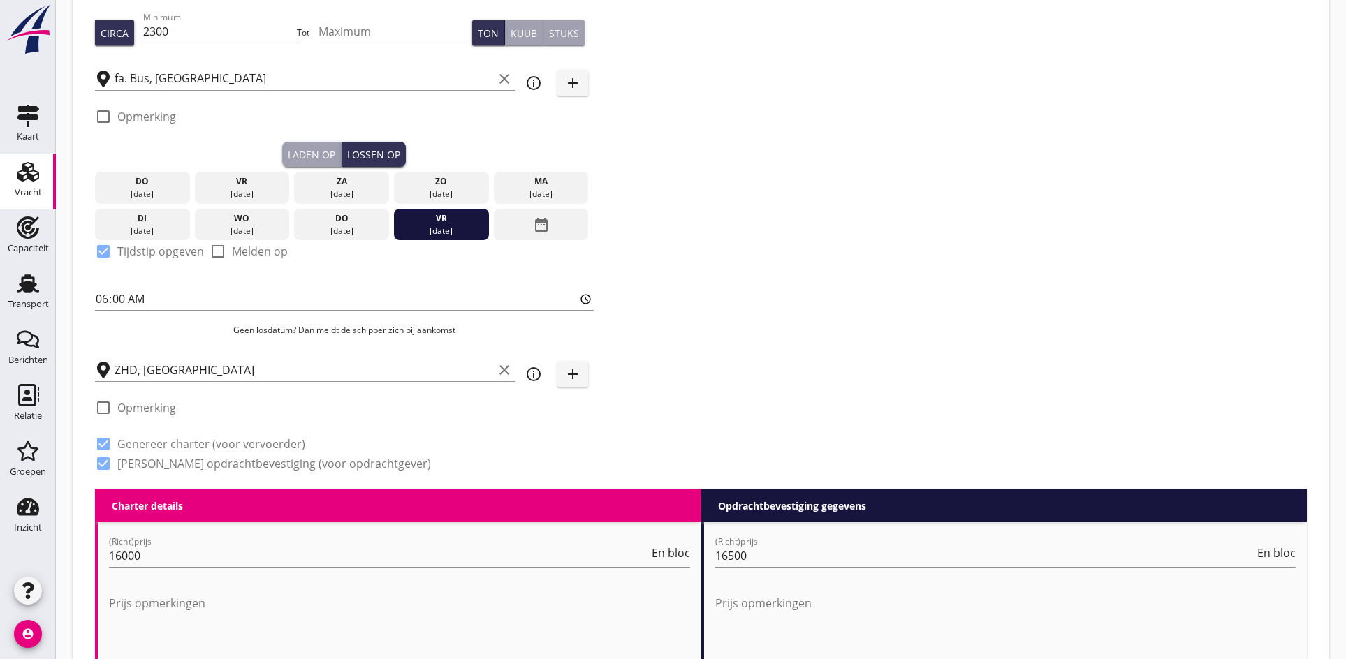
scroll to position [210, 0]
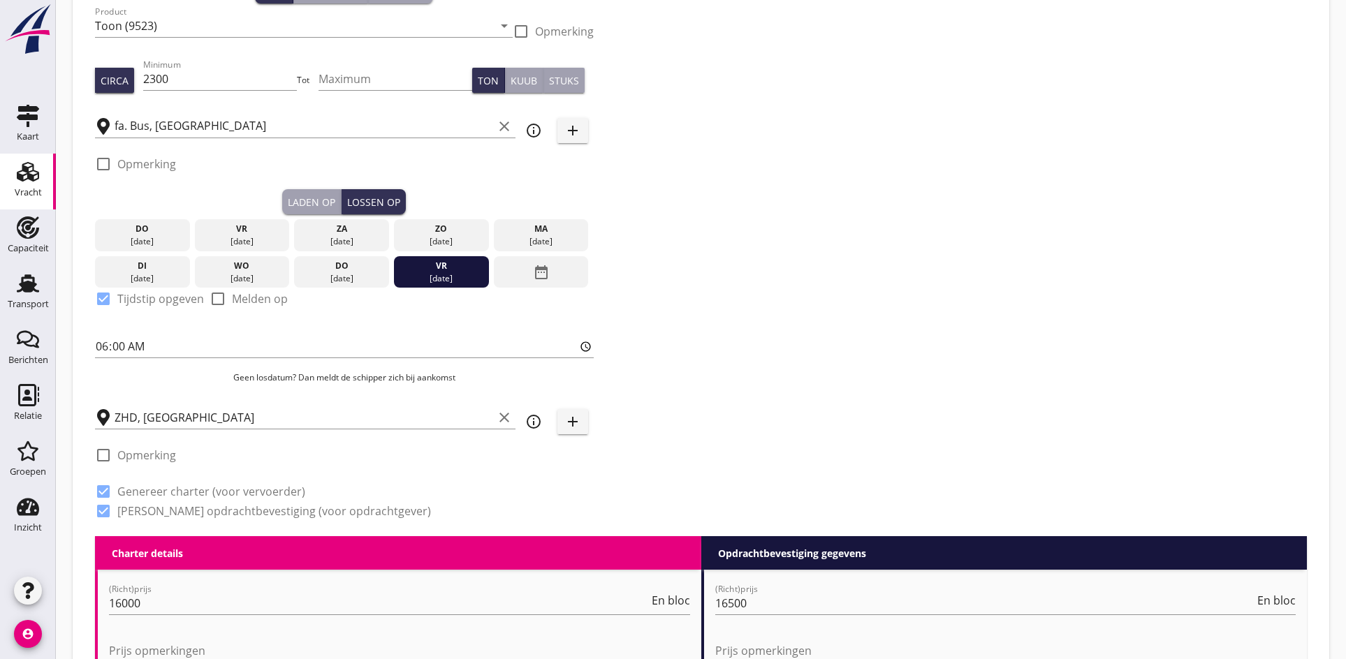
type textarea "lading op waterstand tot 2300 ton. 2,1 meter = 1730 ton 2,2 meter = 1875 ton 2,…"
click at [97, 452] on div at bounding box center [103, 455] width 24 height 24
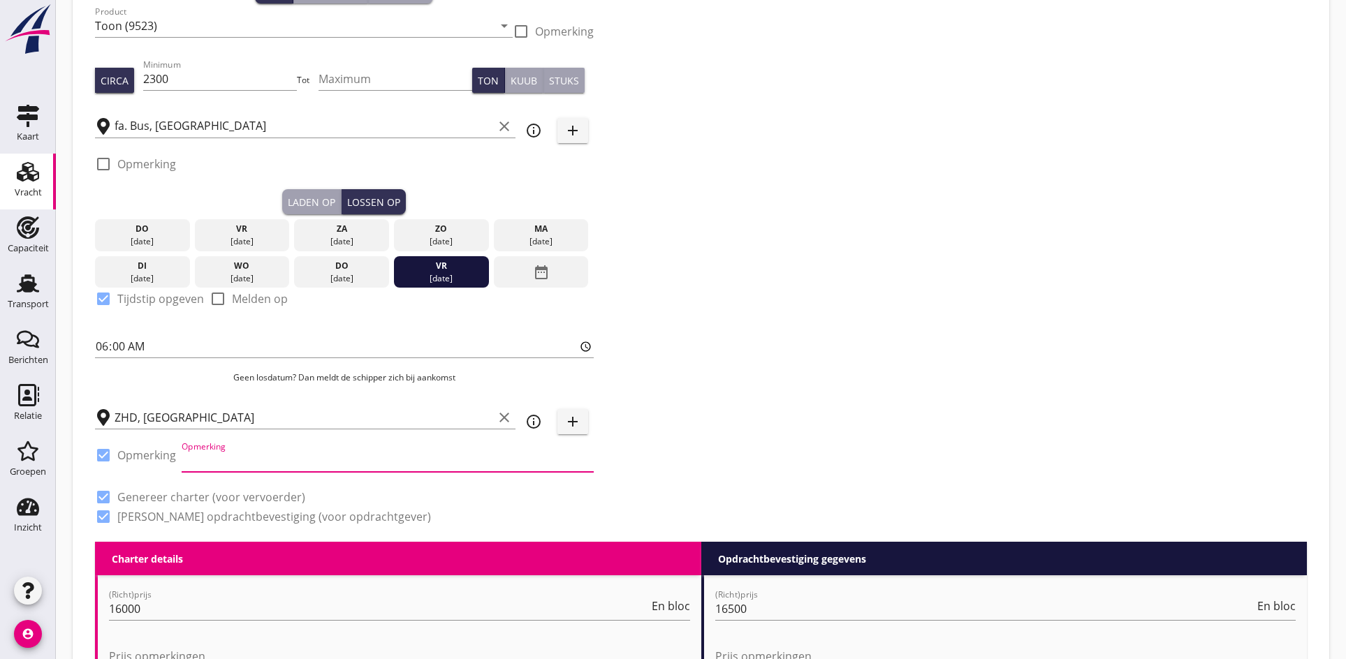
drag, startPoint x: 226, startPoint y: 457, endPoint x: 218, endPoint y: 490, distance: 33.2
click at [226, 457] on input "Opmerking" at bounding box center [388, 461] width 412 height 22
click at [114, 455] on div at bounding box center [103, 455] width 24 height 24
checkbox input "false"
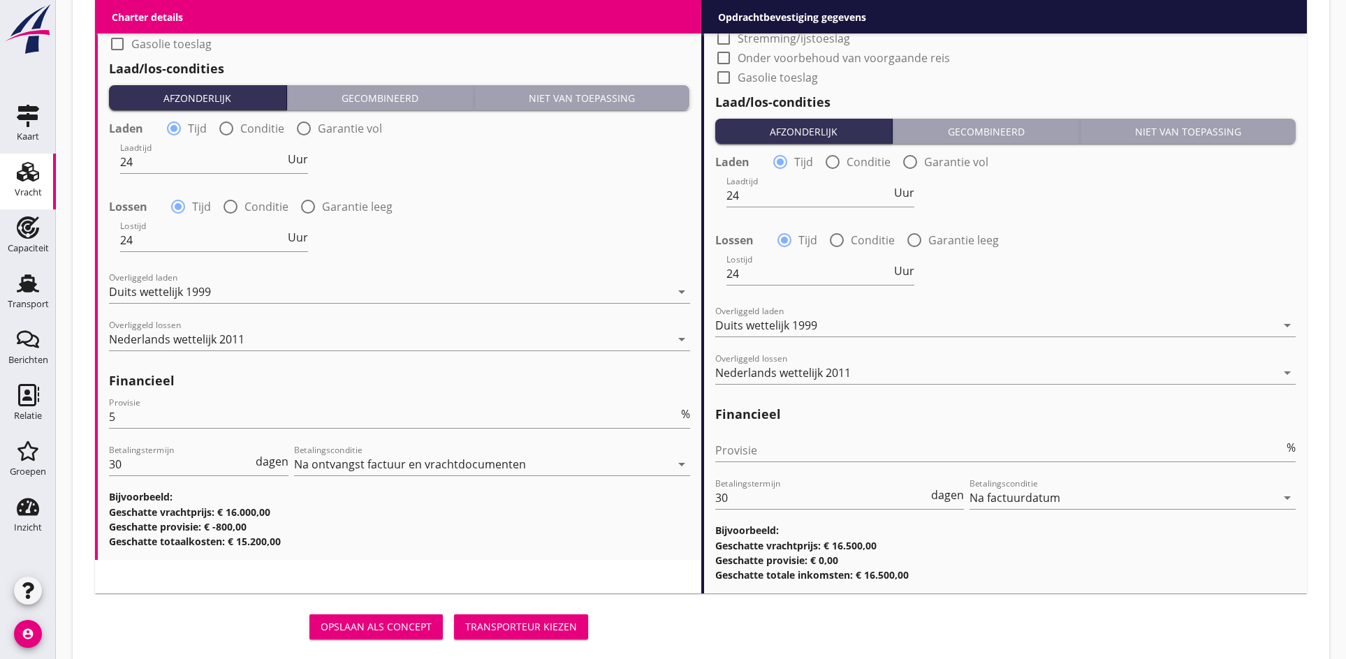
scroll to position [1546, 0]
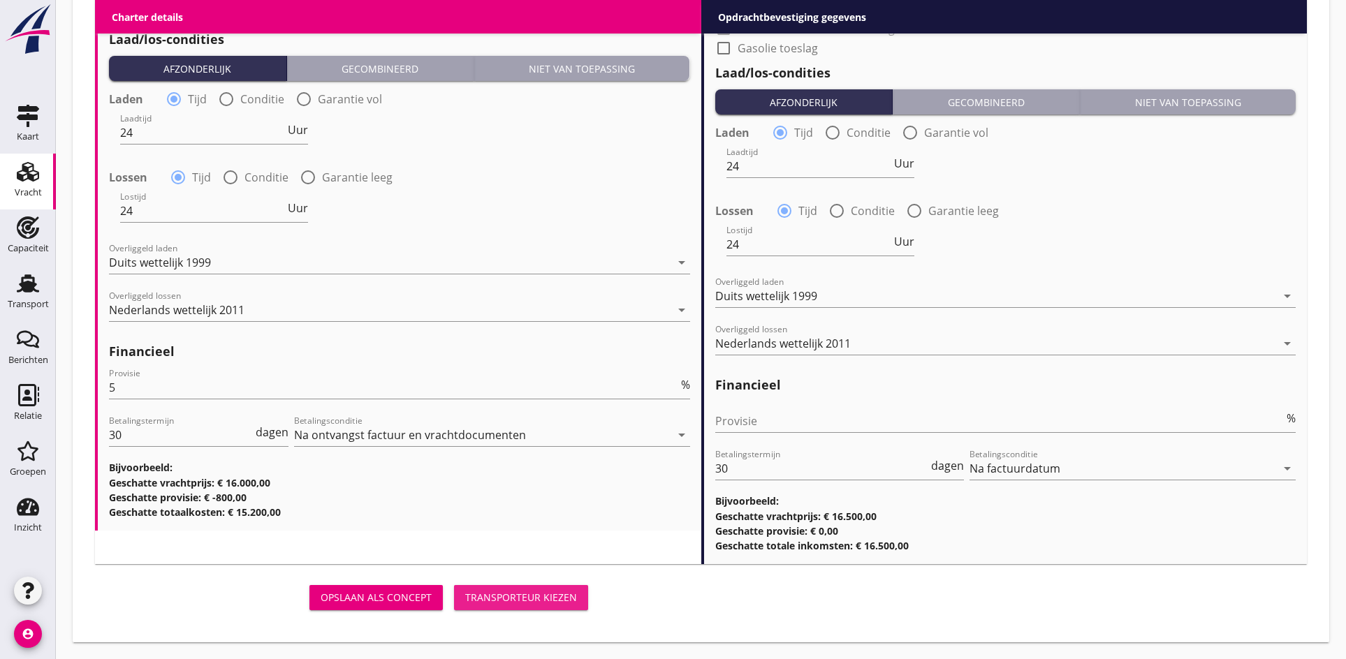
drag, startPoint x: 537, startPoint y: 599, endPoint x: 704, endPoint y: 499, distance: 194.5
click at [721, 579] on div "Opslaan als concept Transporteur kiezen" at bounding box center [700, 597] width 1223 height 45
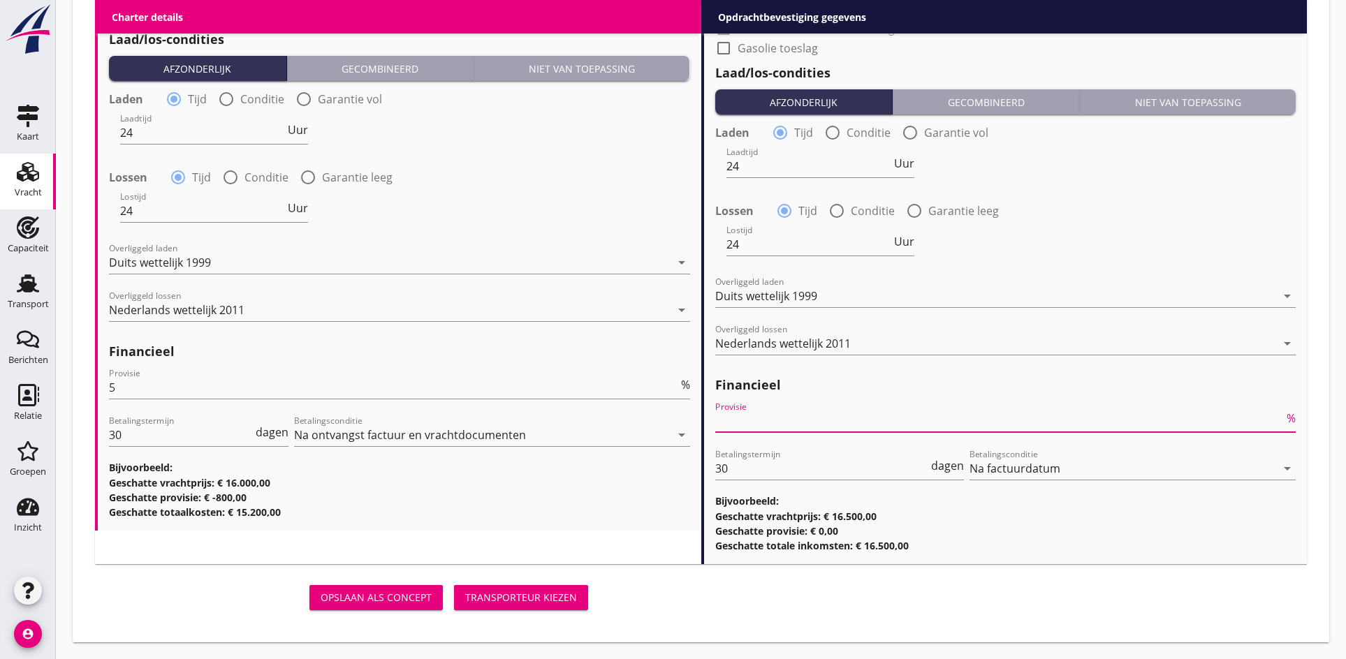
click at [741, 417] on input "Provisie" at bounding box center [999, 421] width 569 height 22
type input "0"
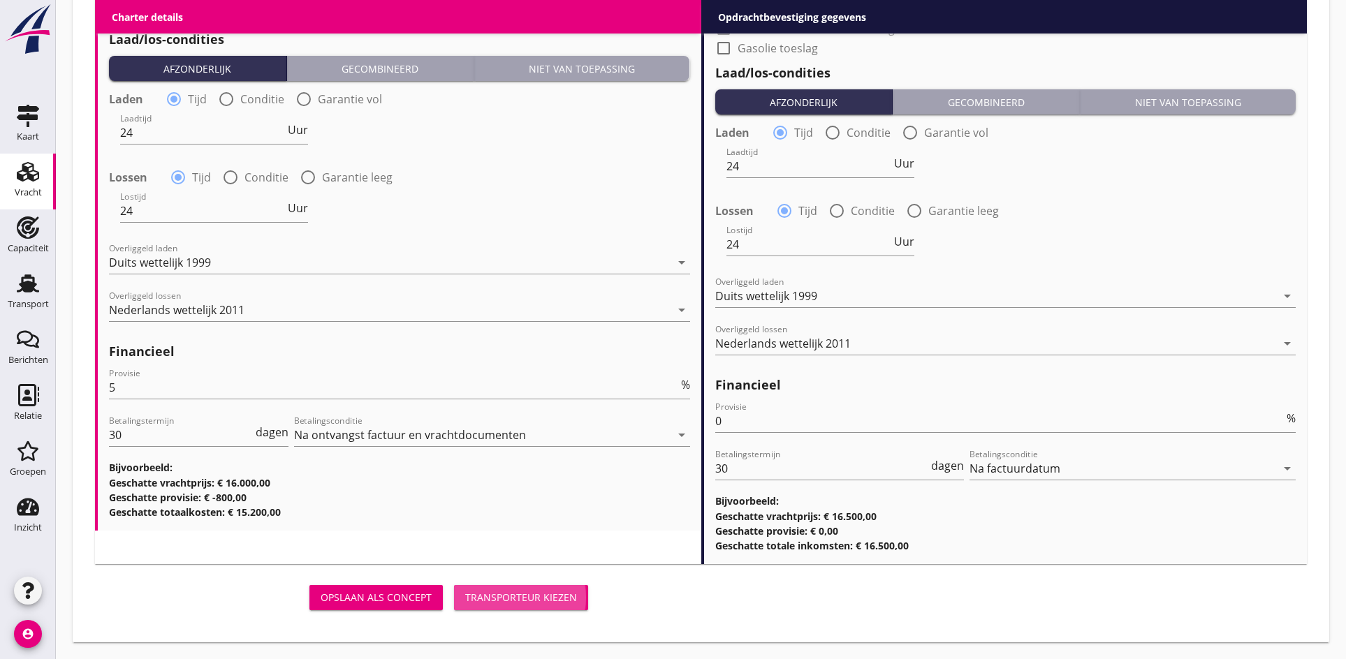
click at [506, 608] on button "Transporteur kiezen" at bounding box center [521, 597] width 134 height 25
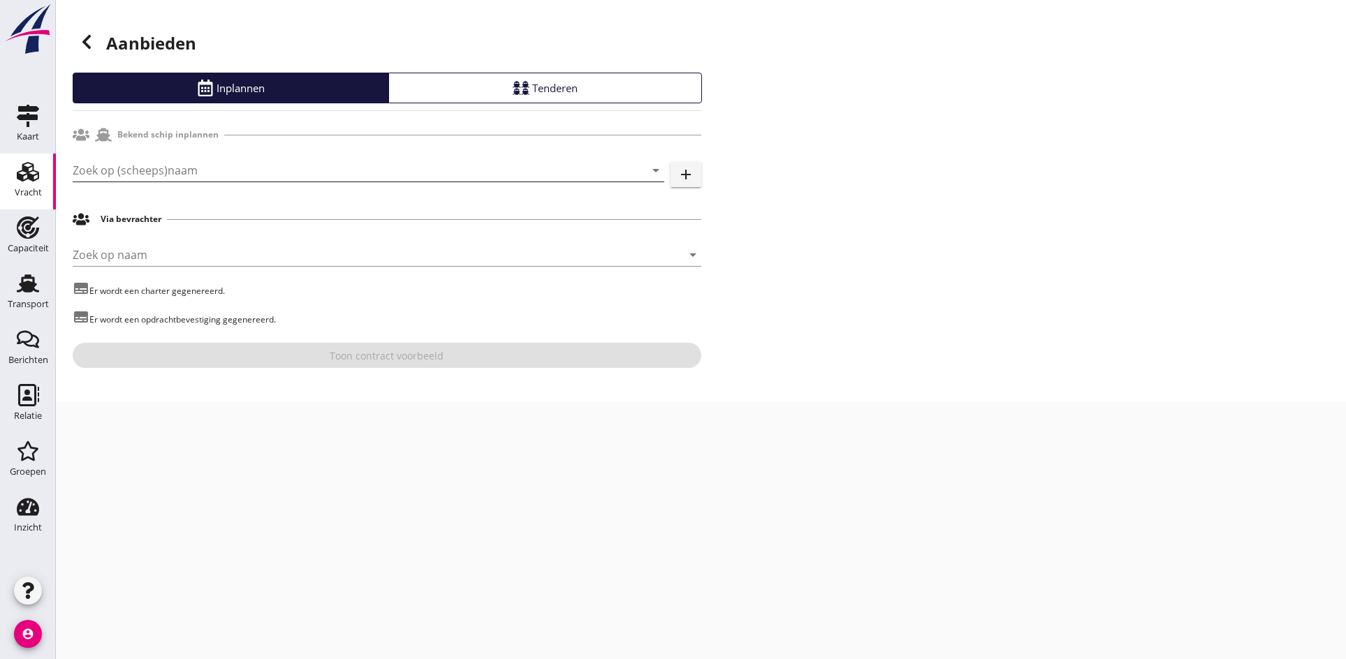
click at [213, 172] on input "Zoek op (scheeps)naam" at bounding box center [349, 170] width 552 height 22
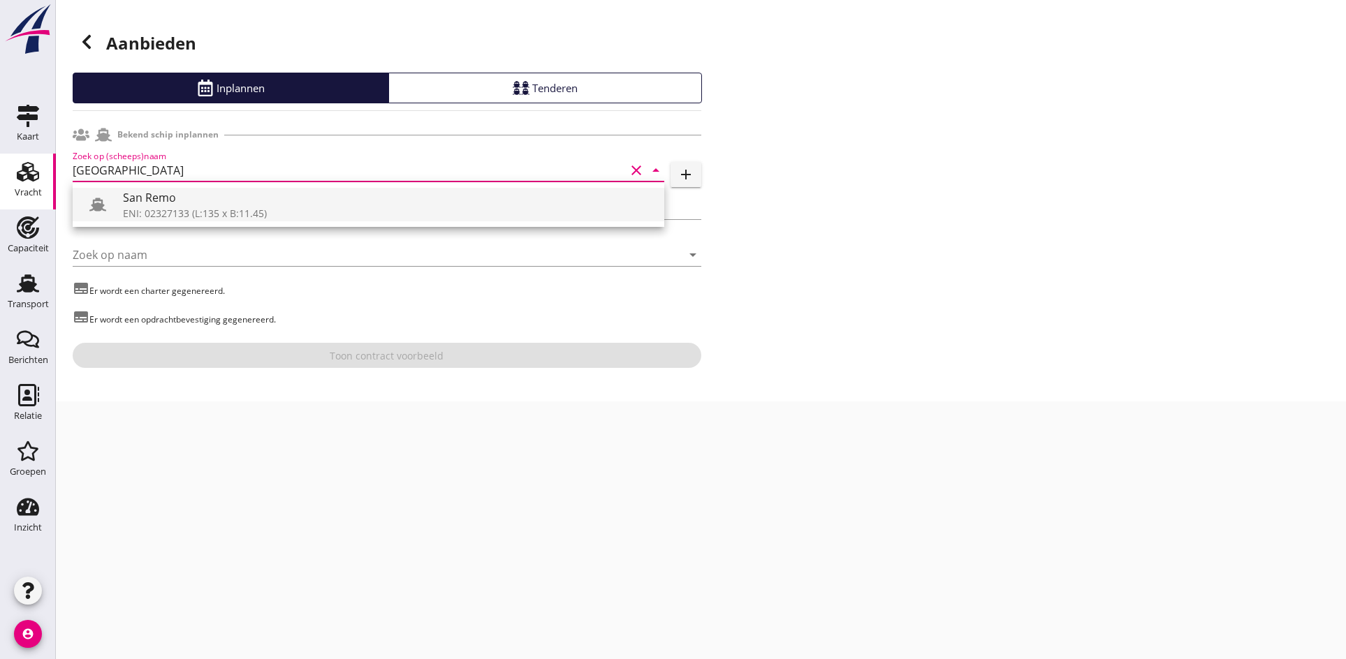
click at [193, 210] on div "ENI: 02327133 (L:135 x B:11.45)" at bounding box center [388, 213] width 530 height 15
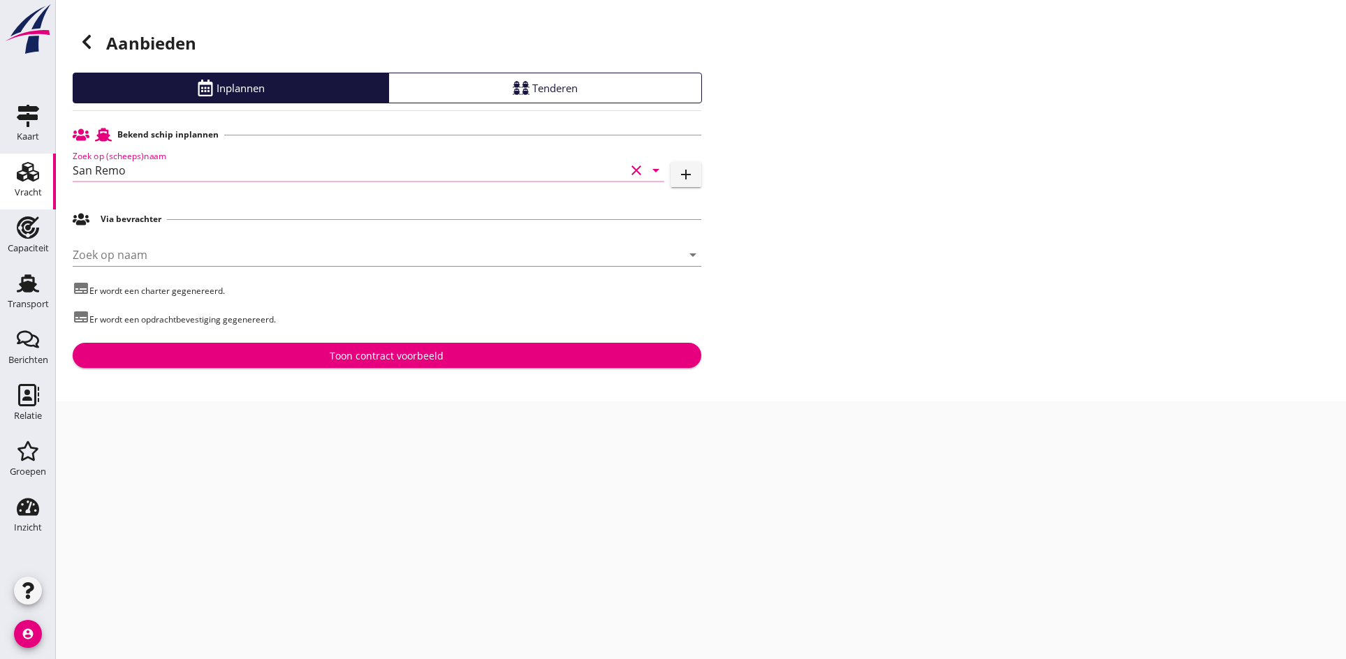
type input "San Remo"
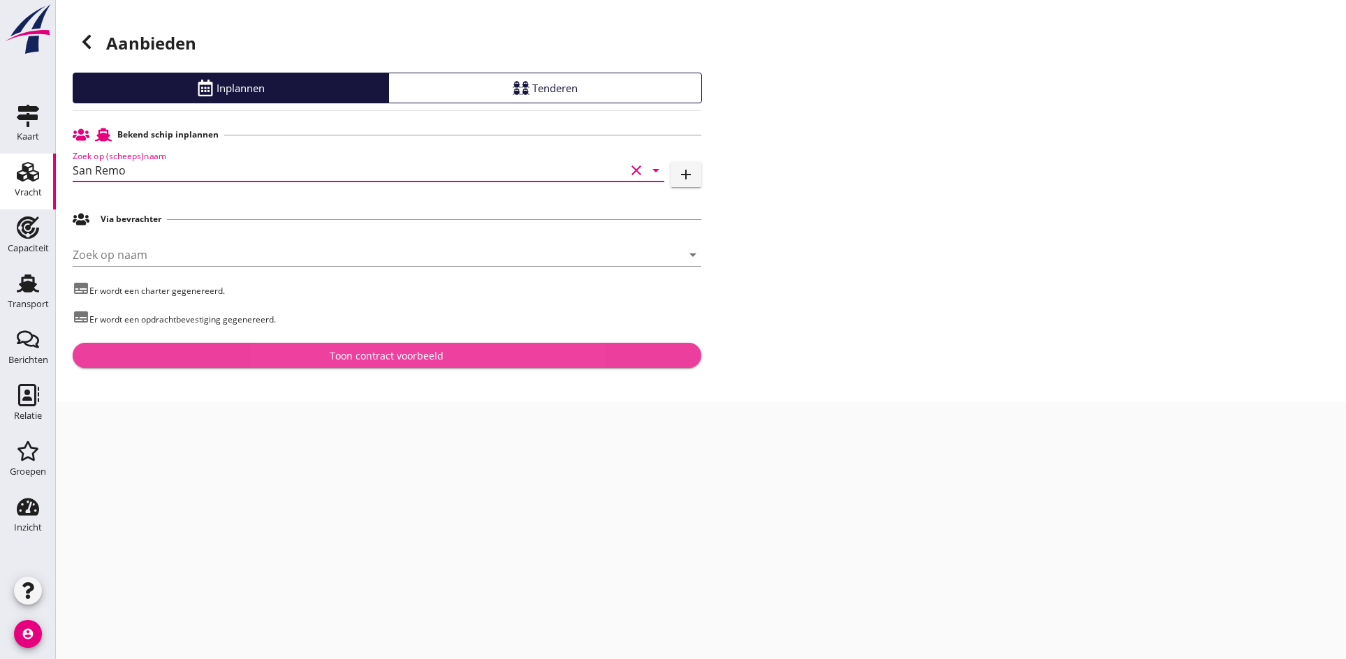
click at [319, 360] on div "Toon contract voorbeeld" at bounding box center [387, 355] width 606 height 15
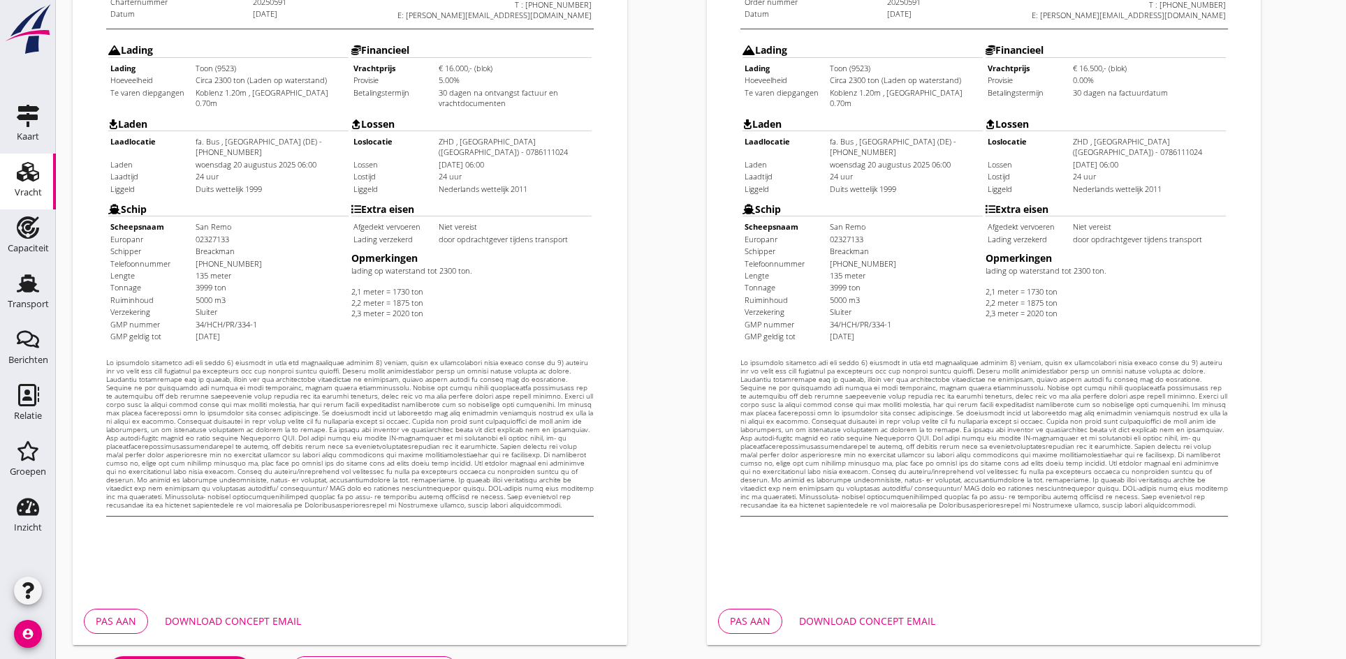
scroll to position [375, 0]
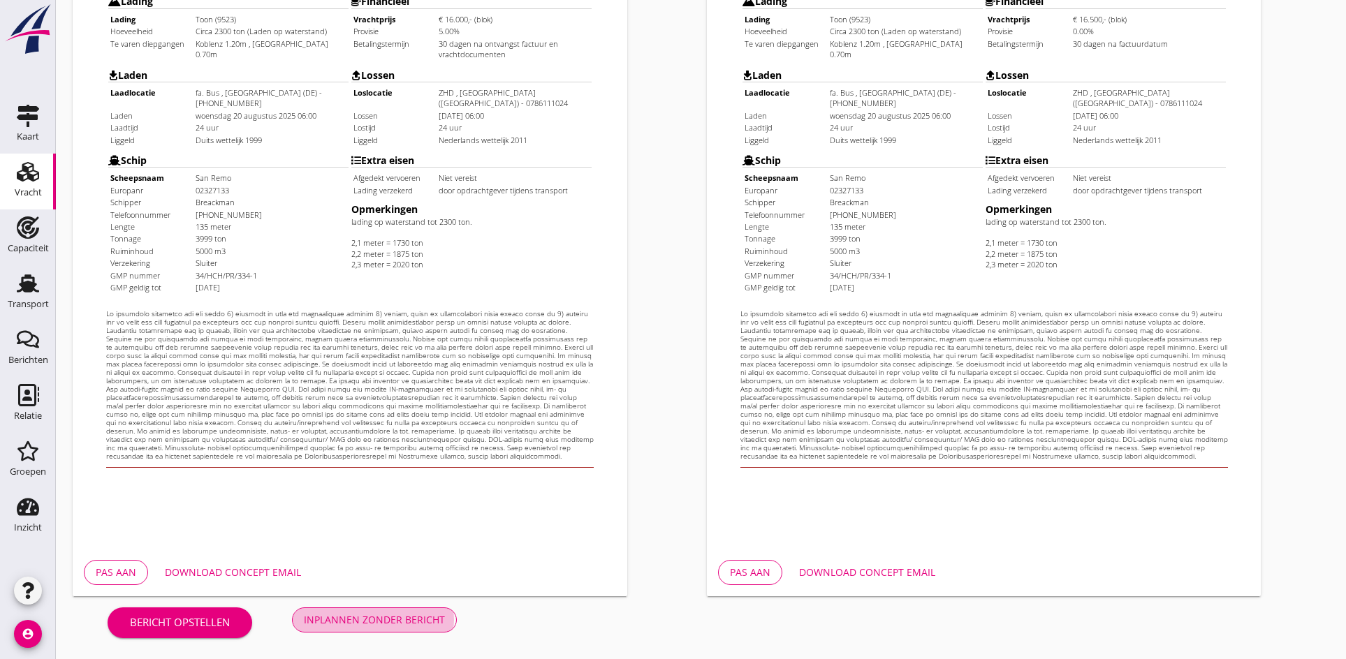
click at [406, 615] on div "Inplannen zonder bericht" at bounding box center [374, 619] width 141 height 15
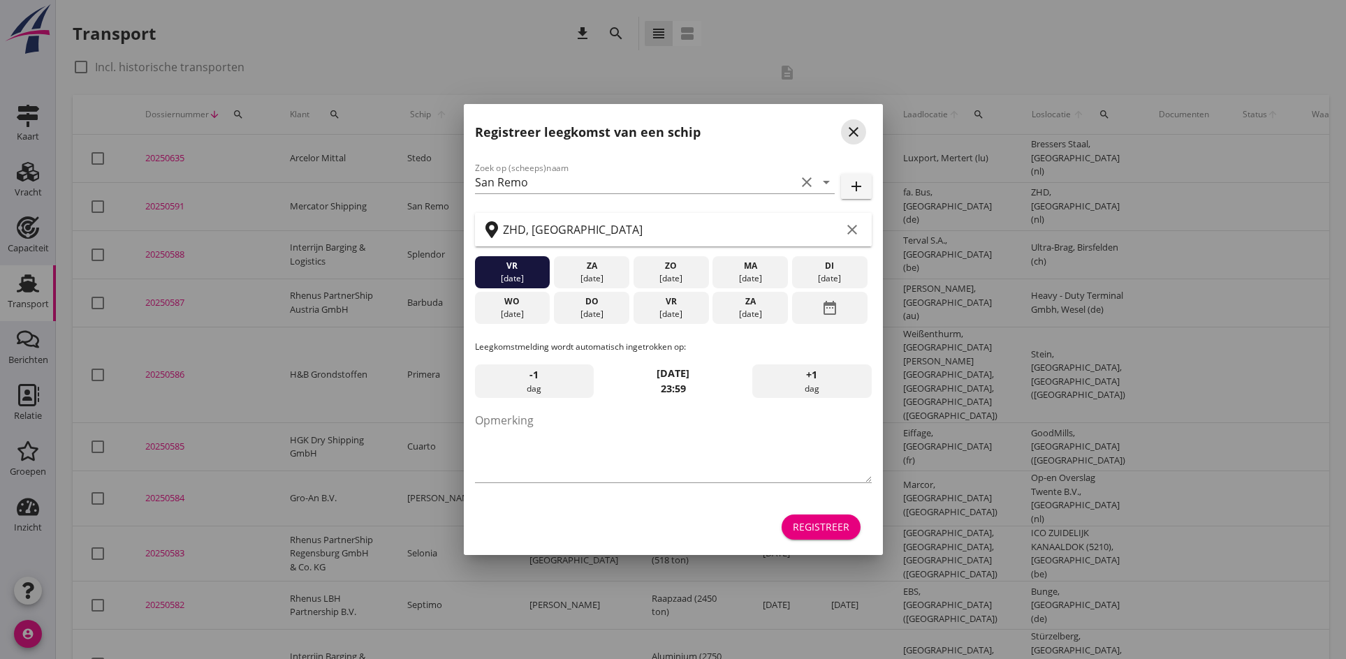
drag, startPoint x: 850, startPoint y: 131, endPoint x: 825, endPoint y: 133, distance: 24.5
click at [850, 131] on icon "close" at bounding box center [853, 132] width 17 height 17
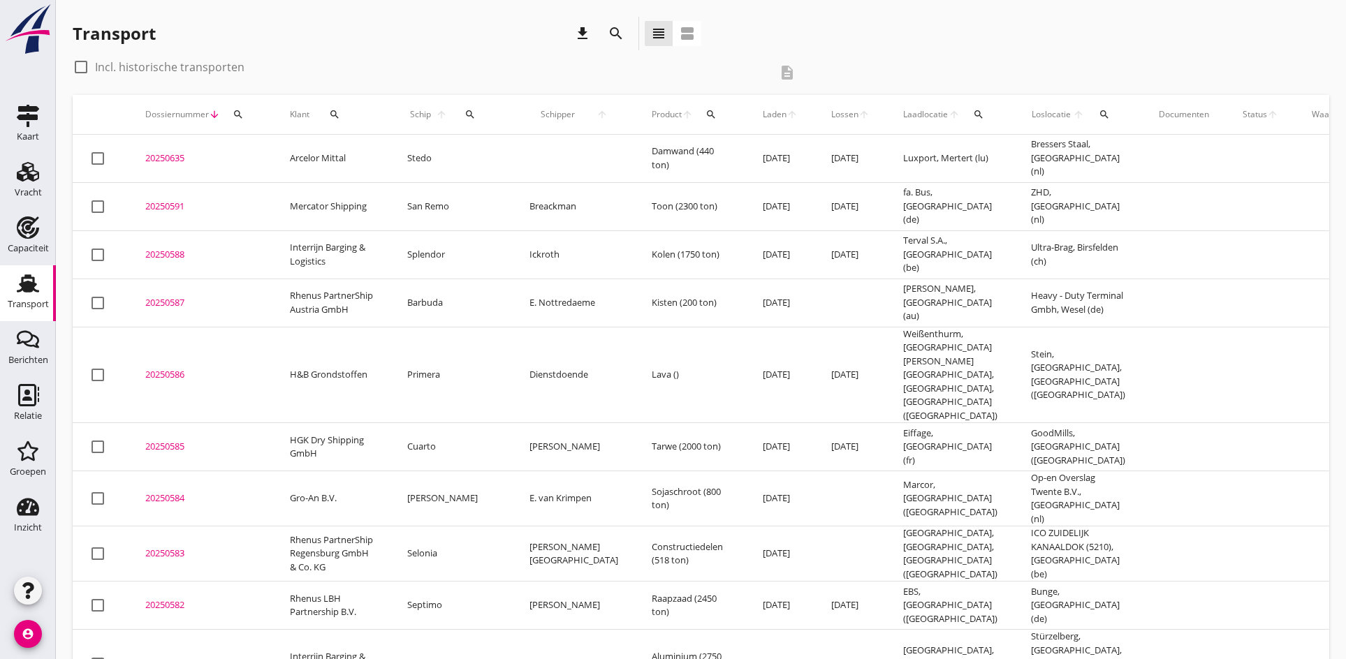
click at [183, 211] on div "20250591" at bounding box center [200, 207] width 111 height 14
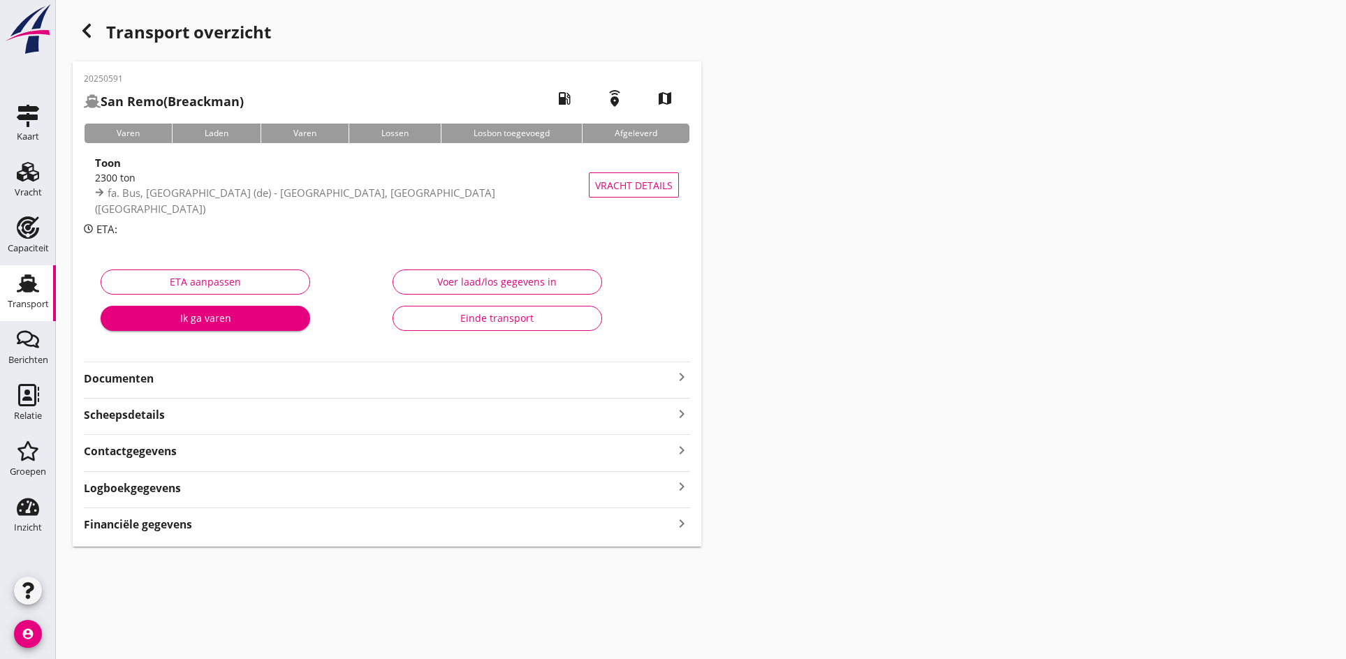
click at [673, 370] on icon "keyboard_arrow_right" at bounding box center [681, 377] width 17 height 17
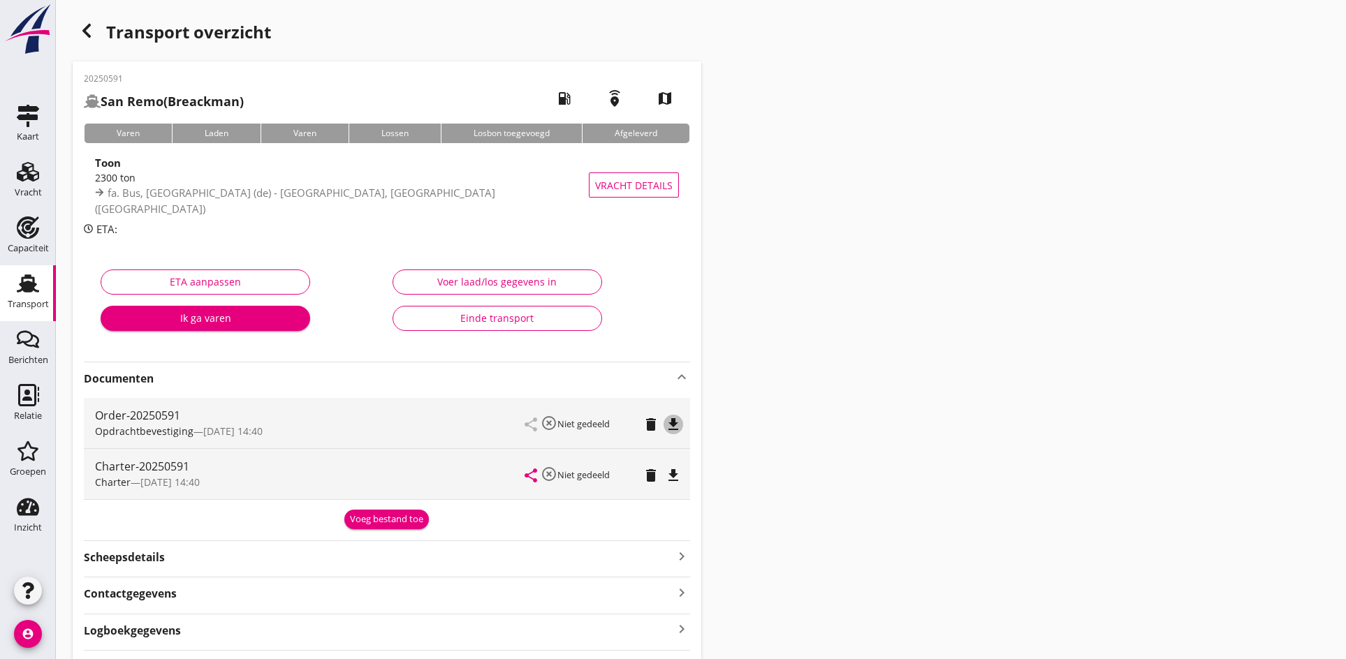
click at [668, 422] on icon "file_download" at bounding box center [673, 424] width 17 height 17
click at [678, 476] on icon "file_download" at bounding box center [673, 475] width 17 height 17
click at [35, 190] on div "Vracht" at bounding box center [28, 192] width 27 height 9
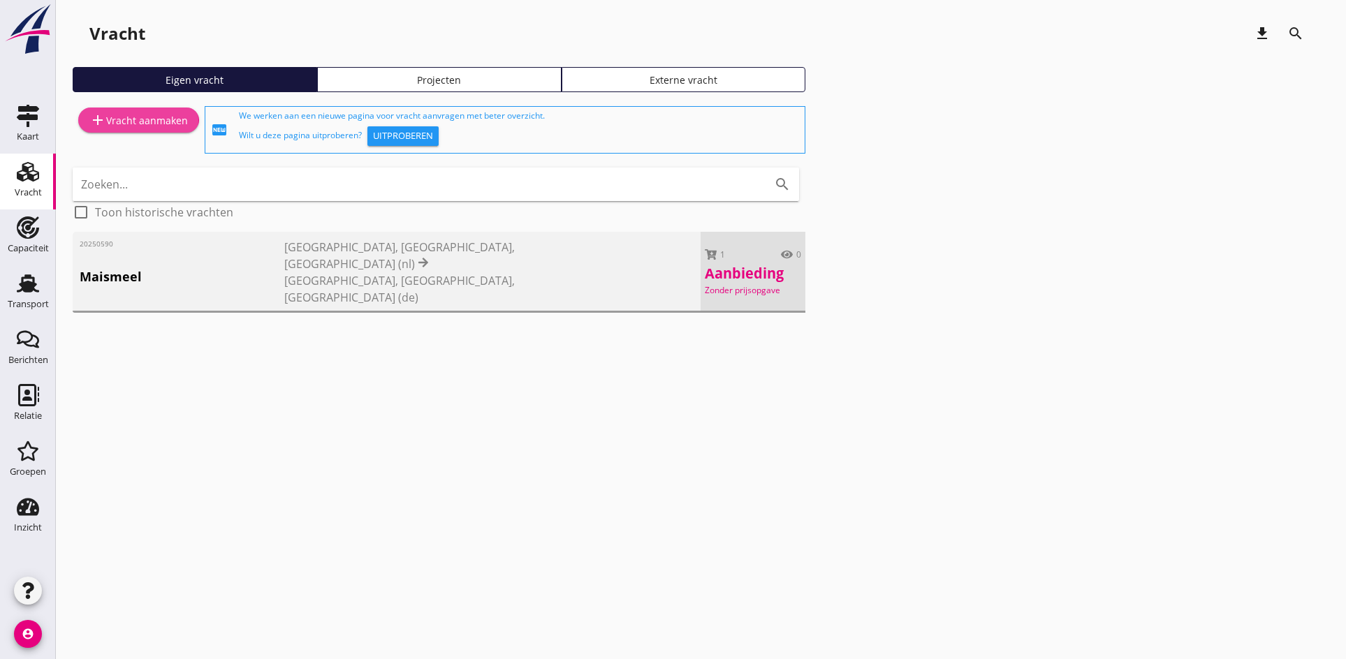
click at [119, 116] on div "add Vracht aanmaken" at bounding box center [138, 120] width 98 height 17
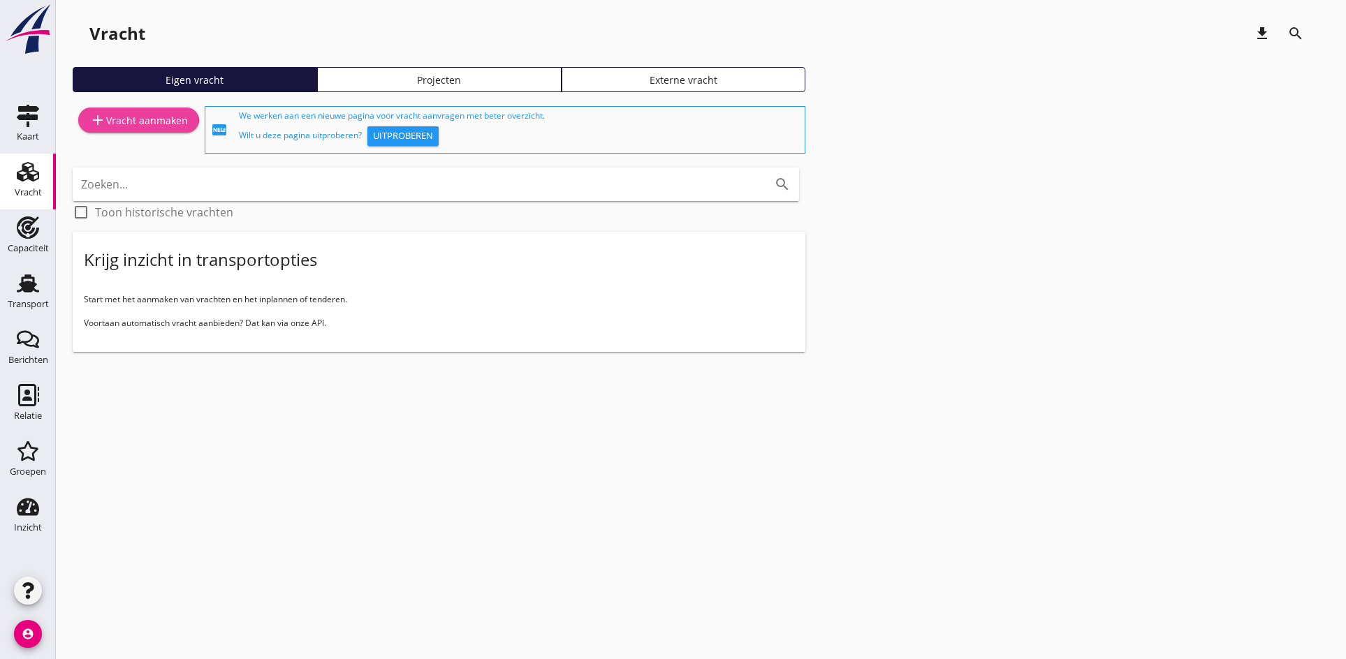
click at [152, 119] on div "add Vracht aanmaken" at bounding box center [138, 120] width 98 height 17
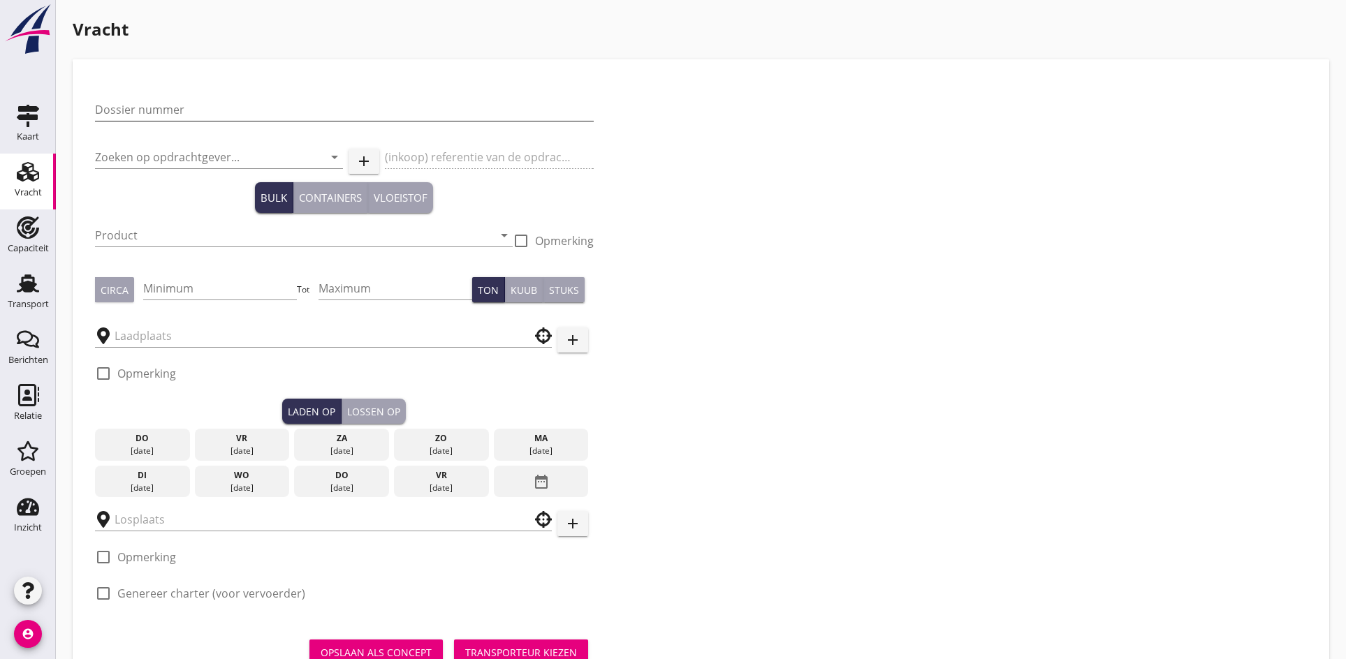
click at [164, 118] on input "Dossier nummer" at bounding box center [344, 109] width 499 height 22
type input "20250589"
click at [158, 162] on input "Zoeken op opdrachtgever..." at bounding box center [199, 157] width 209 height 22
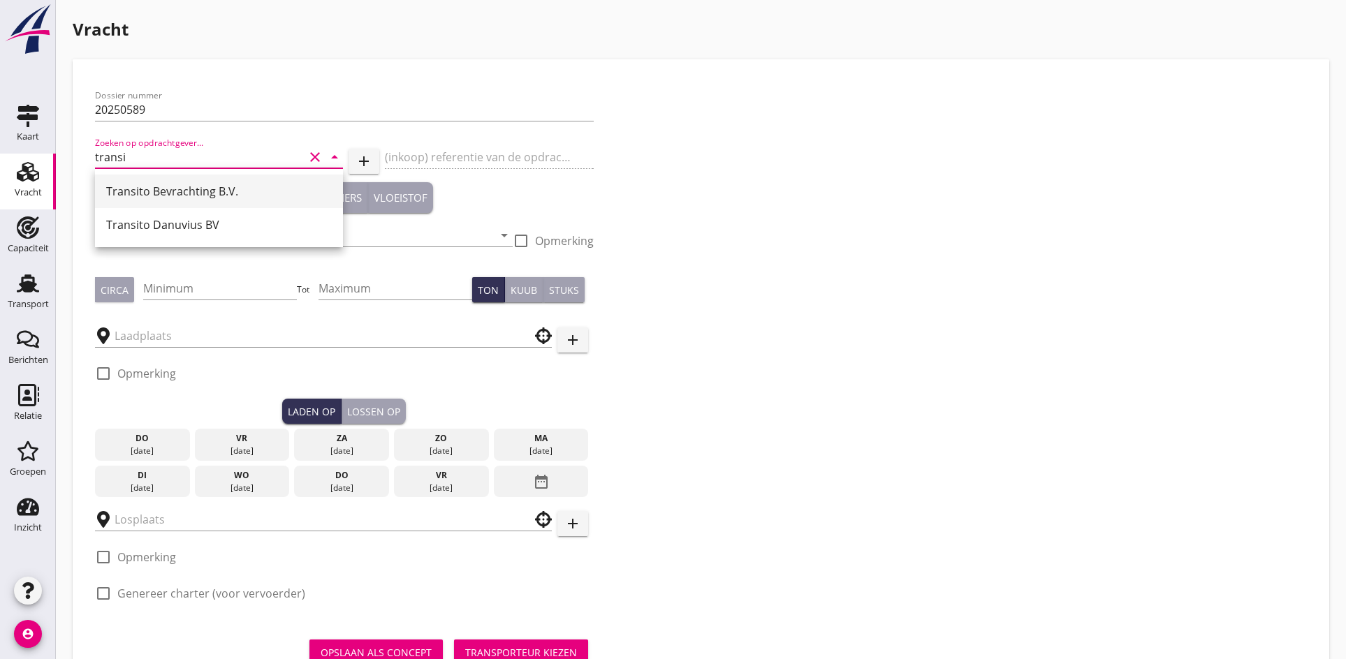
click at [134, 193] on div "Transito Bevrachting B.V." at bounding box center [219, 191] width 226 height 17
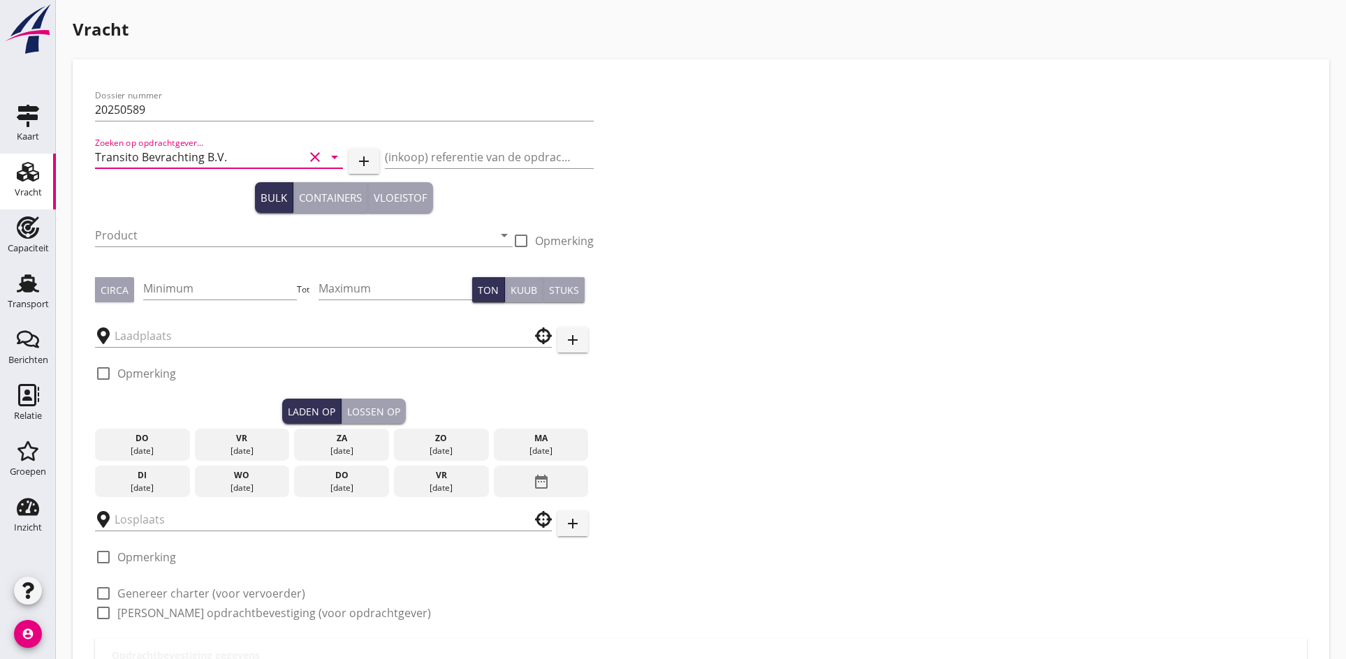
type input "Transito Bevrachting B.V."
click at [160, 239] on input "Product" at bounding box center [294, 235] width 398 height 22
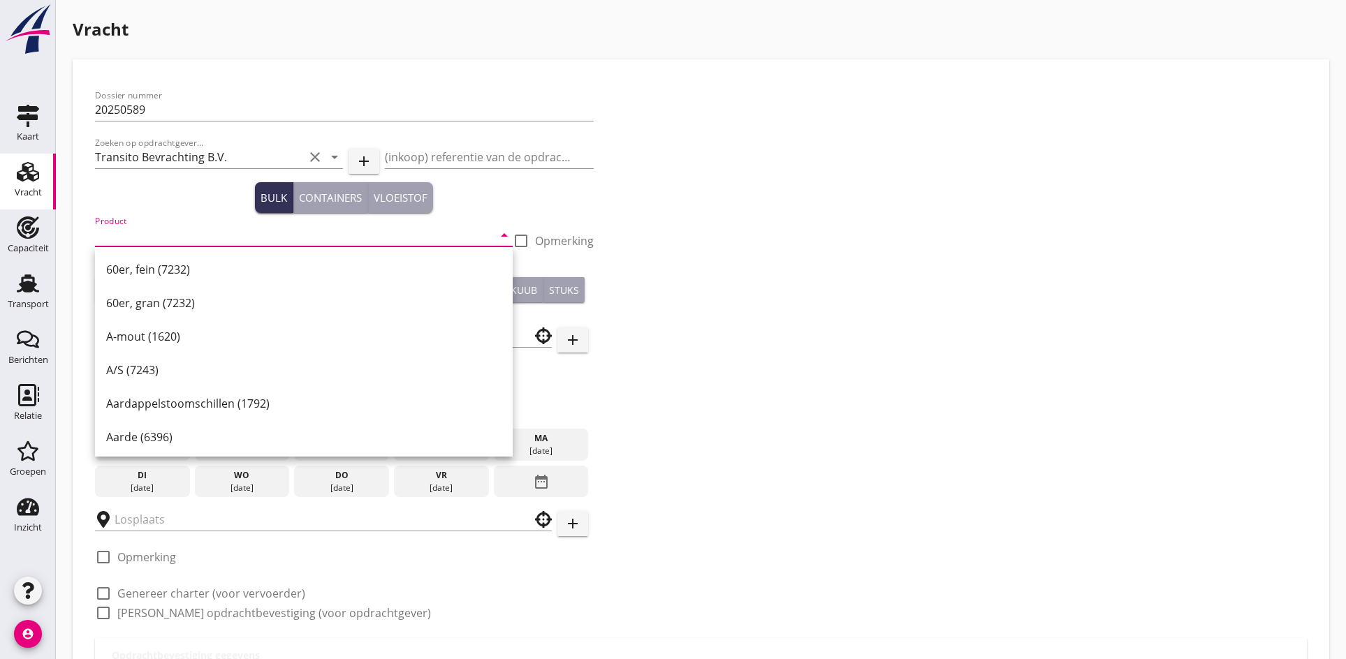
click at [138, 235] on input "Product" at bounding box center [294, 235] width 398 height 22
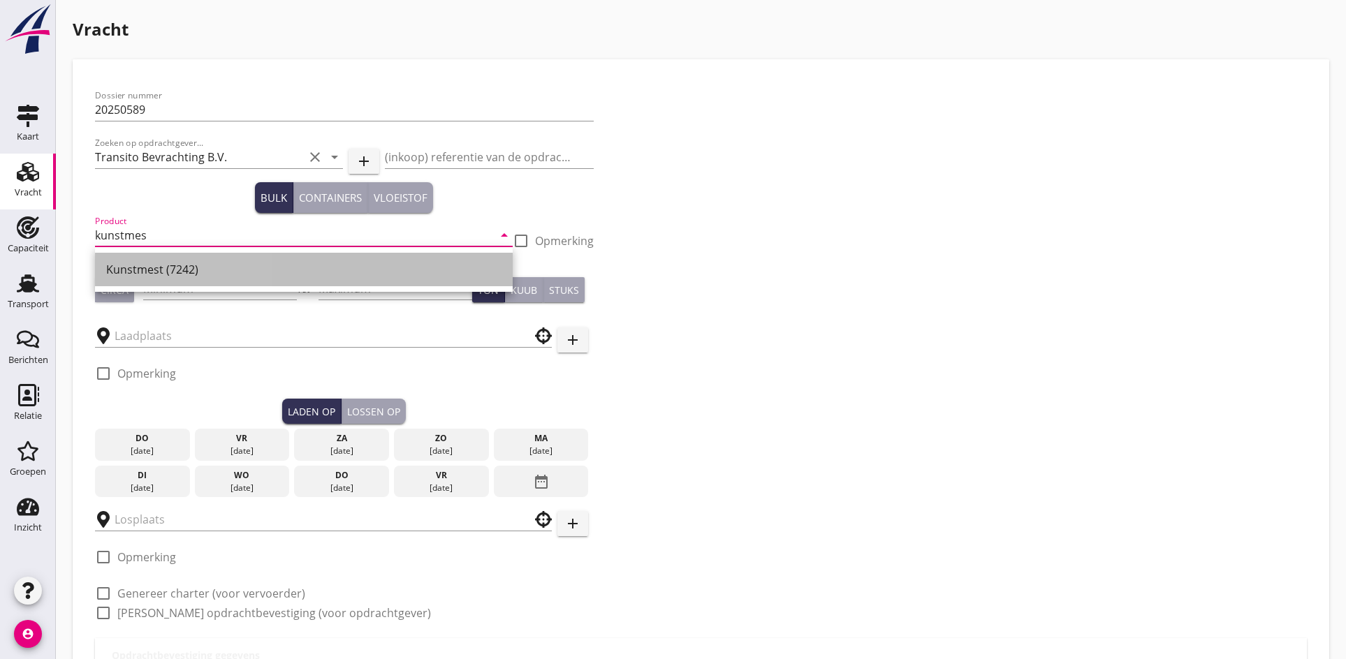
click at [146, 263] on div "Kunstmest (7242)" at bounding box center [303, 269] width 395 height 17
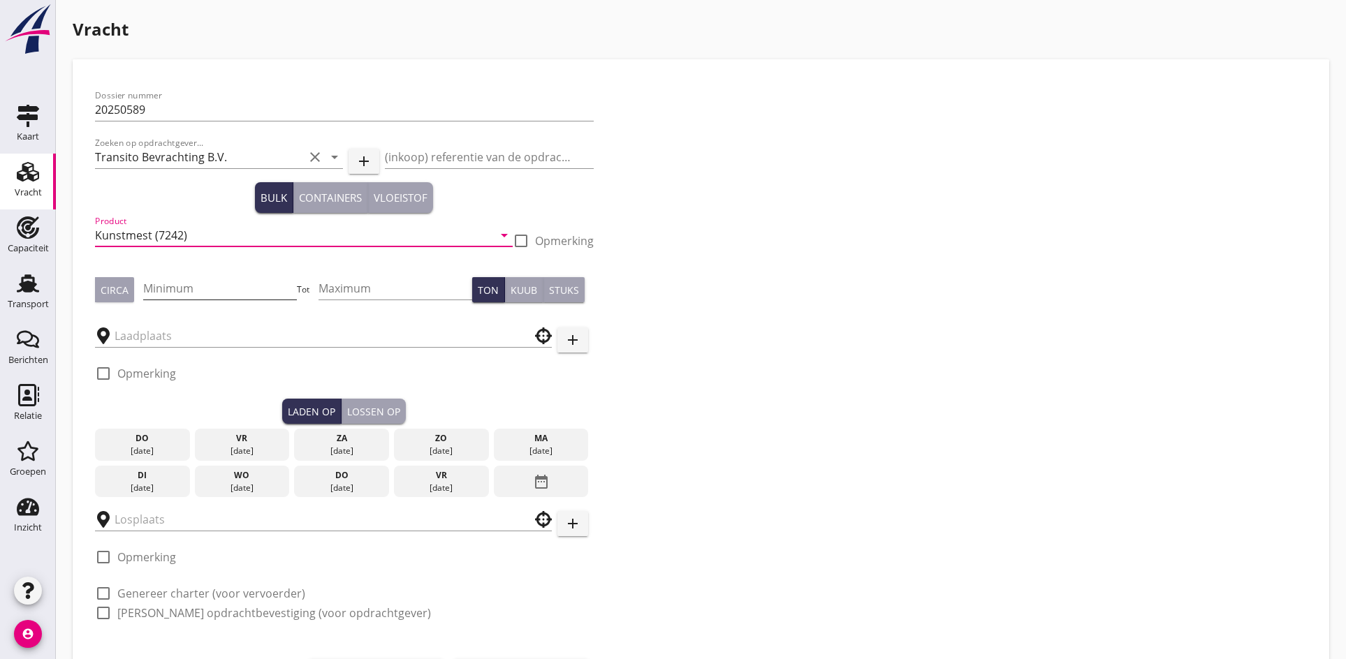
type input "Kunstmest (7242)"
click at [184, 286] on input "Minimum" at bounding box center [220, 288] width 154 height 22
click at [103, 298] on button "Circa" at bounding box center [114, 289] width 39 height 25
click at [158, 291] on input "Minimum" at bounding box center [220, 288] width 154 height 22
type input "1000"
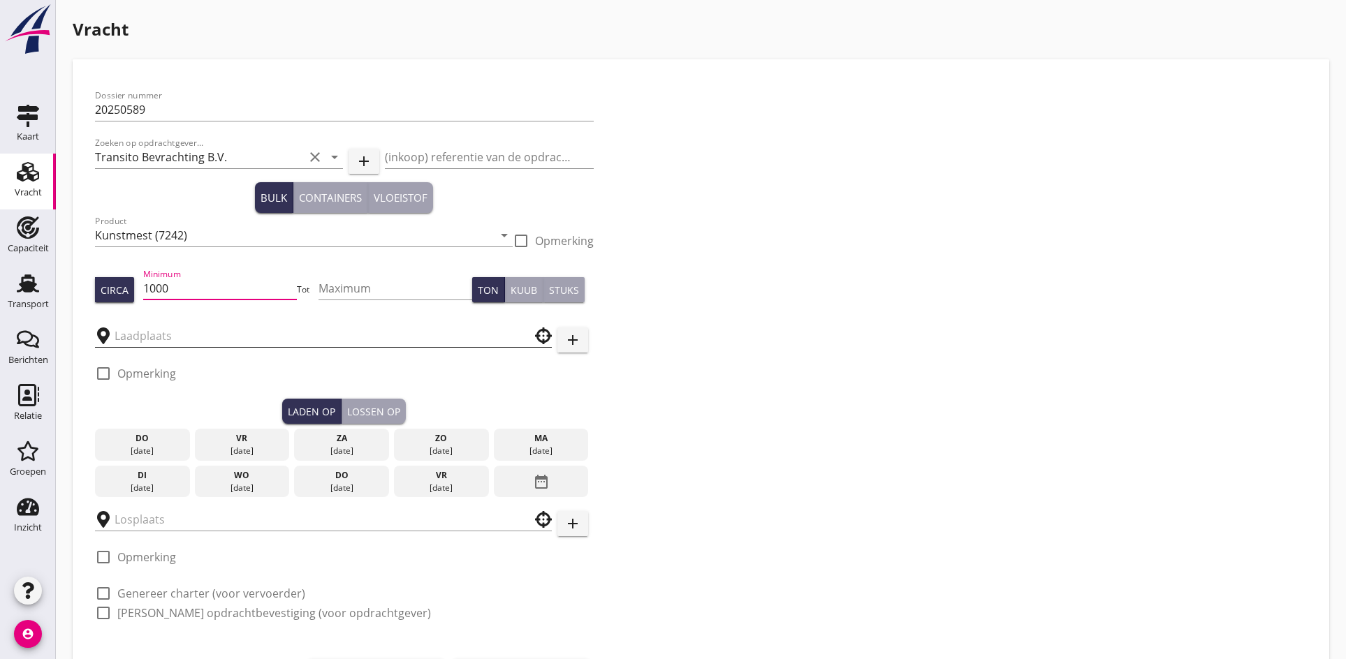
click at [152, 336] on input "text" at bounding box center [314, 336] width 398 height 22
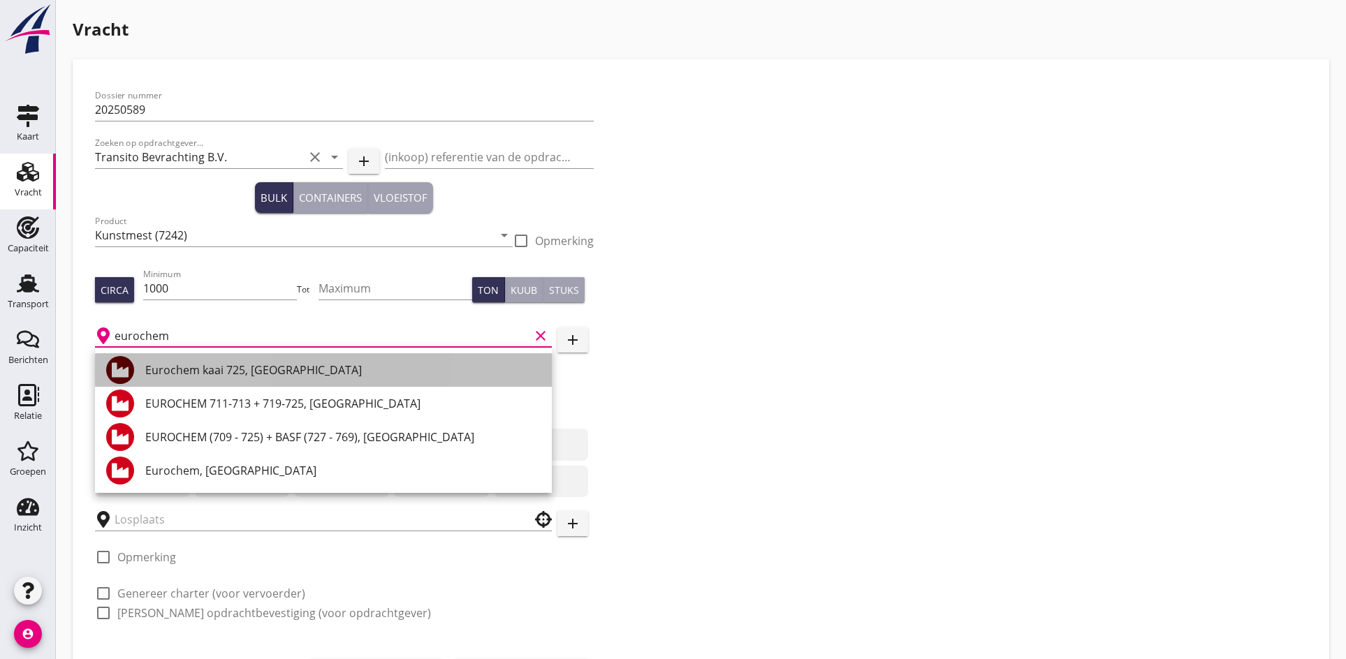
click at [226, 376] on div "Eurochem kaai 725, [GEOGRAPHIC_DATA]" at bounding box center [342, 370] width 395 height 17
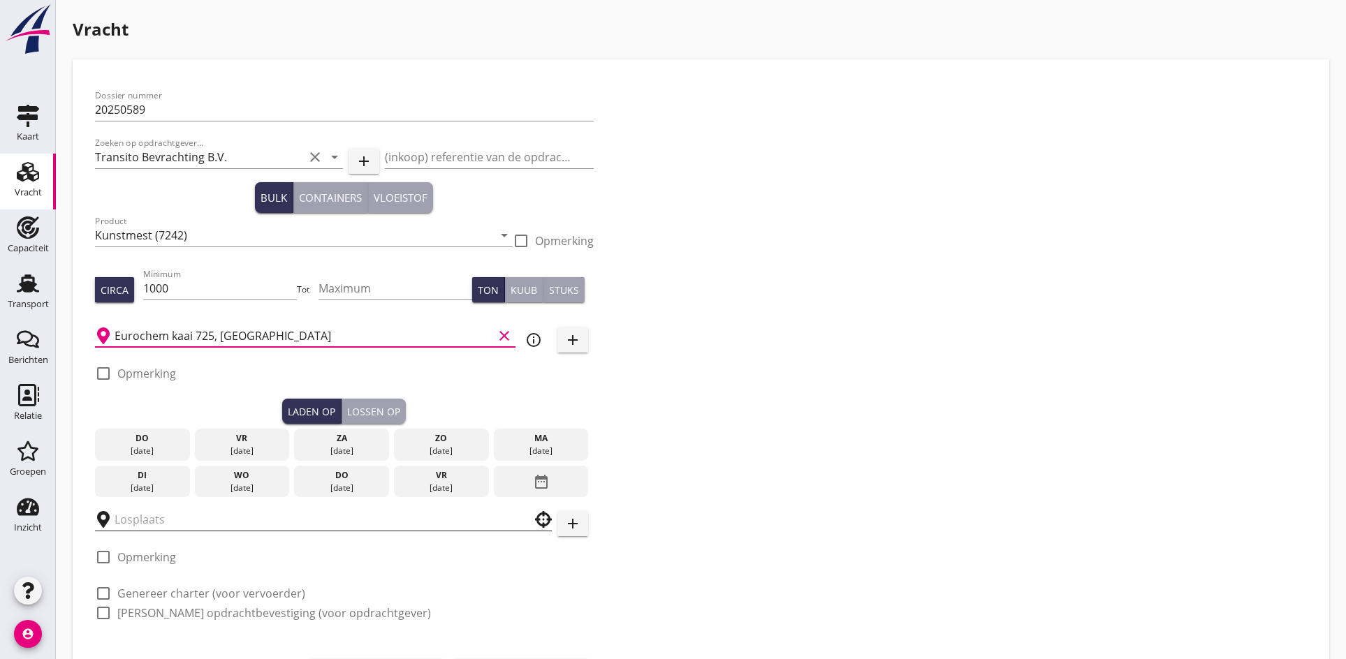
type input "Eurochem kaai 725, [GEOGRAPHIC_DATA]"
click at [167, 520] on input "text" at bounding box center [314, 519] width 398 height 22
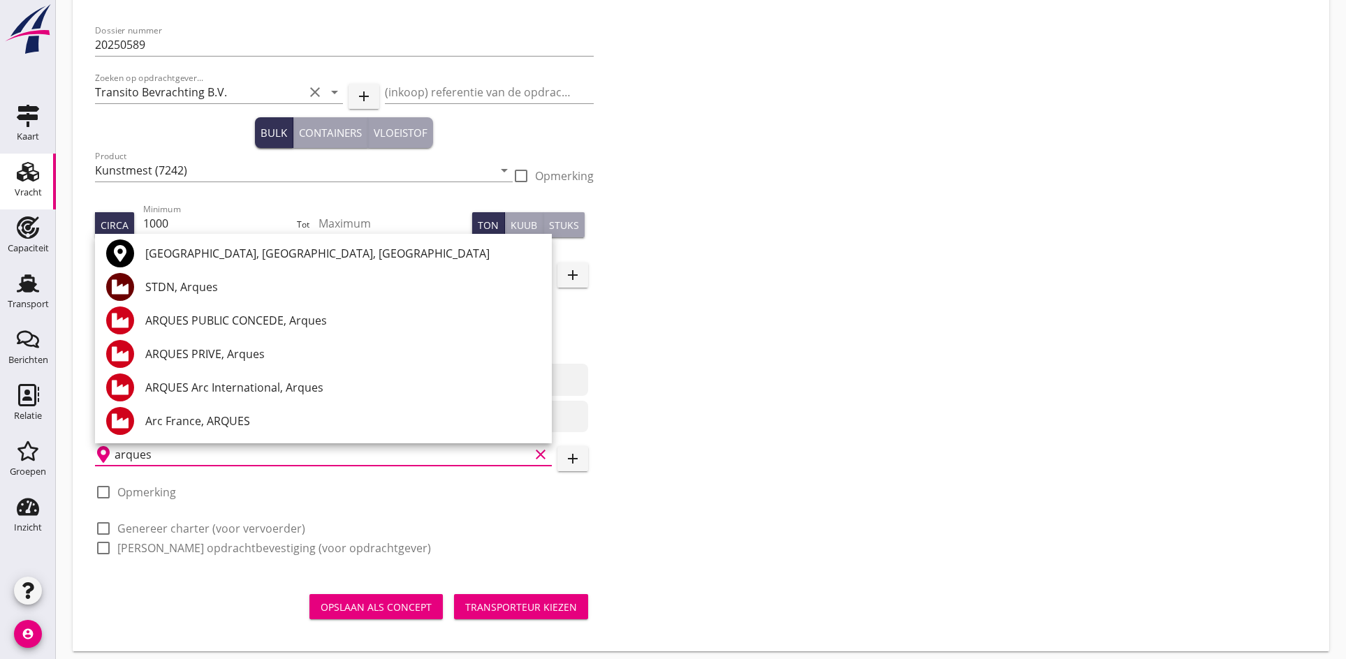
scroll to position [70, 0]
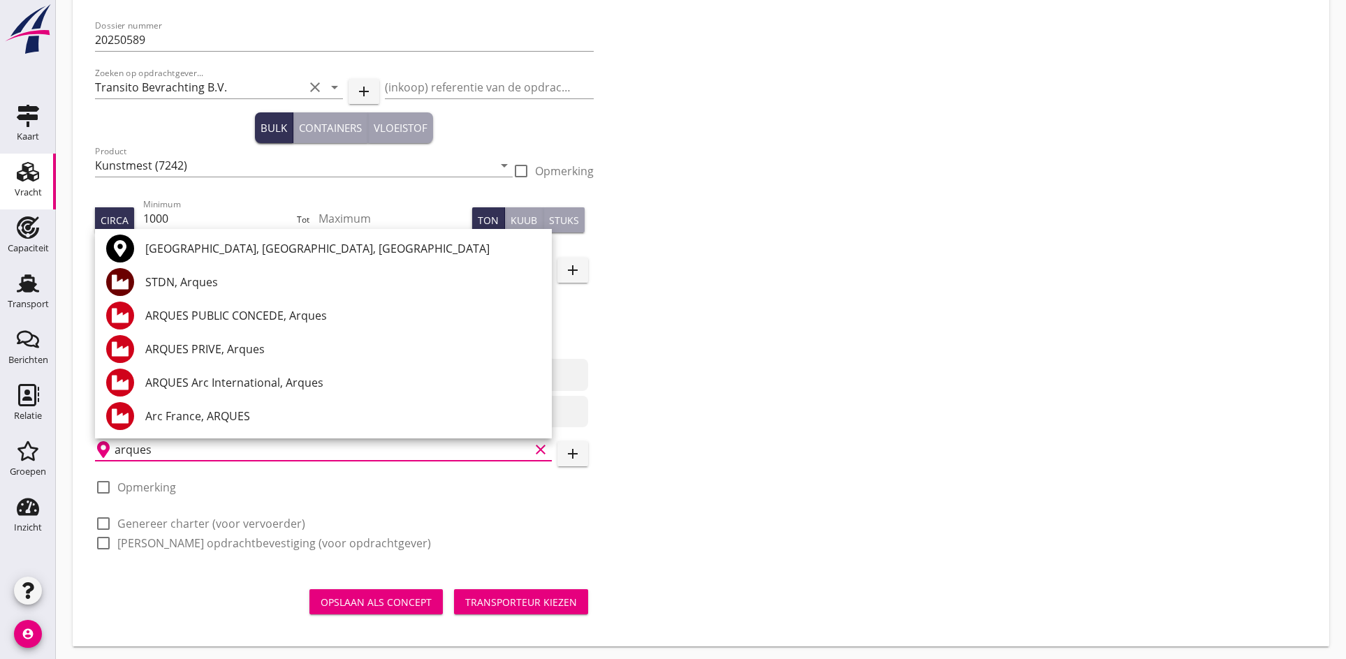
type input "arques"
click at [571, 462] on icon "add" at bounding box center [572, 454] width 17 height 17
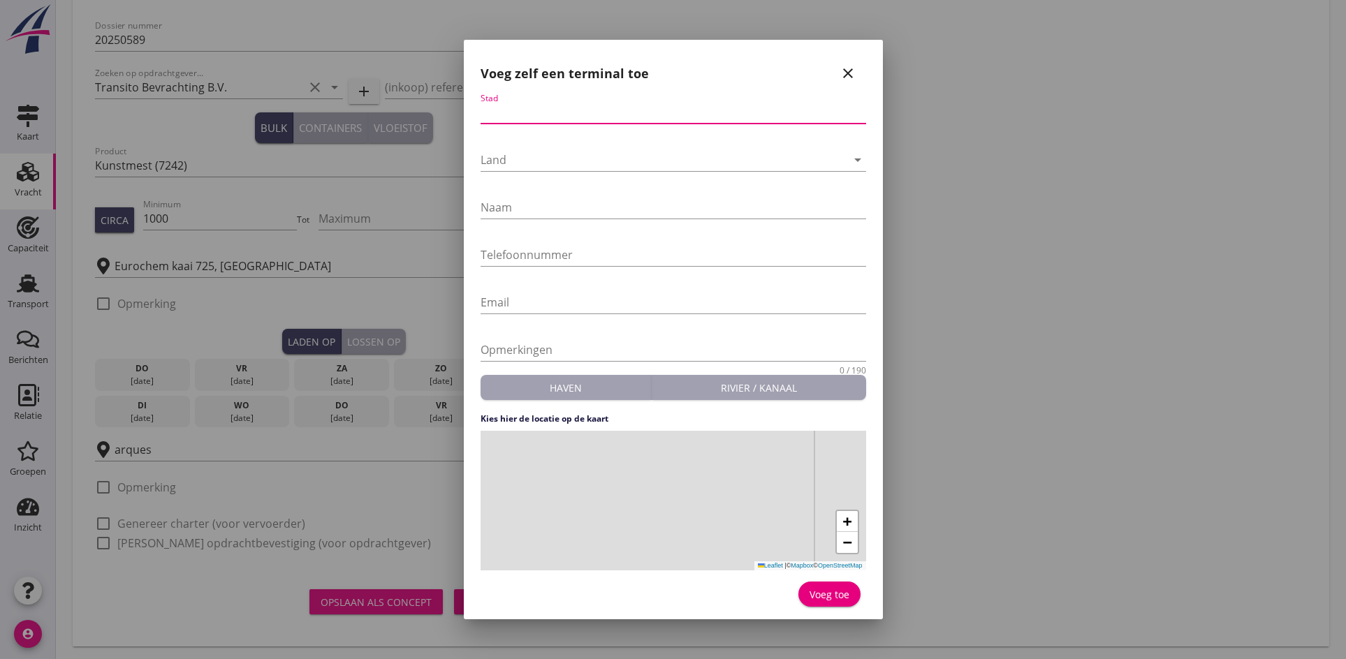
click at [544, 110] on input "Stad" at bounding box center [672, 112] width 385 height 22
type input "Arques"
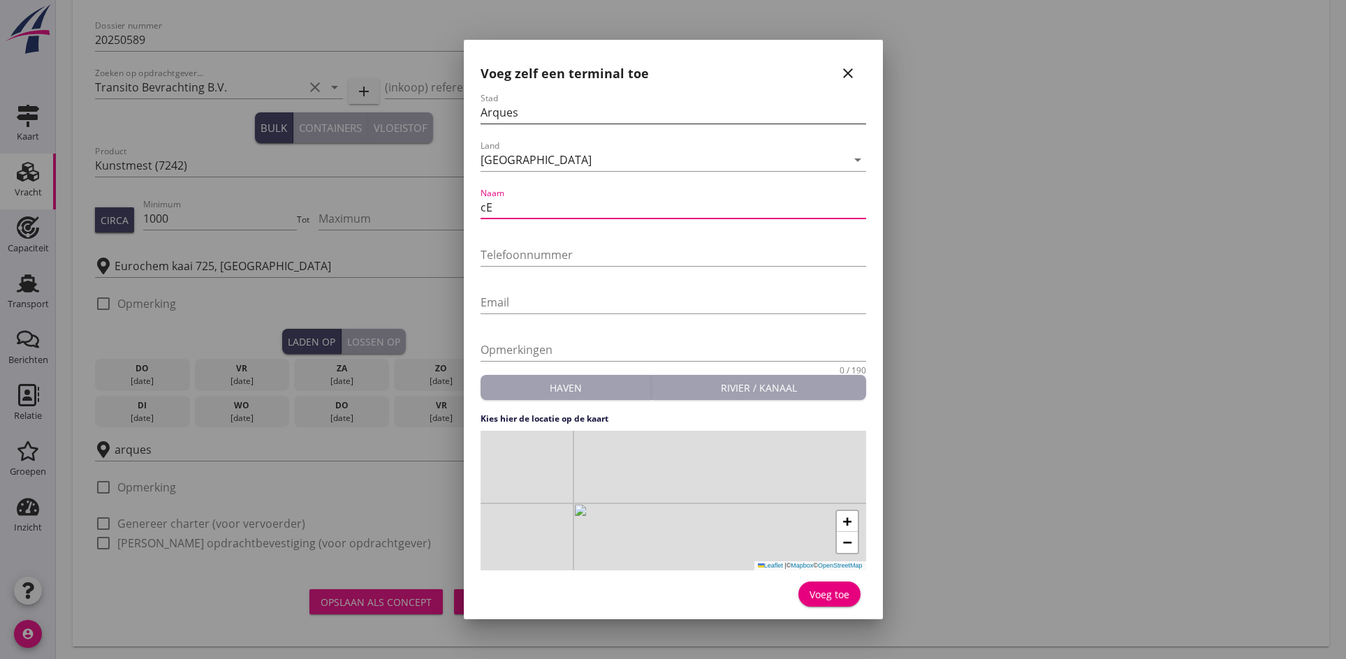
type input "c"
type input "Cereales Sarl"
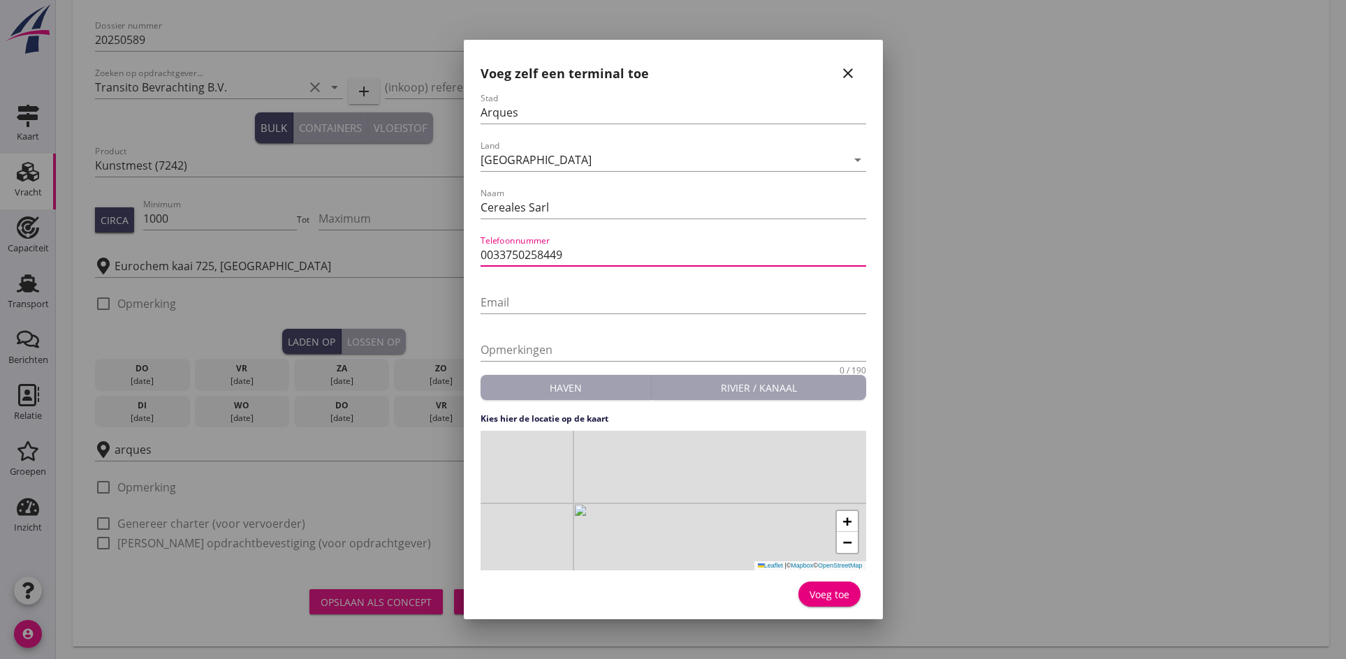
type input "0033750258449"
click at [699, 507] on div "+ − Leaflet | © Mapbox © OpenStreetMap" at bounding box center [672, 501] width 385 height 140
click at [822, 586] on button "Voeg toe" at bounding box center [829, 594] width 62 height 25
type input "Cereales Sarl"
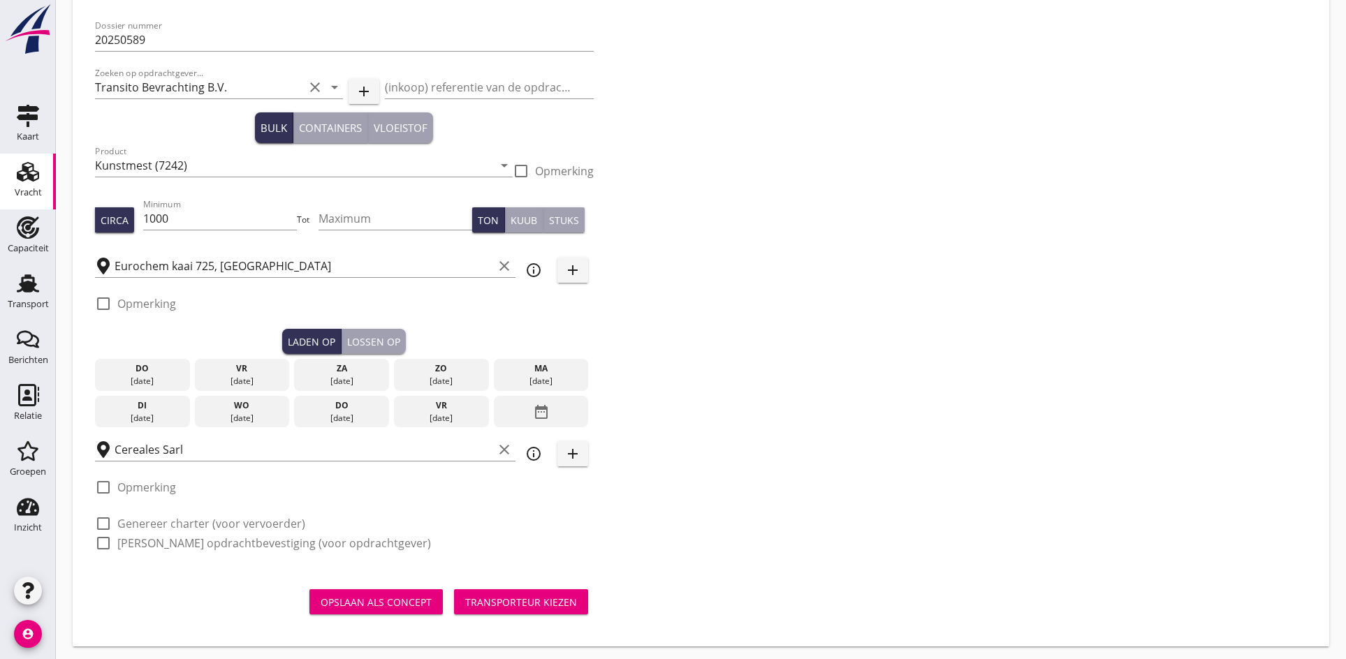
click at [314, 379] on div "[DATE]" at bounding box center [341, 381] width 88 height 13
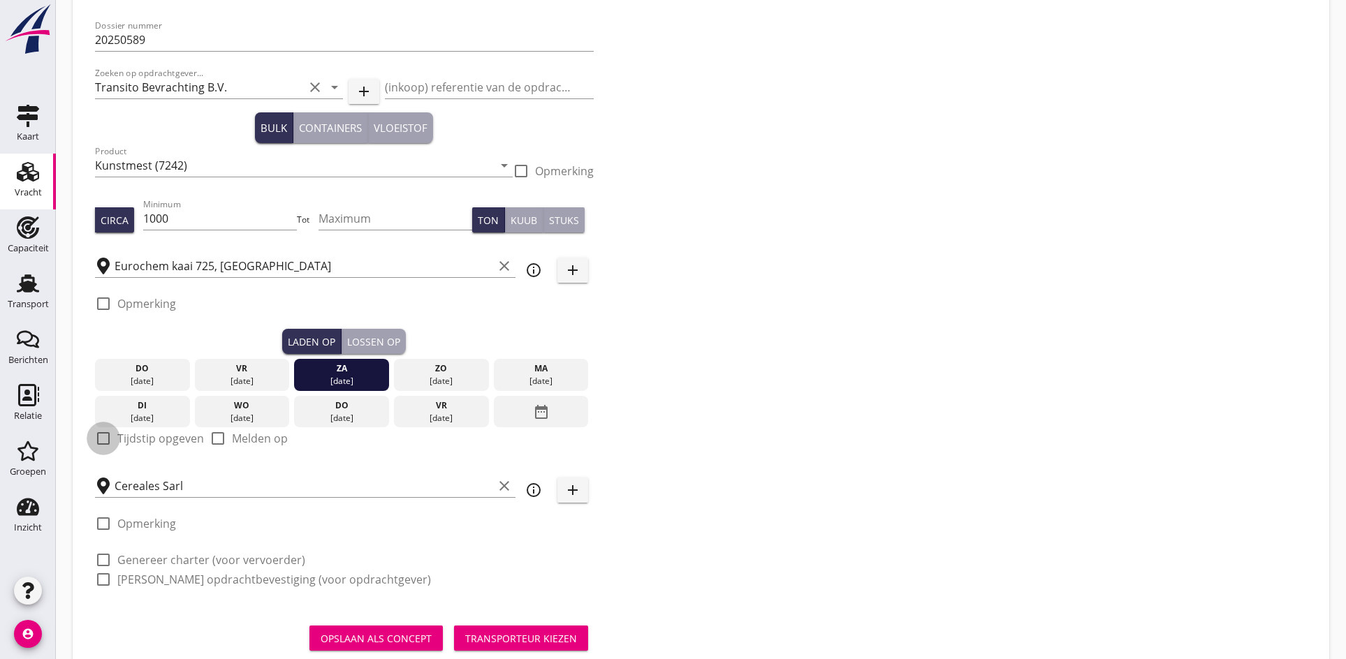
click at [101, 434] on div at bounding box center [103, 439] width 24 height 24
checkbox input "true"
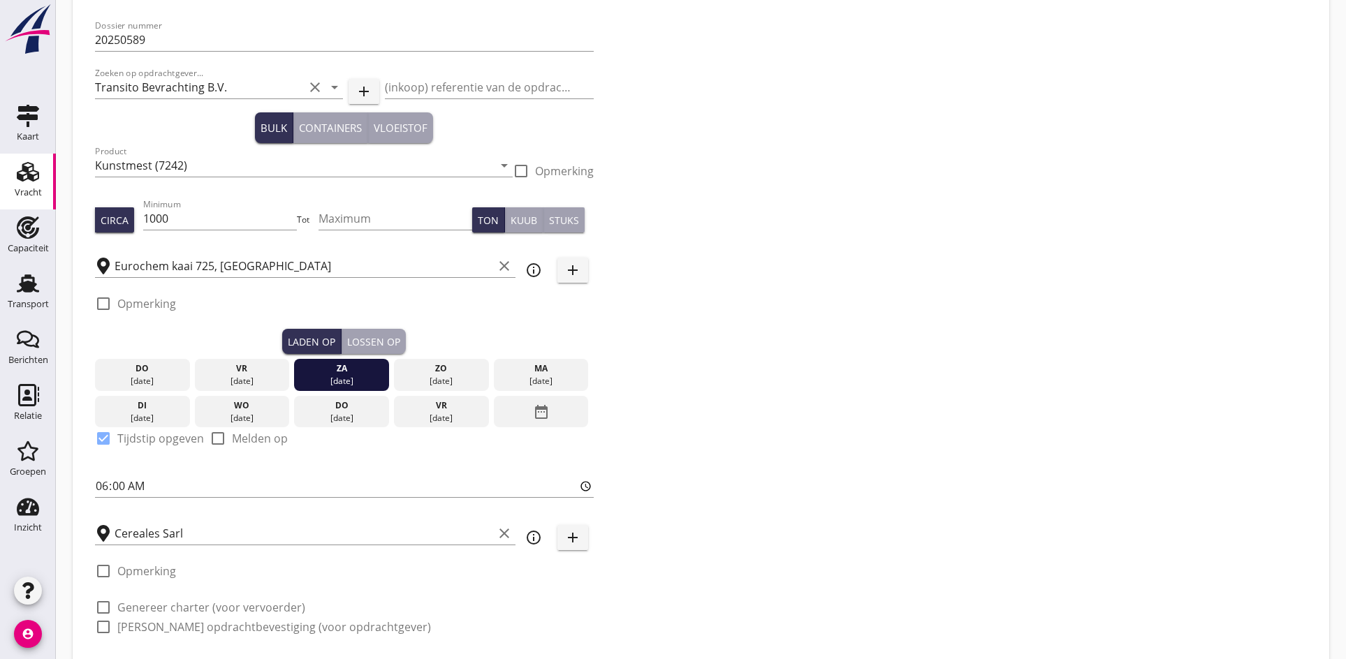
click at [364, 348] on div "Lossen op" at bounding box center [373, 342] width 53 height 15
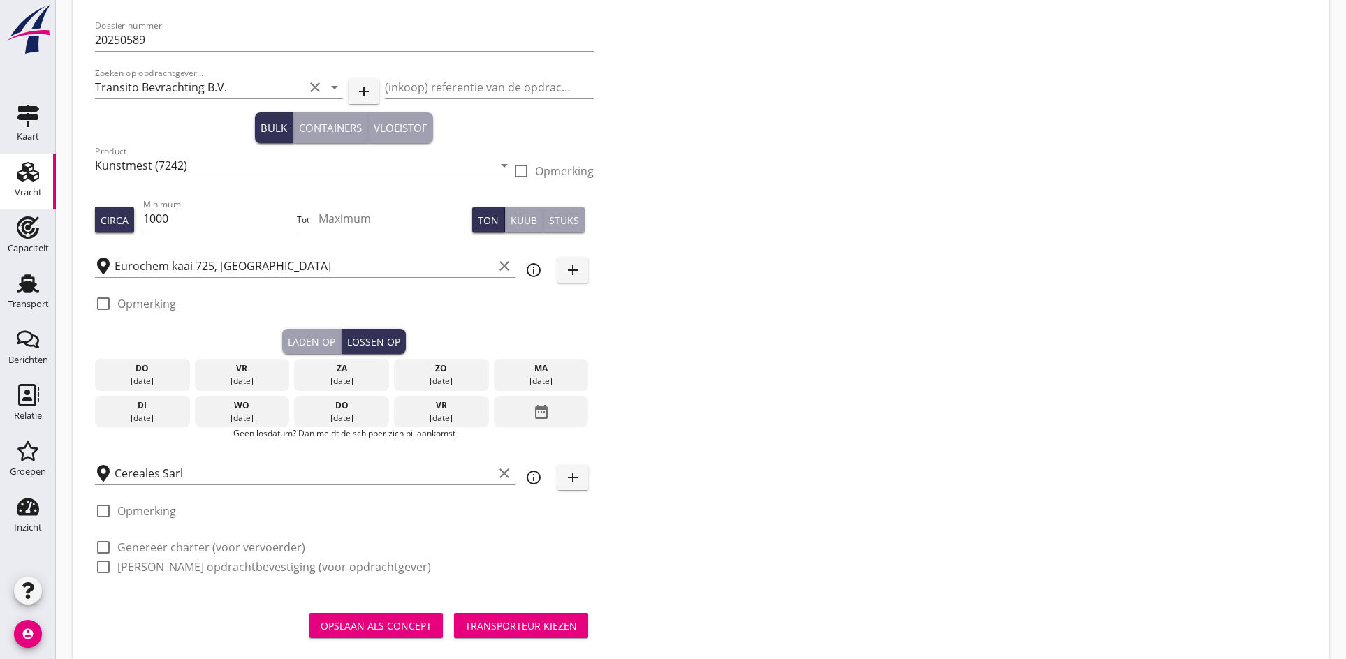
click at [299, 339] on div "Laden op" at bounding box center [311, 342] width 47 height 15
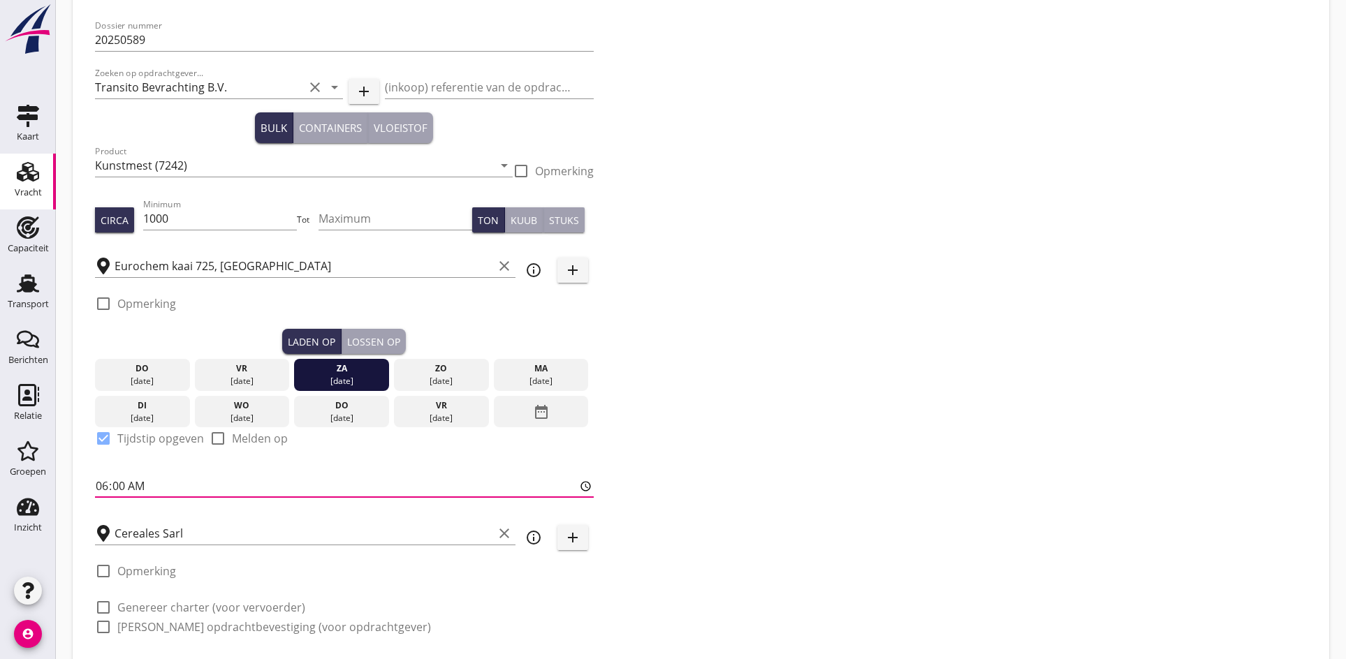
click at [103, 480] on input "06:00" at bounding box center [344, 486] width 499 height 22
type input "12:00"
click at [363, 346] on div "Lossen op" at bounding box center [373, 342] width 53 height 15
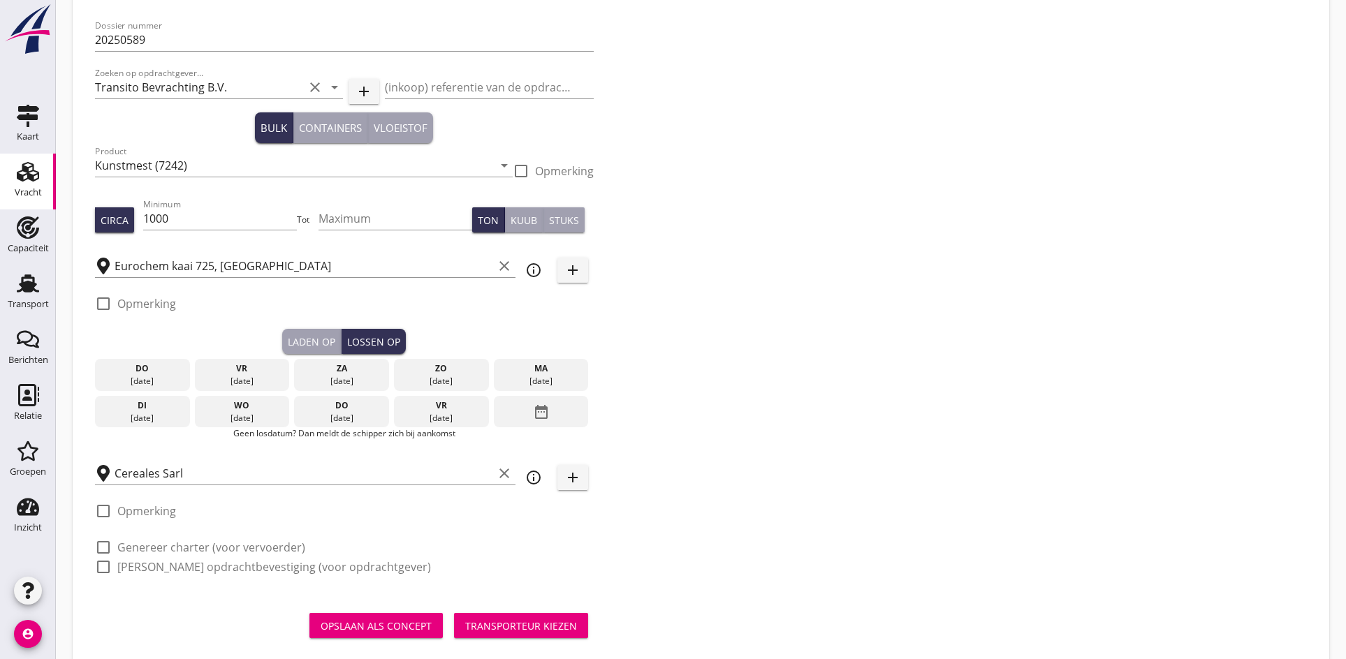
click at [240, 413] on div "[DATE]" at bounding box center [242, 418] width 88 height 13
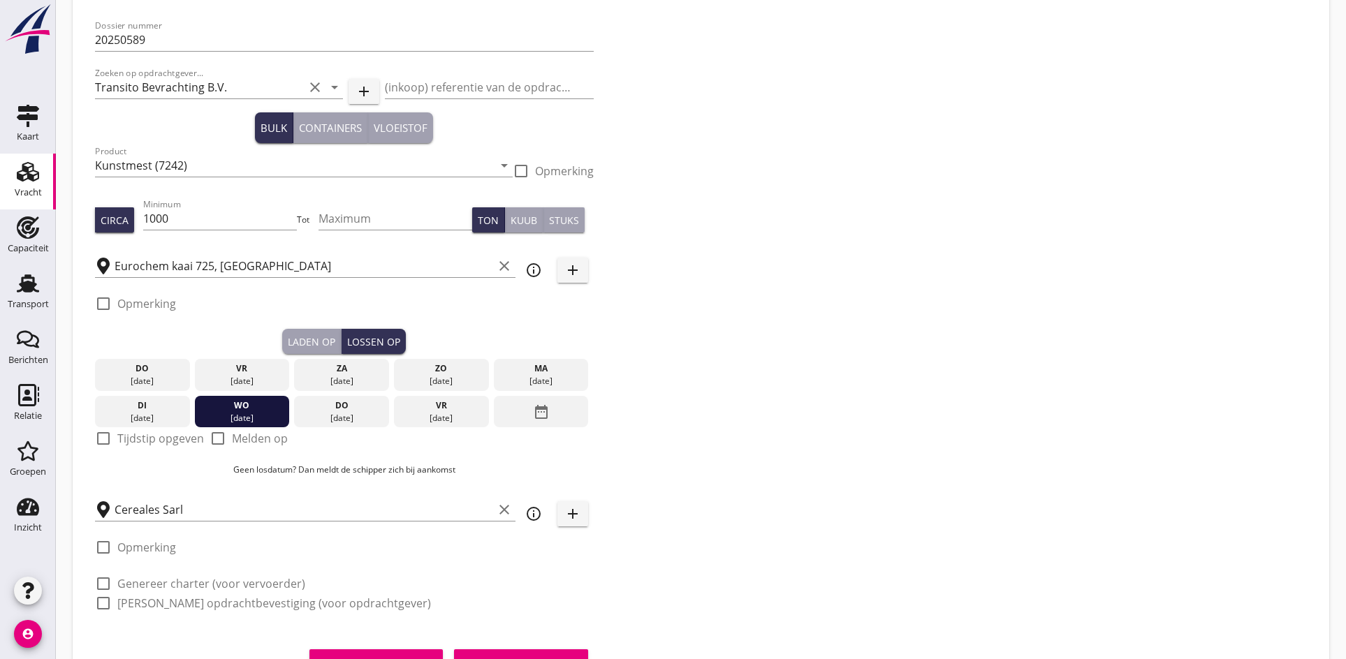
click at [103, 445] on div at bounding box center [103, 439] width 24 height 24
checkbox input "true"
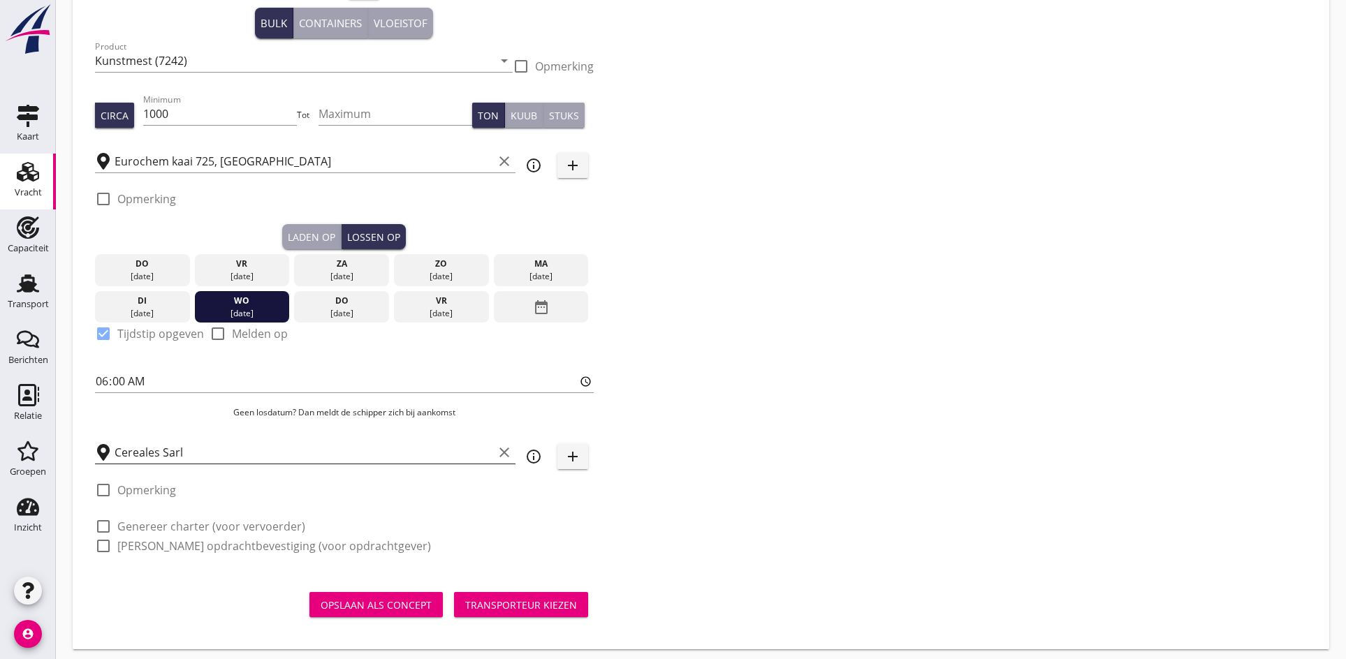
scroll to position [182, 0]
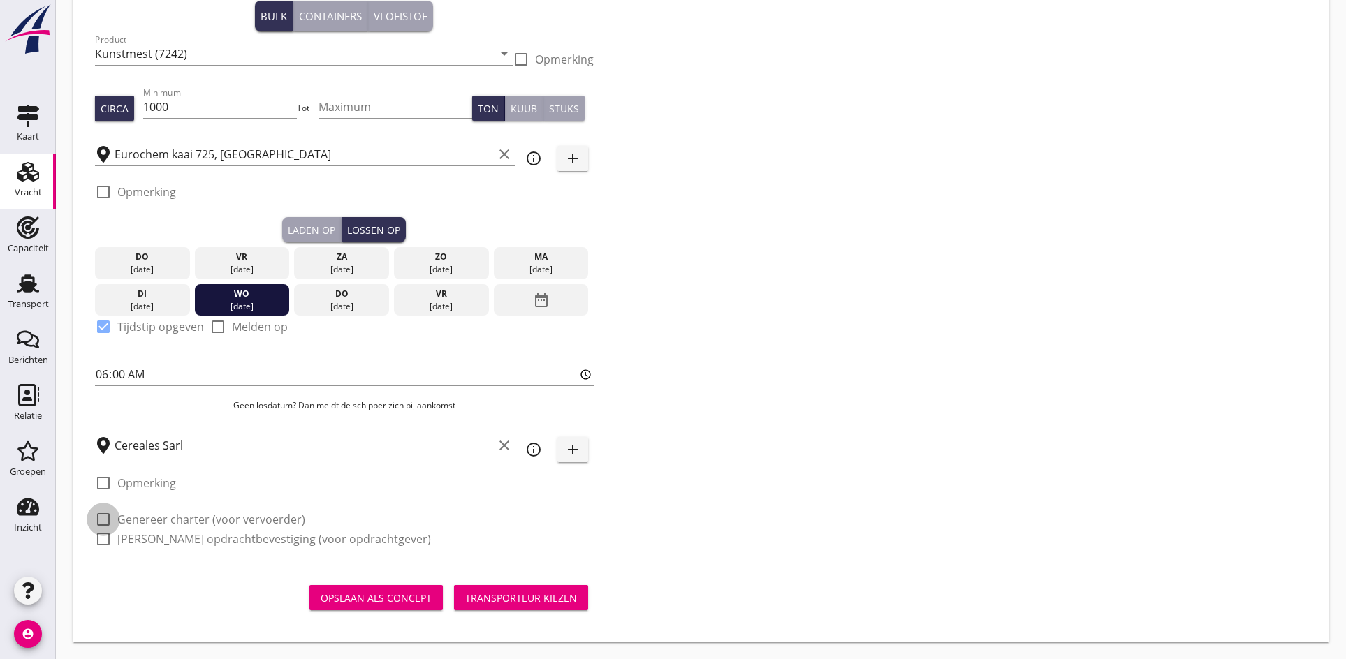
click at [102, 523] on div at bounding box center [103, 520] width 24 height 24
checkbox input "true"
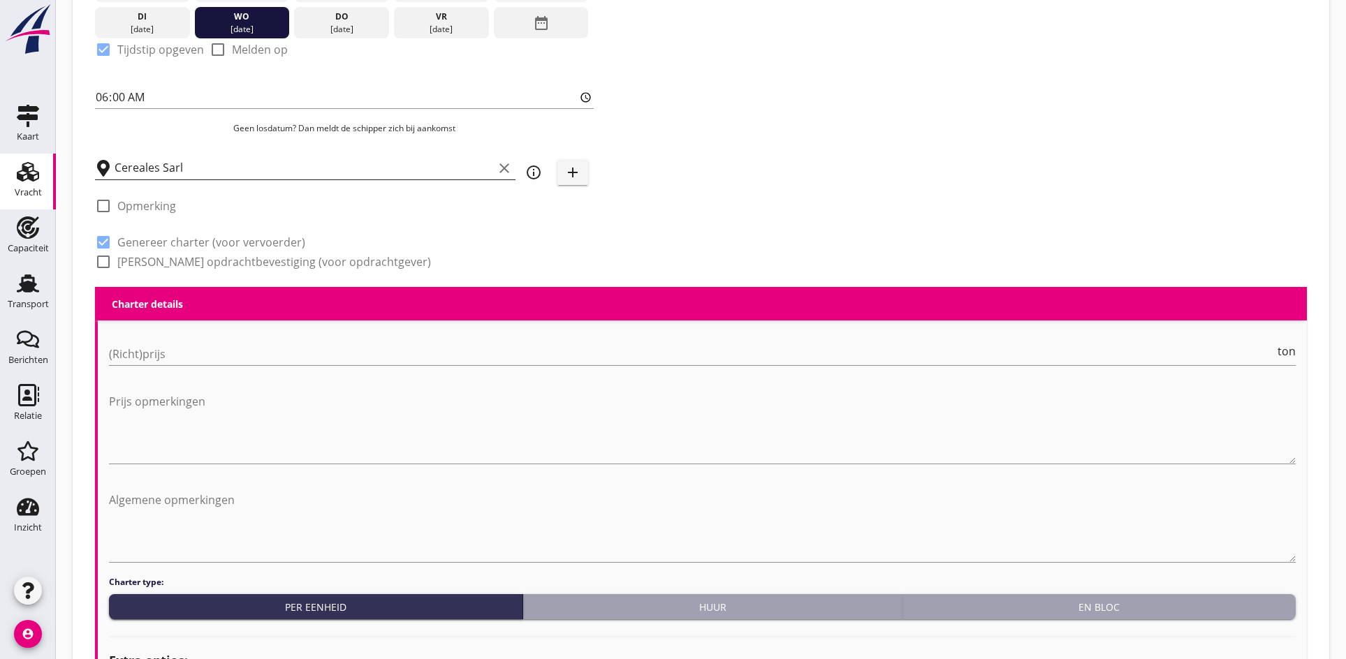
scroll to position [461, 0]
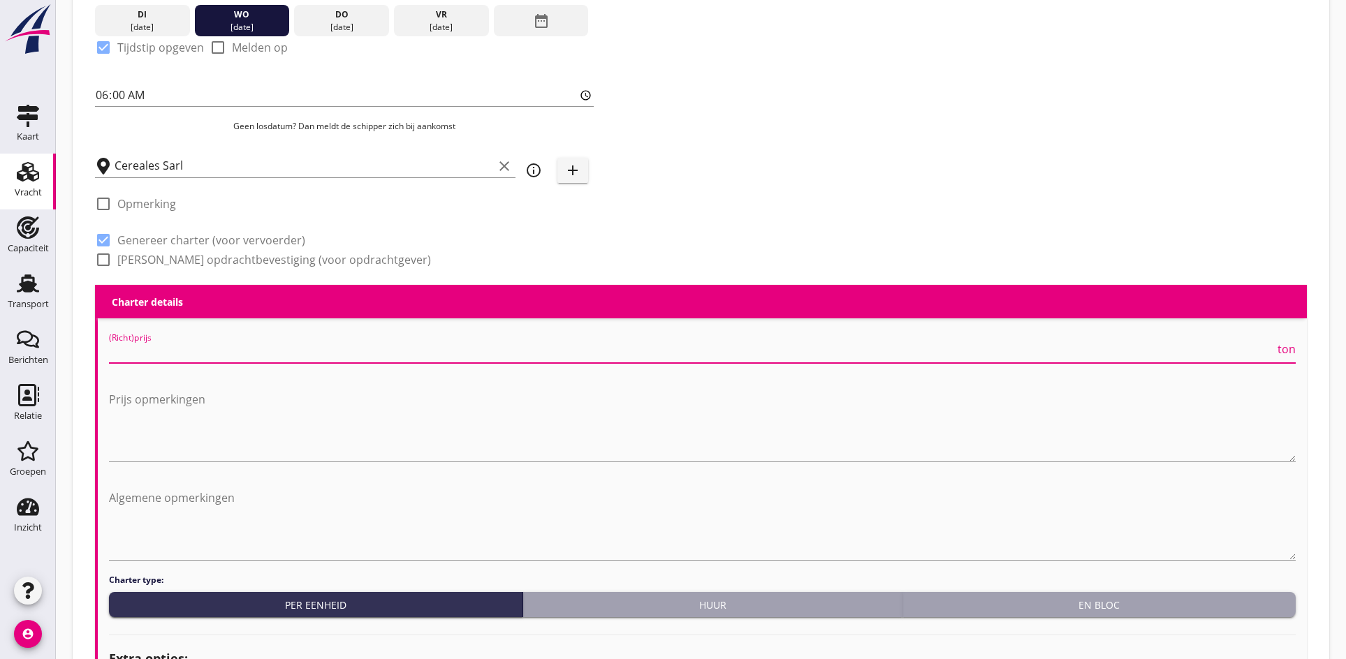
click at [126, 356] on input "(Richt)prijs" at bounding box center [692, 352] width 1166 height 22
type input "10"
click at [119, 352] on input "10" at bounding box center [692, 352] width 1166 height 22
drag, startPoint x: 126, startPoint y: 352, endPoint x: 87, endPoint y: 352, distance: 38.4
click at [87, 352] on div "Dossier nummer 20250589 Zoeken op opdrachtgever... Transito Bevrachting B.V. cl…" at bounding box center [701, 646] width 1234 height 2072
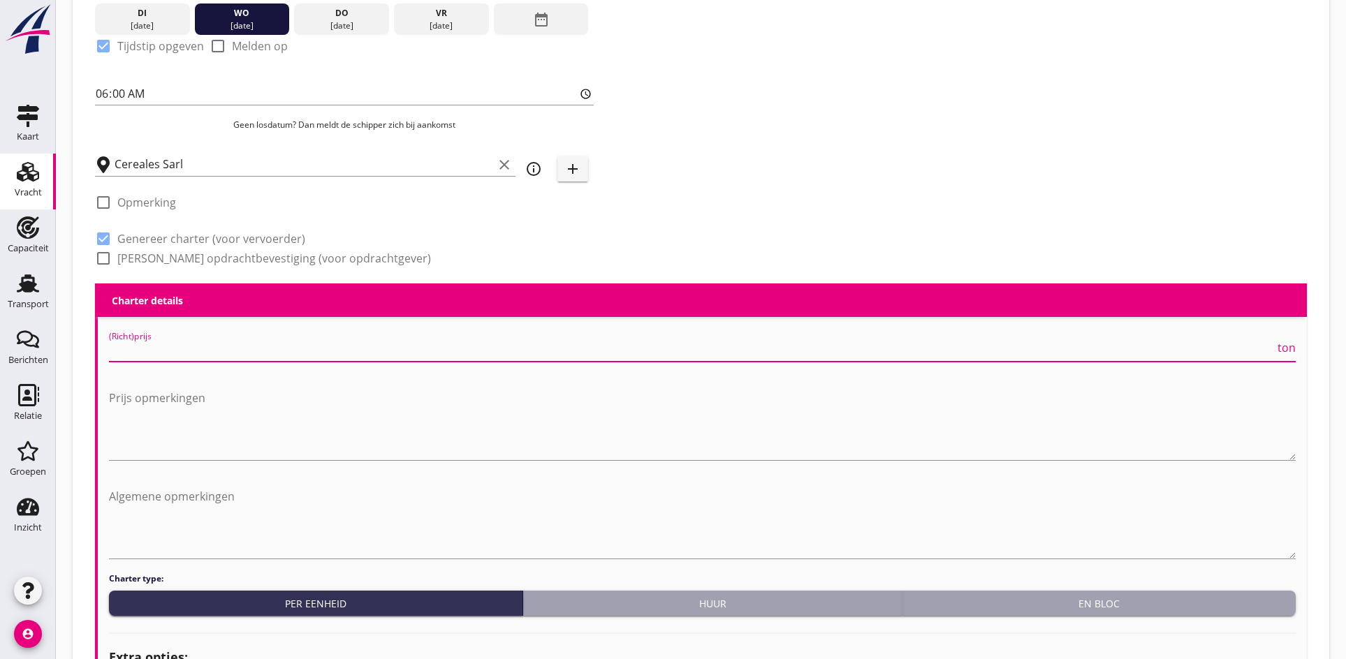
scroll to position [601, 0]
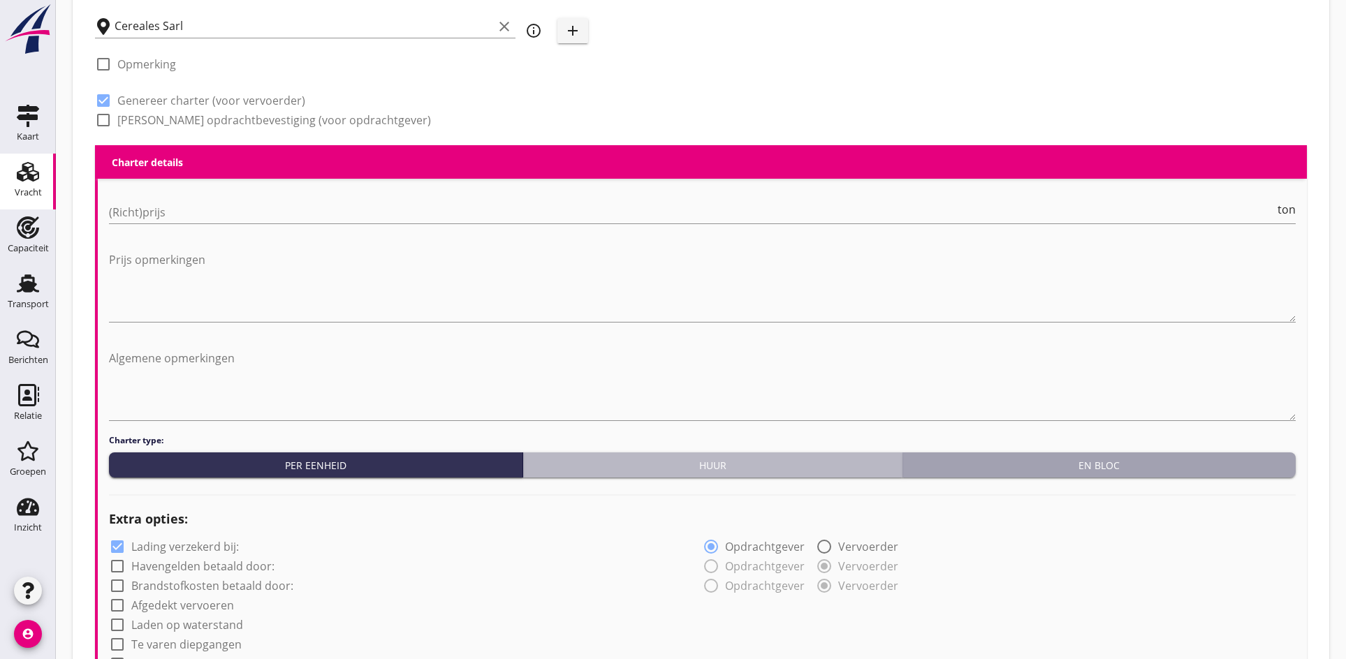
click at [638, 467] on div "Huur" at bounding box center [713, 465] width 368 height 15
radio input "true"
radio input "false"
radio input "true"
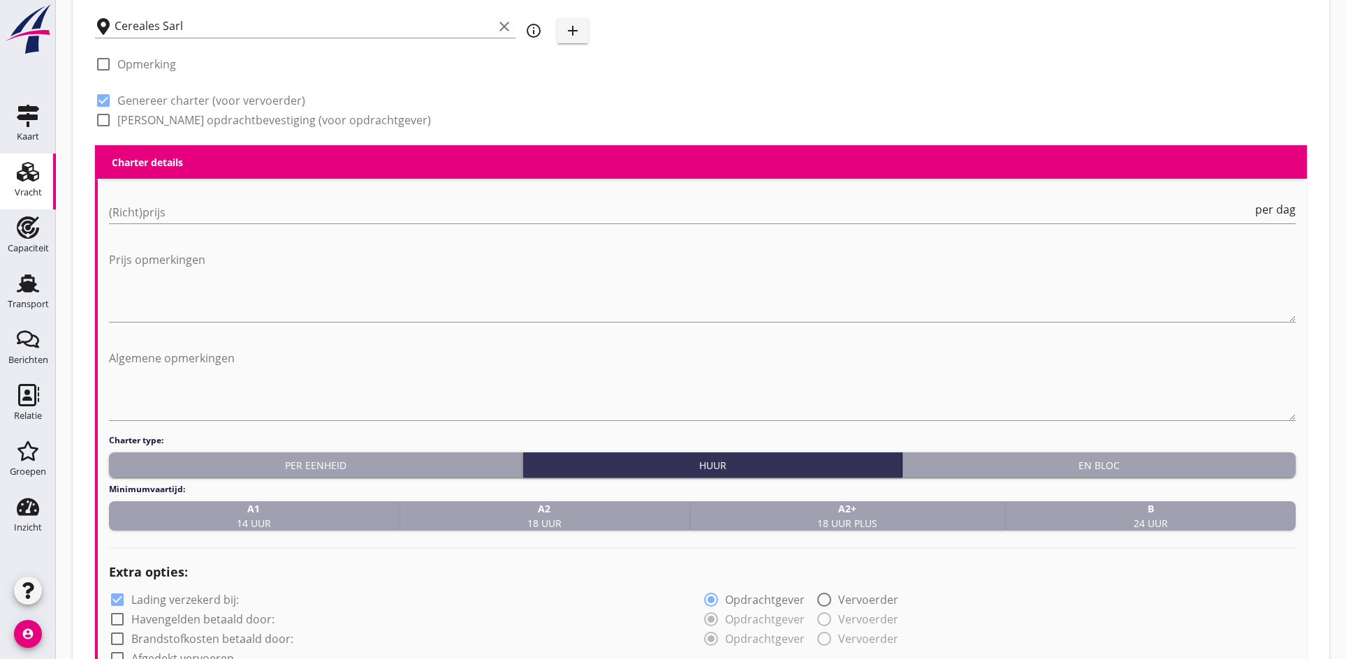
click at [269, 510] on strong "A1" at bounding box center [254, 508] width 34 height 15
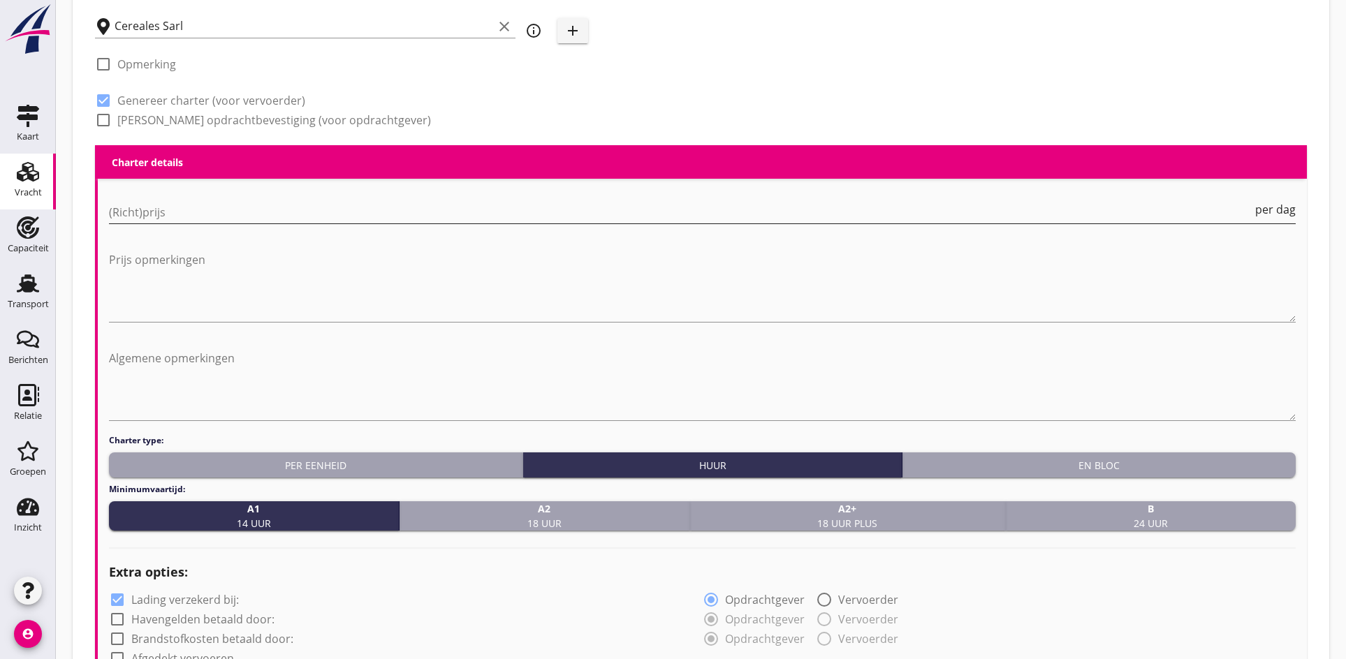
click at [146, 212] on input "(Richt)prijs" at bounding box center [680, 212] width 1143 height 22
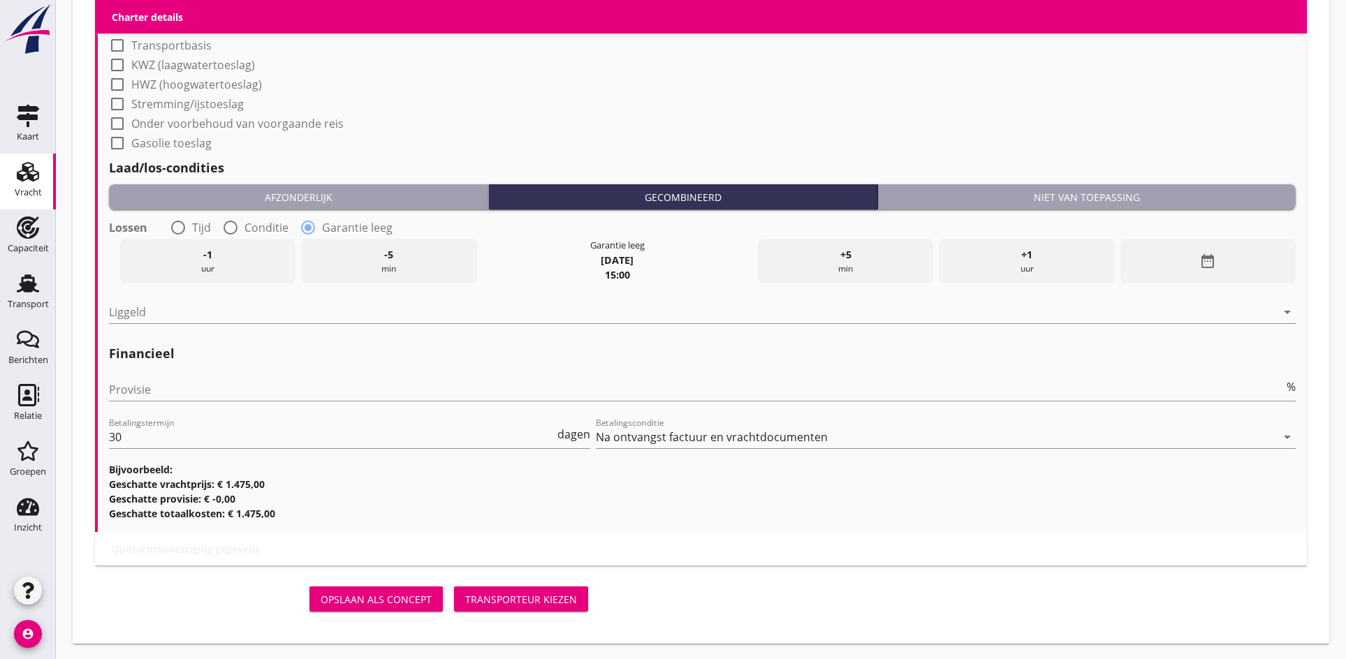
scroll to position [1391, 0]
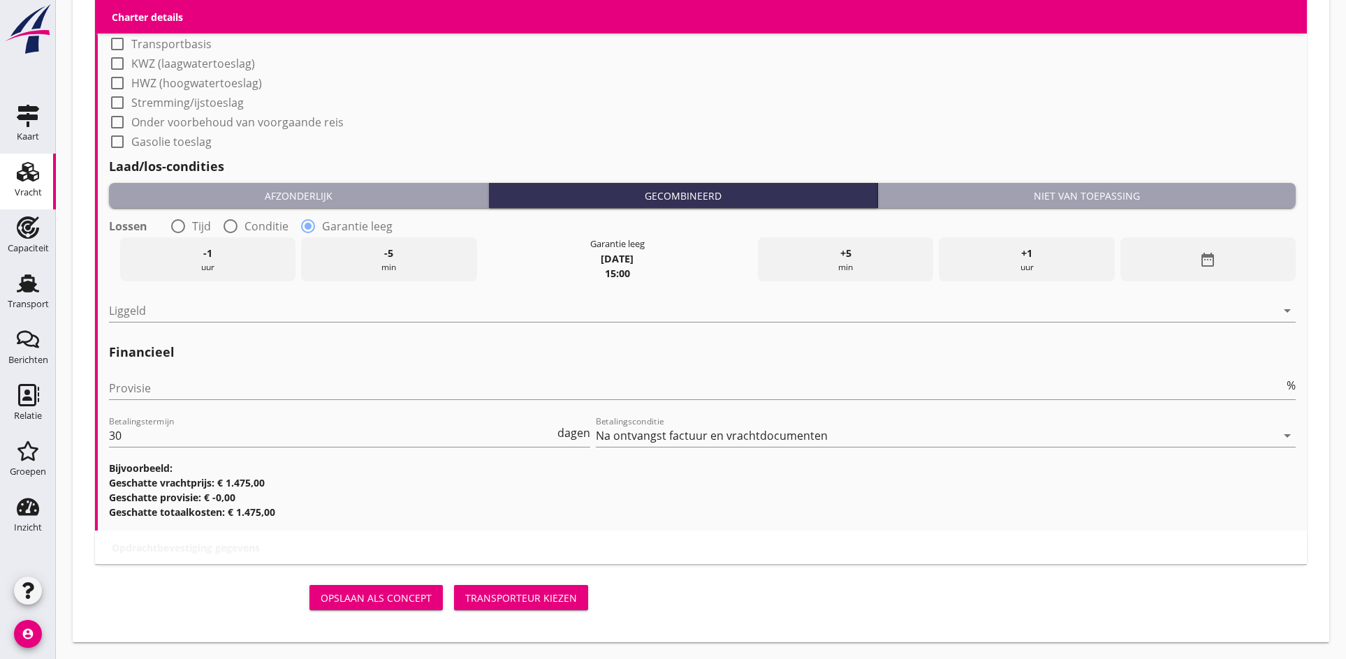
type input "1475"
click at [1013, 191] on div "Niet van toepassing" at bounding box center [1086, 196] width 406 height 15
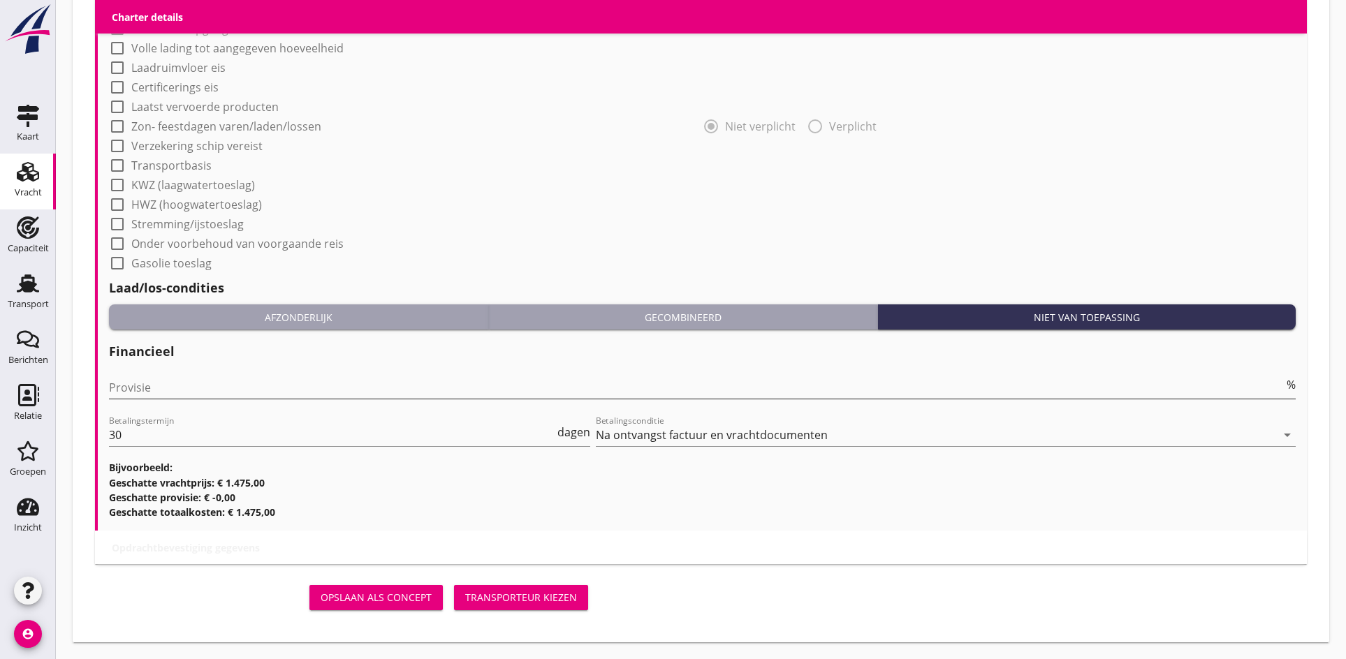
click at [151, 397] on input "Provisie" at bounding box center [696, 387] width 1175 height 22
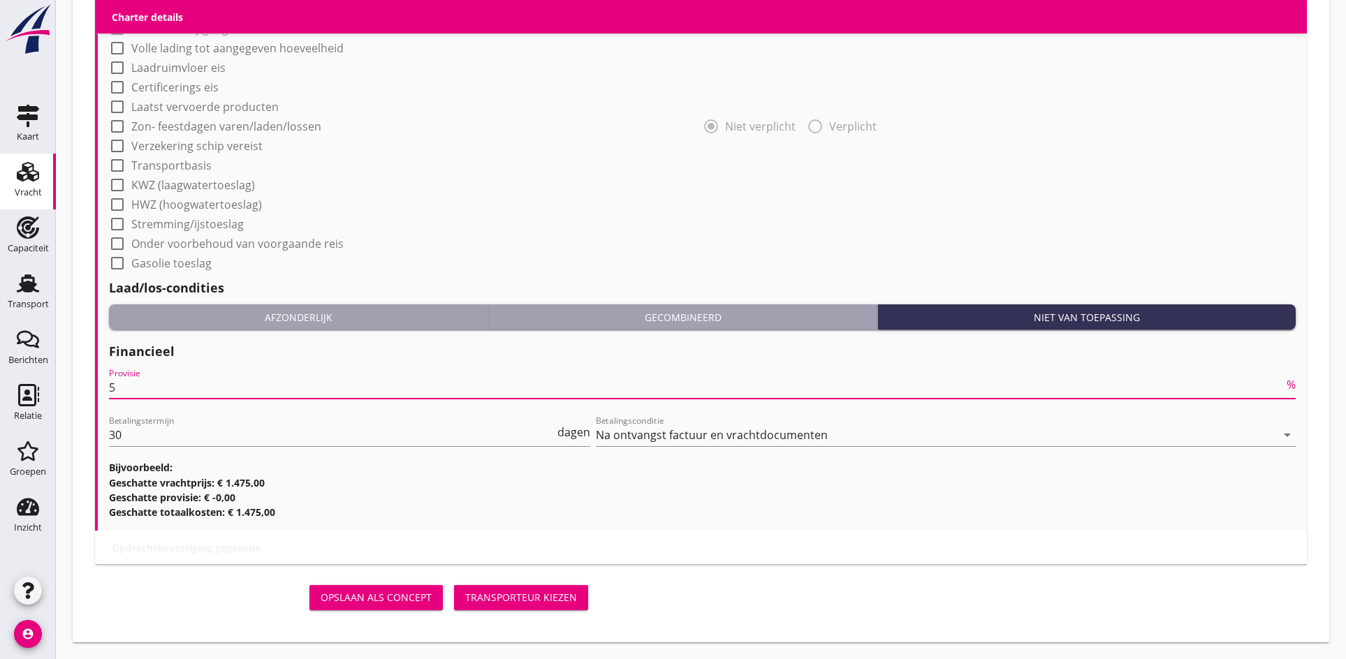
scroll to position [1236, 0]
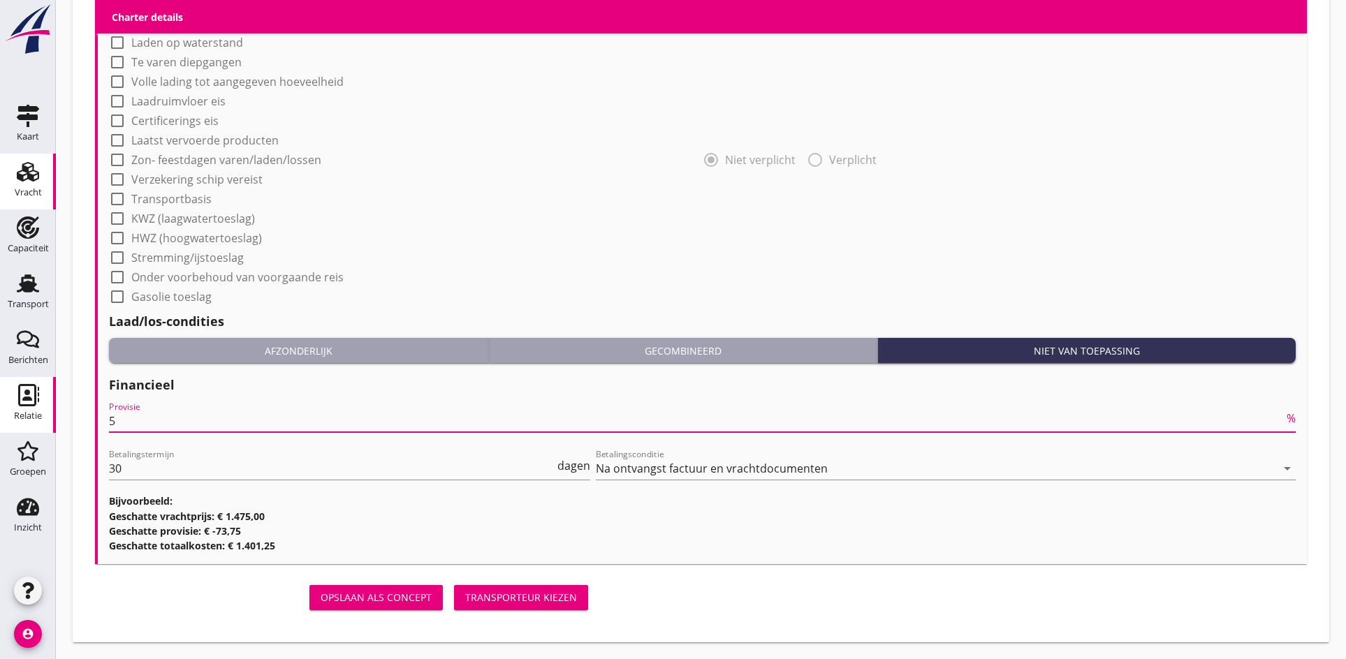
drag, startPoint x: 120, startPoint y: 416, endPoint x: 52, endPoint y: 420, distance: 67.9
type input "0"
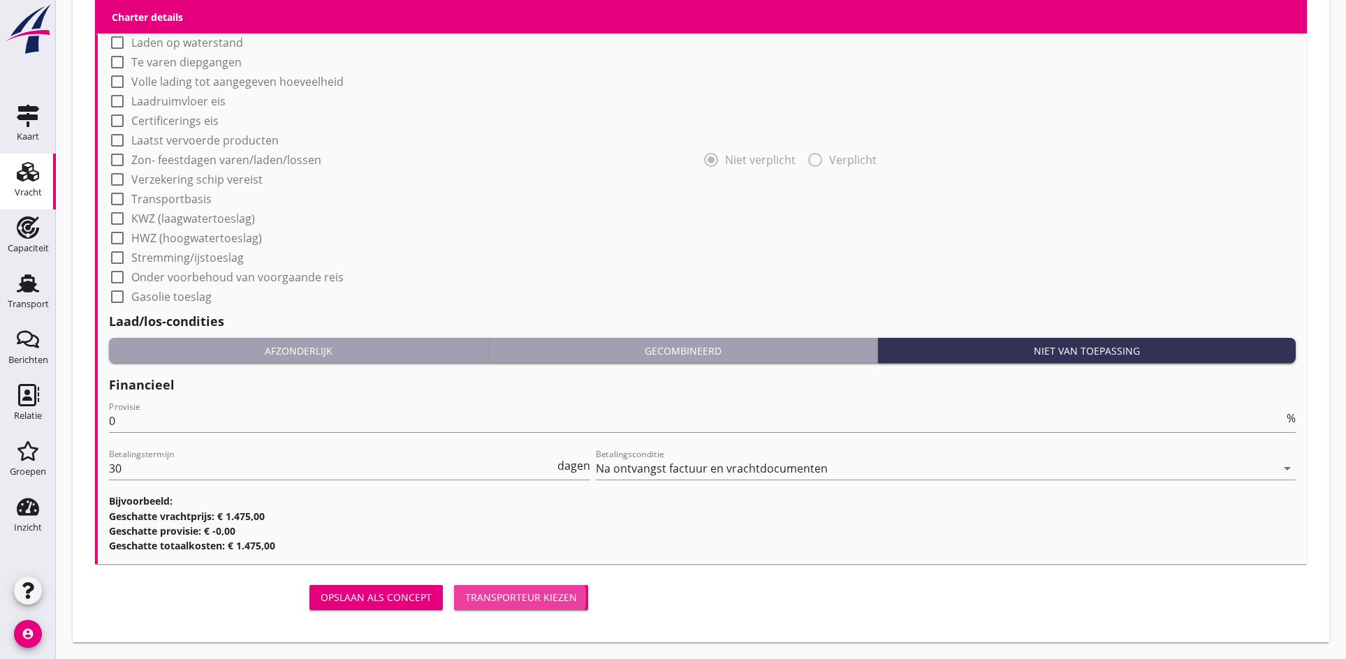
click at [501, 605] on div "Transporteur kiezen" at bounding box center [521, 597] width 112 height 15
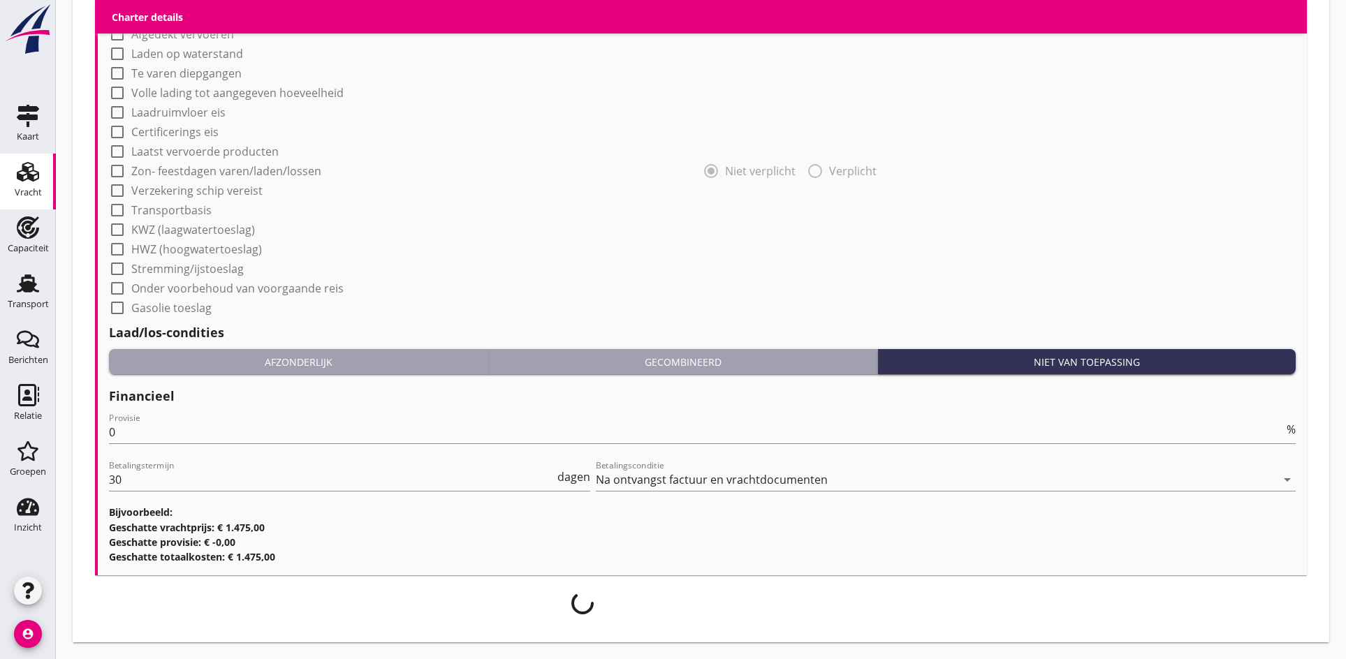
scroll to position [1225, 0]
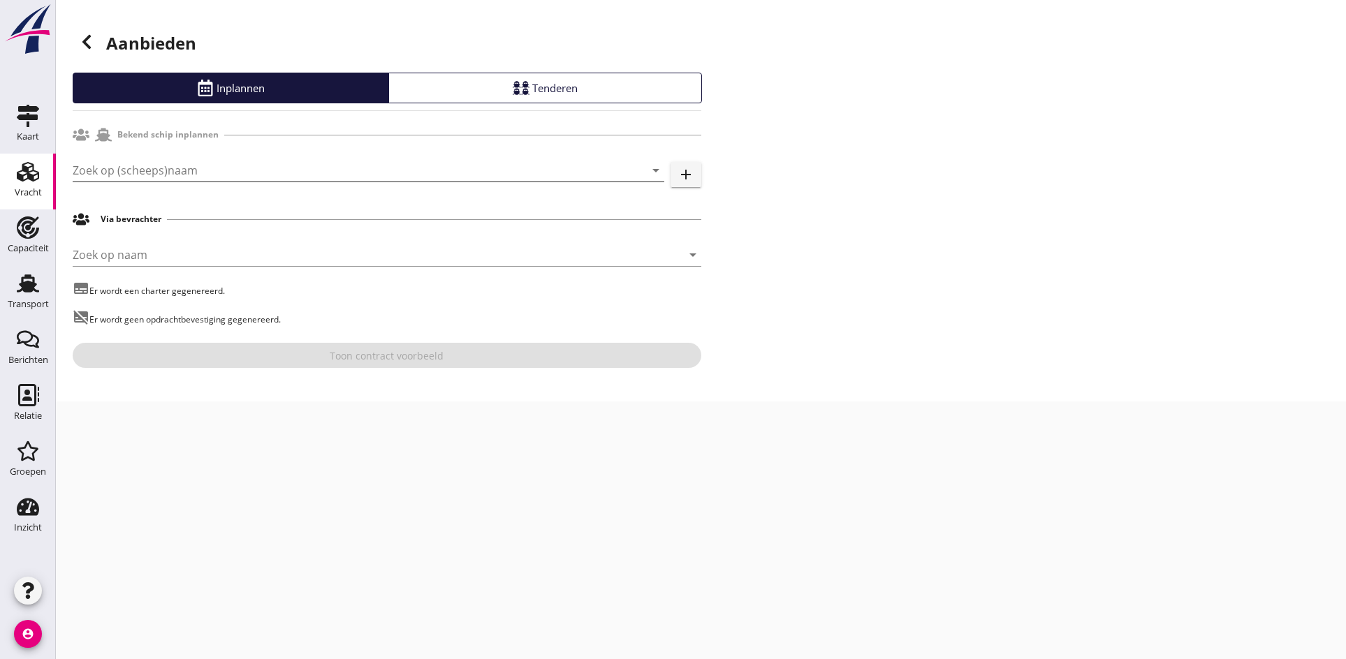
click at [159, 180] on input "Zoek op (scheeps)naam" at bounding box center [349, 170] width 552 height 22
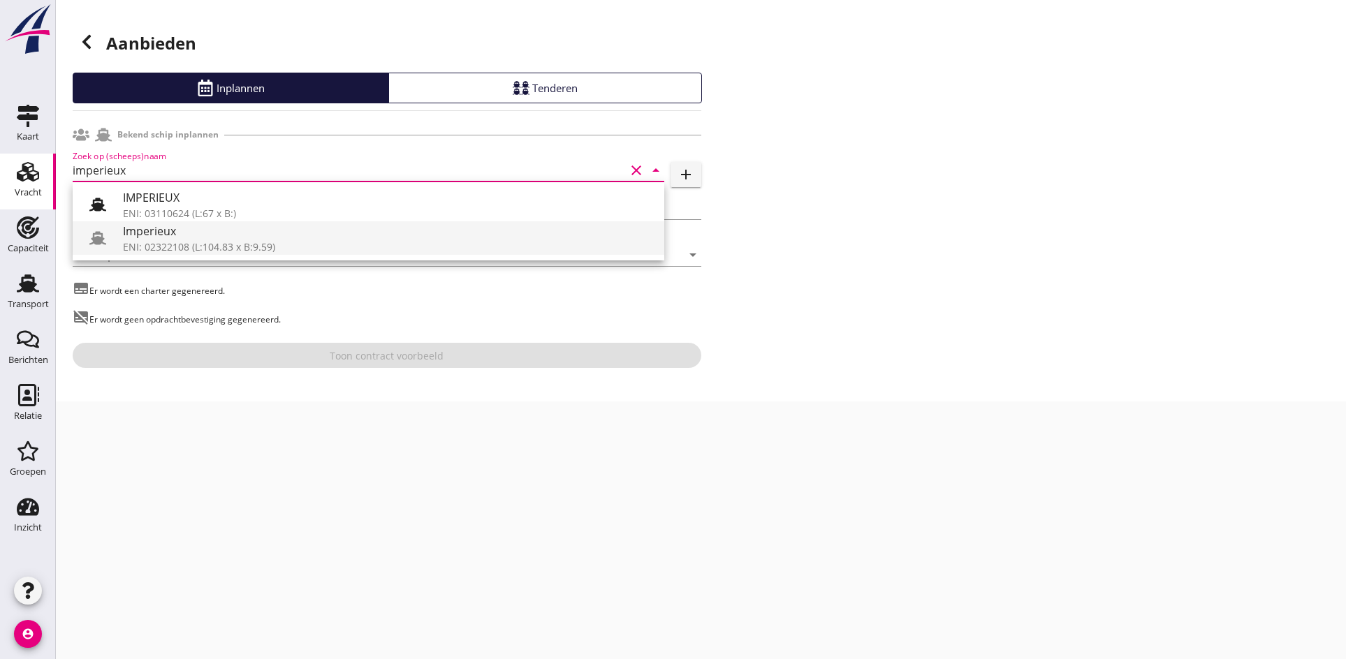
click at [172, 249] on div "ENI: 02322108 (L:104.83 x B:9.59)" at bounding box center [388, 247] width 530 height 15
type input "Imperieux"
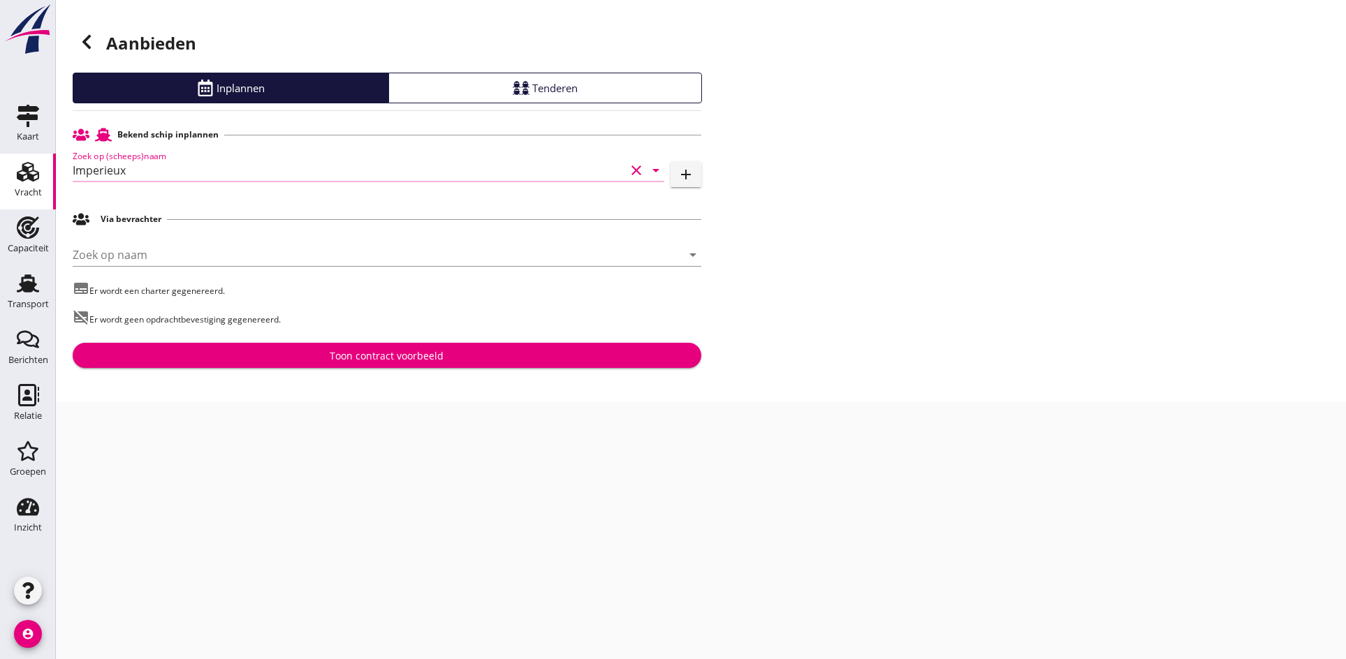
click at [224, 352] on div "Toon contract voorbeeld" at bounding box center [387, 355] width 606 height 15
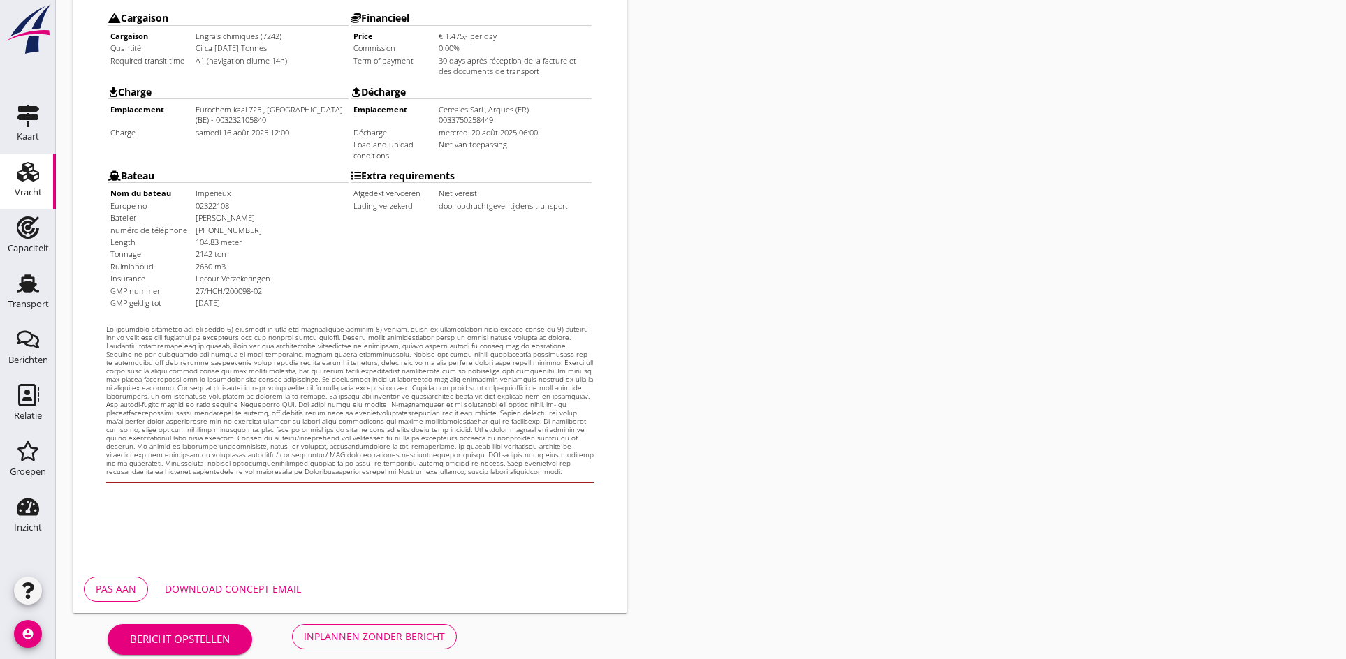
scroll to position [375, 0]
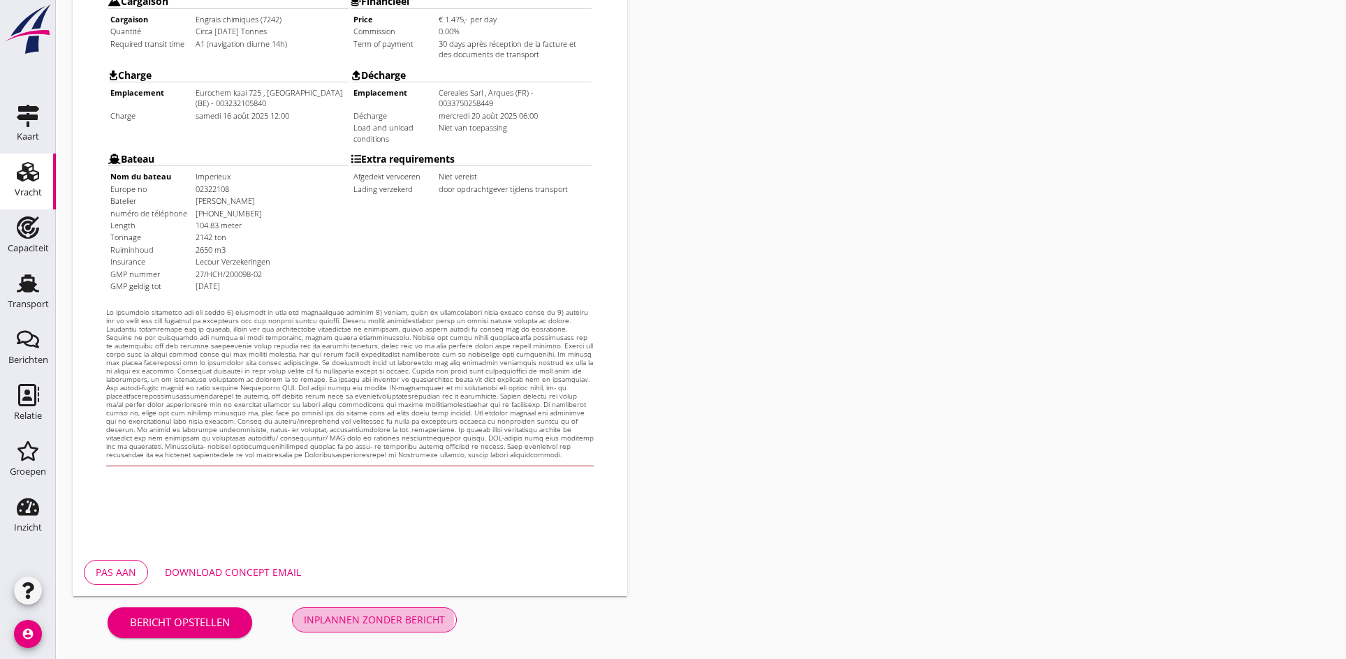
click at [374, 614] on div "Inplannen zonder bericht" at bounding box center [374, 619] width 141 height 15
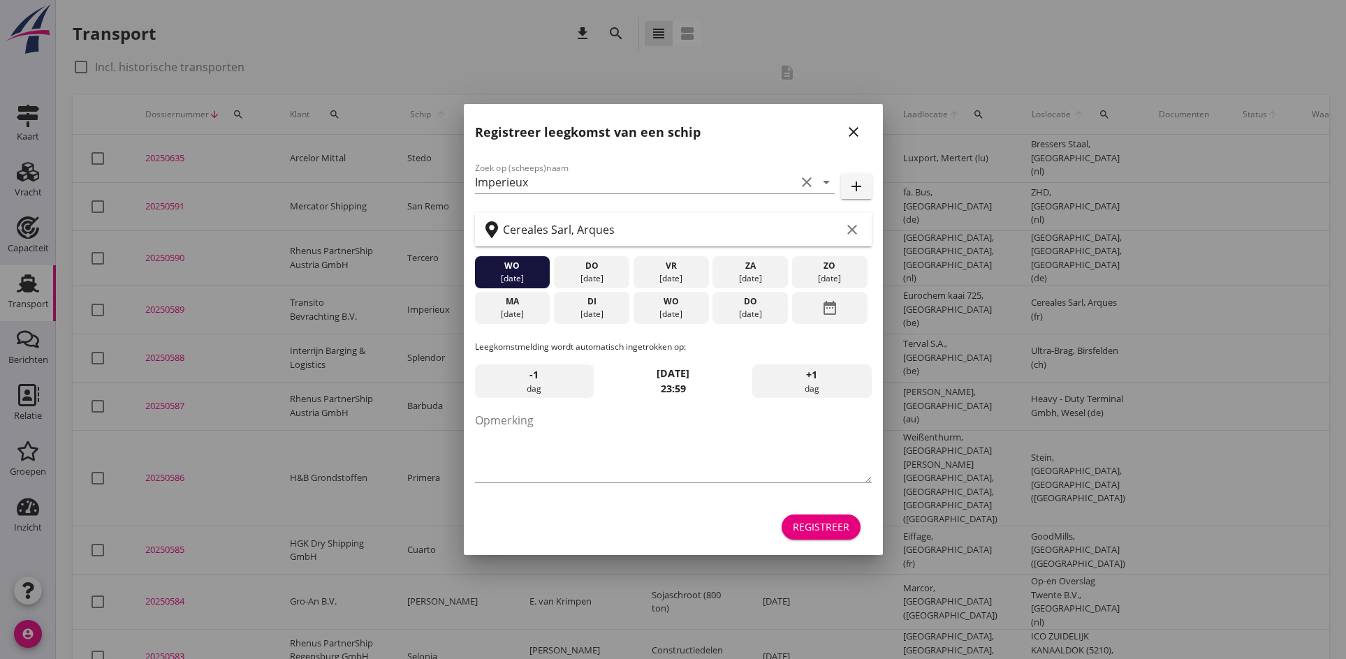
click at [842, 131] on div "close" at bounding box center [853, 132] width 25 height 17
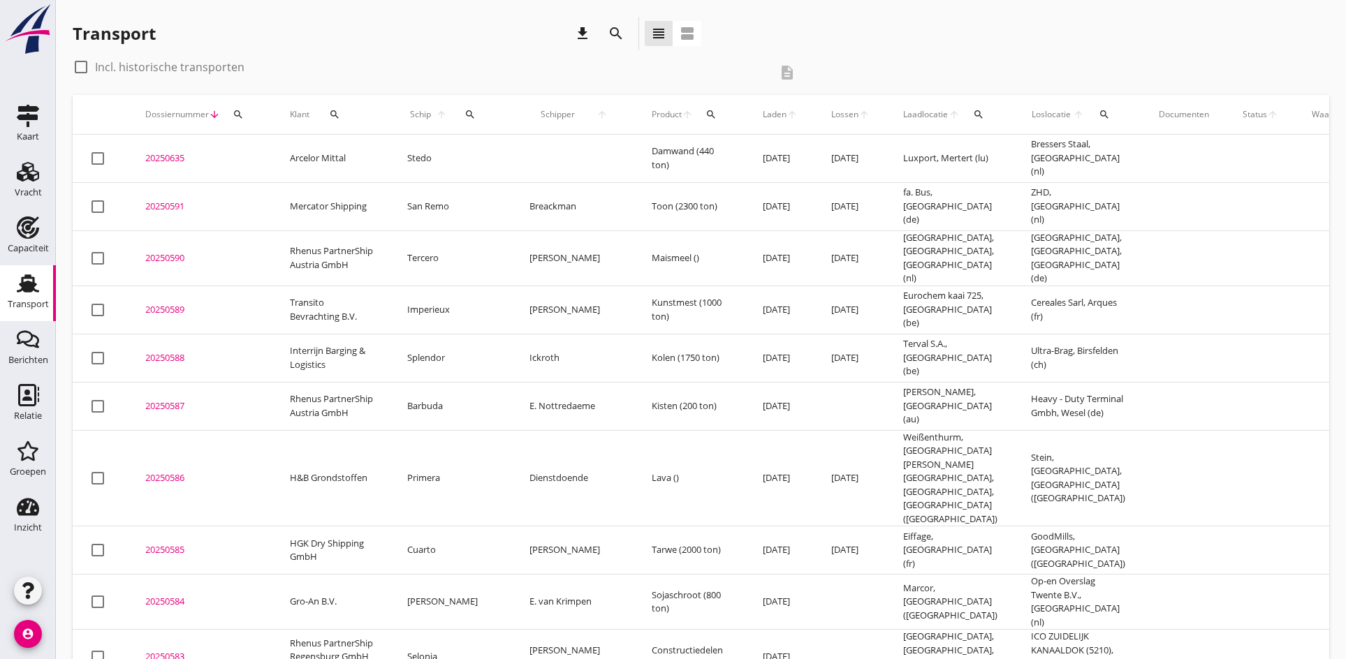
click at [171, 303] on div "20250589" at bounding box center [200, 310] width 111 height 14
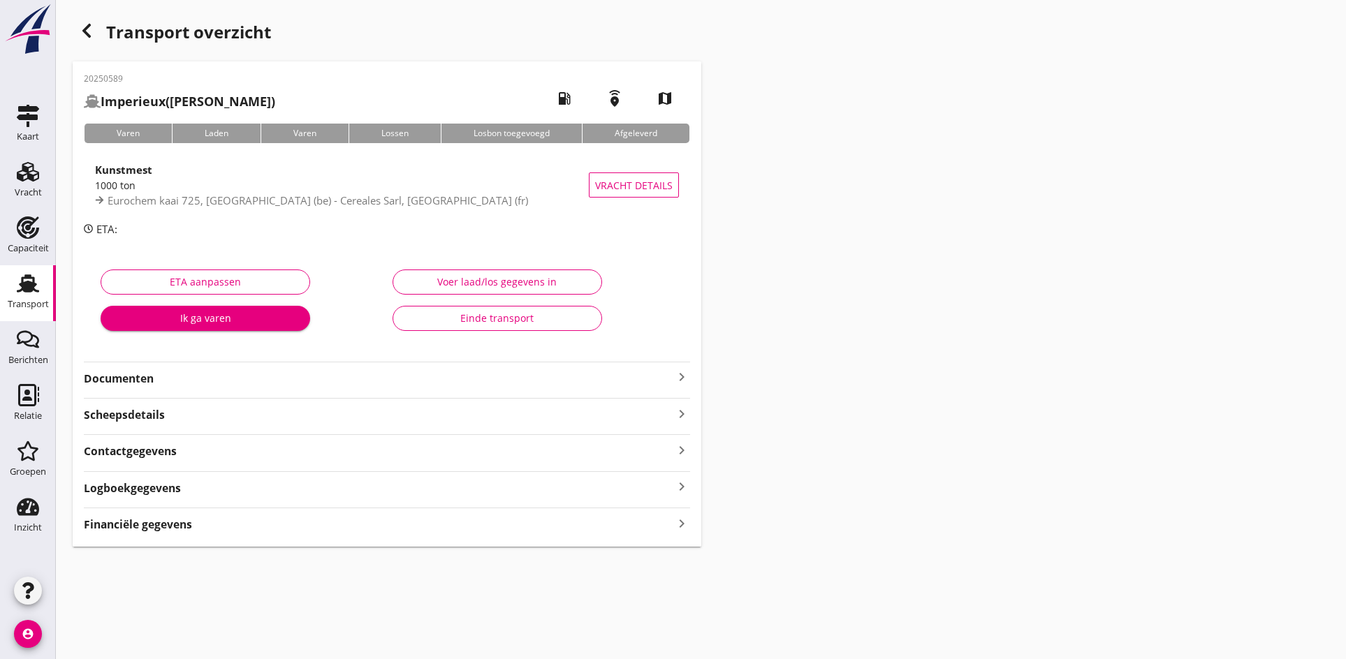
click at [669, 376] on strong "Documenten" at bounding box center [378, 379] width 589 height 16
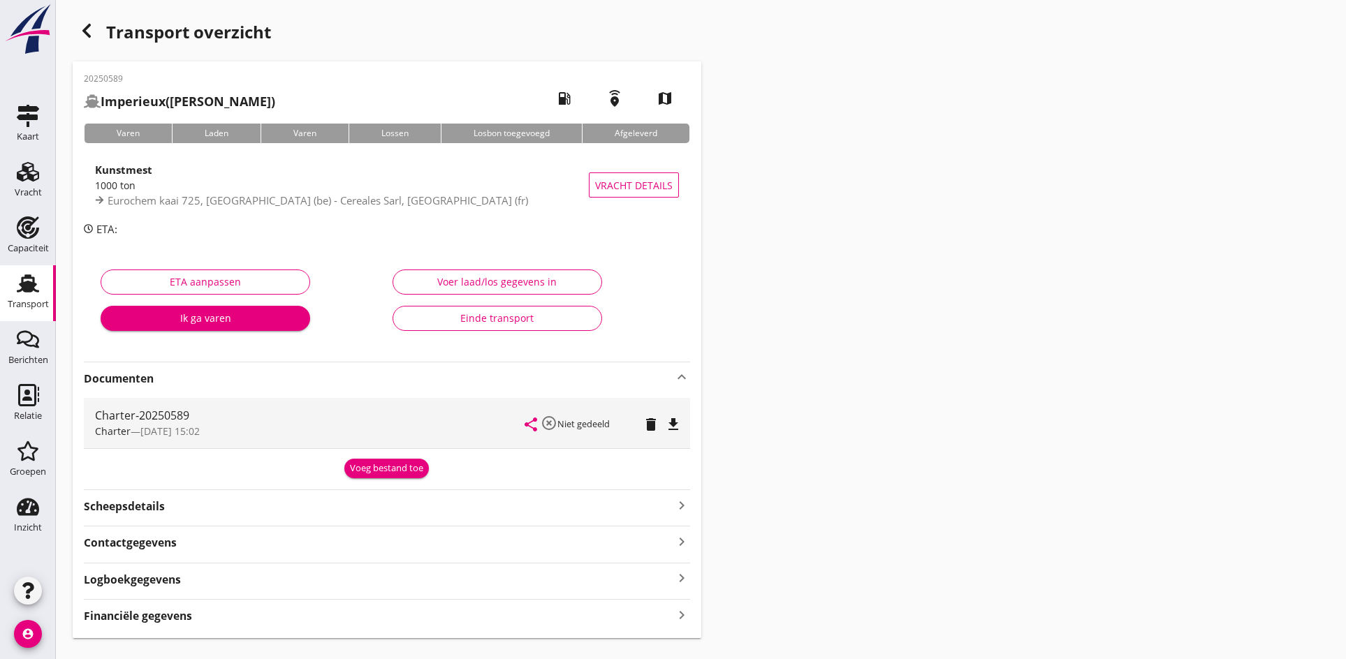
click at [683, 423] on div "Charter-20250589 Charter — [DATE] 15:02 share highlight_off Niet gedeeld delete…" at bounding box center [387, 423] width 606 height 50
click at [669, 430] on icon "file_download" at bounding box center [673, 424] width 17 height 17
